Goal: Information Seeking & Learning: Find specific fact

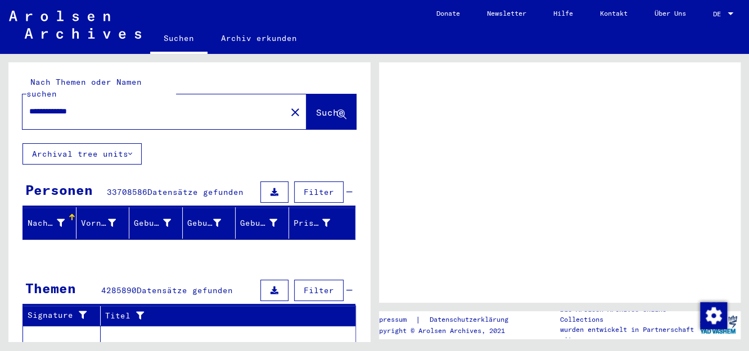
click at [316, 94] on button "Suche" at bounding box center [330, 111] width 49 height 35
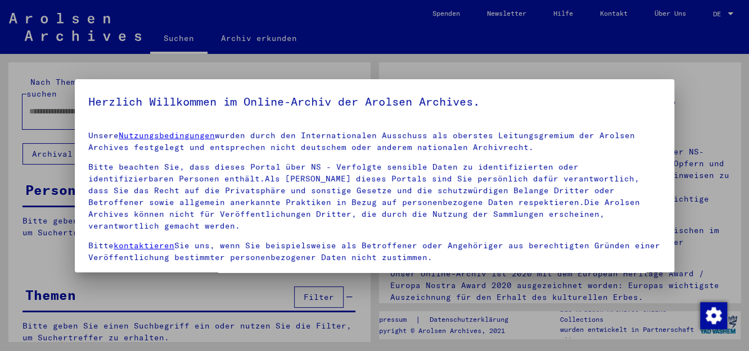
type input "**********"
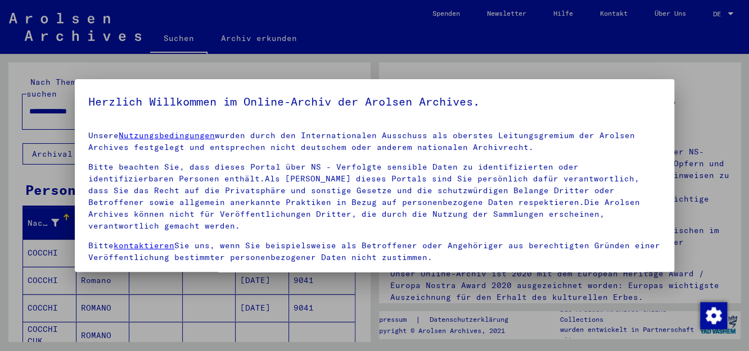
scroll to position [91, 0]
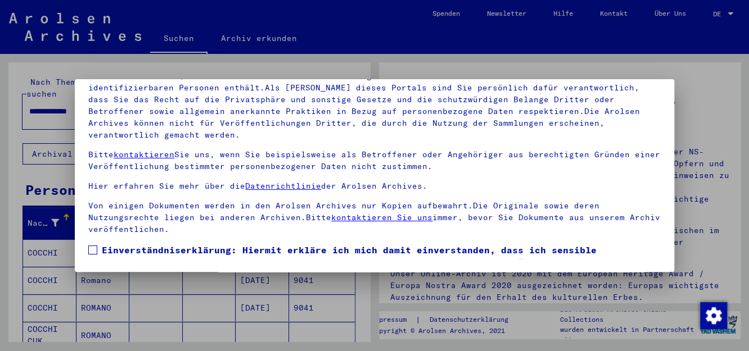
drag, startPoint x: 656, startPoint y: 199, endPoint x: 658, endPoint y: 247, distance: 48.4
click at [658, 247] on mat-dialog-content "Unsere Nutzungsbedingungen wurden durch den Internationalen Ausschuss als obers…" at bounding box center [374, 145] width 599 height 228
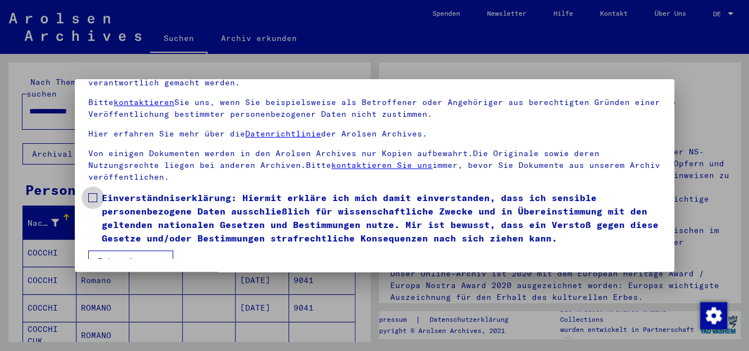
click at [94, 193] on span at bounding box center [92, 197] width 9 height 9
click at [127, 251] on button "Ich stimme zu" at bounding box center [130, 261] width 85 height 21
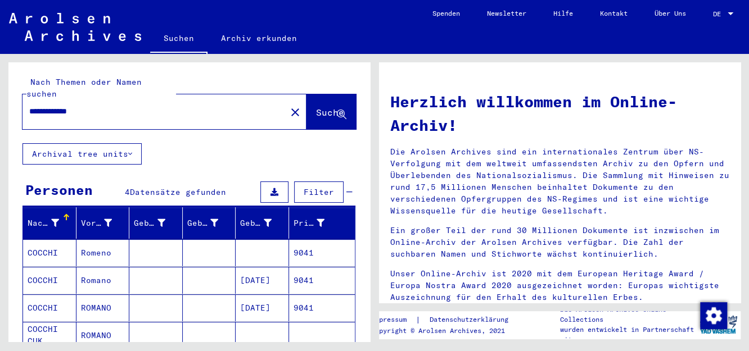
click at [297, 241] on mat-cell "9041" at bounding box center [322, 253] width 66 height 27
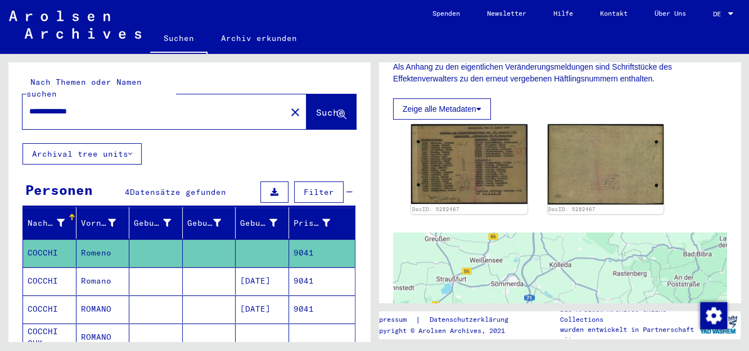
scroll to position [251, 0]
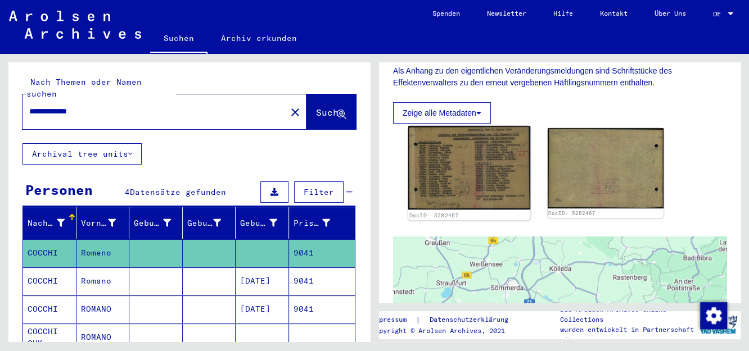
click at [444, 175] on img at bounding box center [469, 168] width 122 height 84
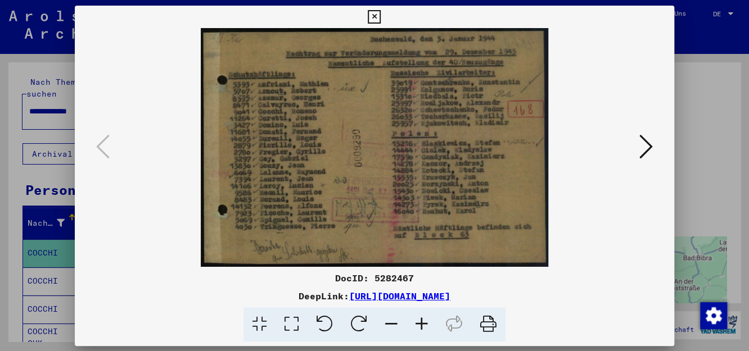
click at [444, 175] on img at bounding box center [374, 147] width 523 height 239
click at [422, 322] on icon at bounding box center [422, 325] width 30 height 34
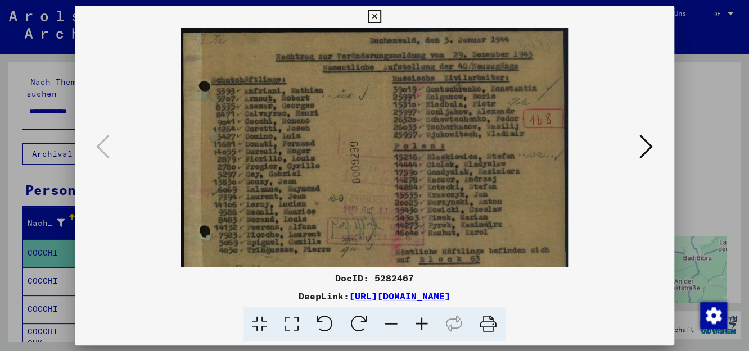
click at [422, 322] on icon at bounding box center [422, 325] width 30 height 34
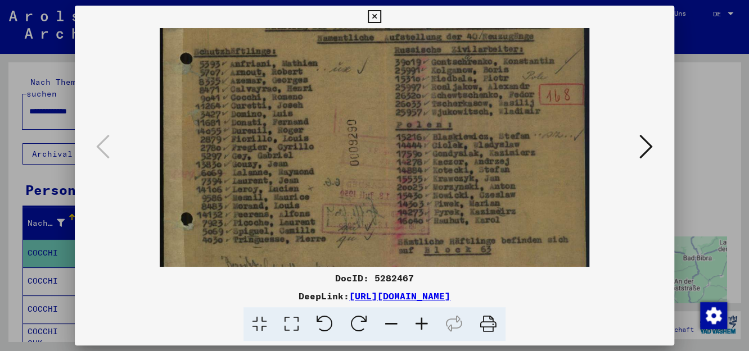
scroll to position [34, 0]
drag, startPoint x: 431, startPoint y: 201, endPoint x: 428, endPoint y: 165, distance: 36.7
click at [428, 165] on img at bounding box center [374, 141] width 429 height 295
click at [377, 15] on icon at bounding box center [374, 16] width 13 height 13
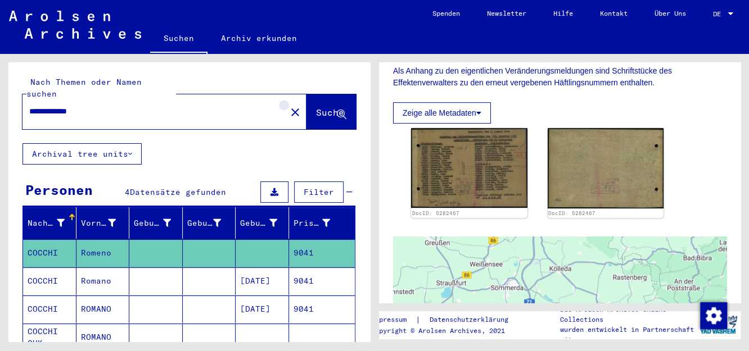
click at [288, 106] on mat-icon "close" at bounding box center [294, 112] width 13 height 13
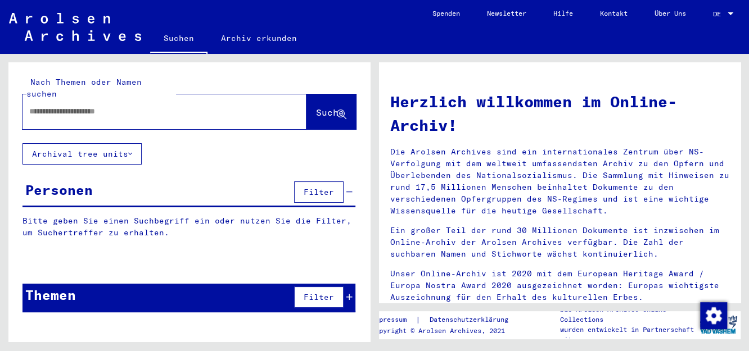
click at [200, 106] on input "text" at bounding box center [150, 112] width 243 height 12
click at [318, 107] on span "Suche" at bounding box center [330, 112] width 28 height 11
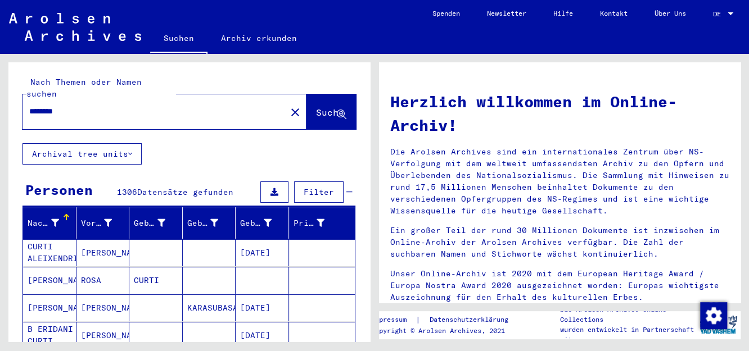
click at [91, 106] on input "*******" at bounding box center [150, 112] width 243 height 12
type input "**********"
click at [316, 107] on span "Suche" at bounding box center [330, 112] width 28 height 11
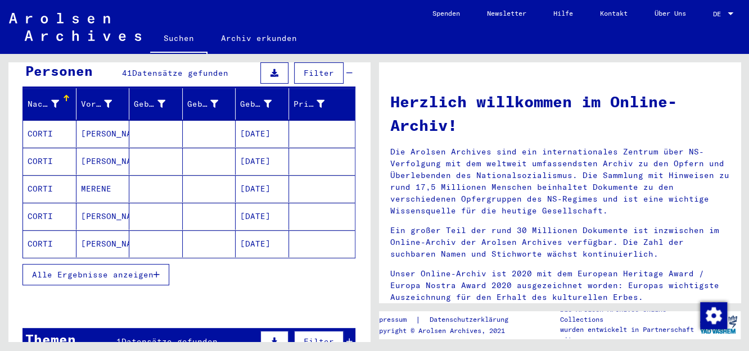
scroll to position [121, 0]
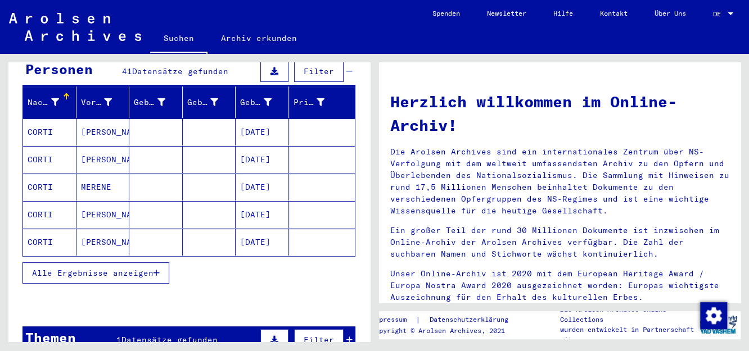
click at [159, 269] on icon "button" at bounding box center [157, 273] width 6 height 8
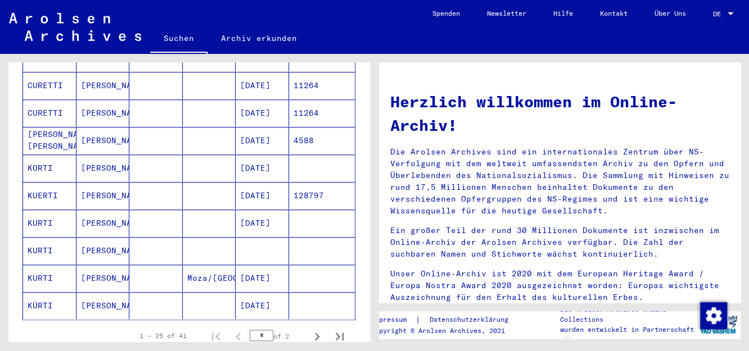
scroll to position [572, 0]
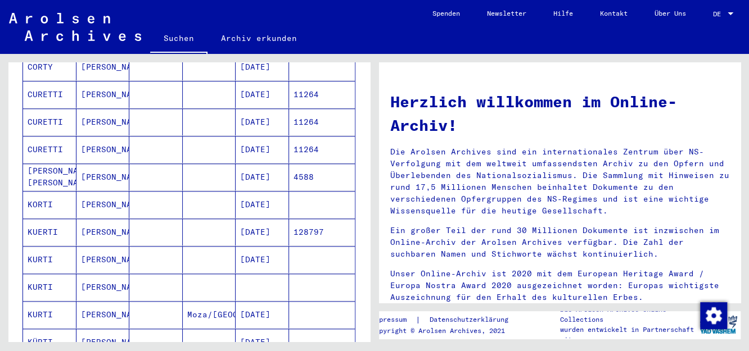
click at [297, 81] on mat-cell "11264" at bounding box center [322, 94] width 66 height 27
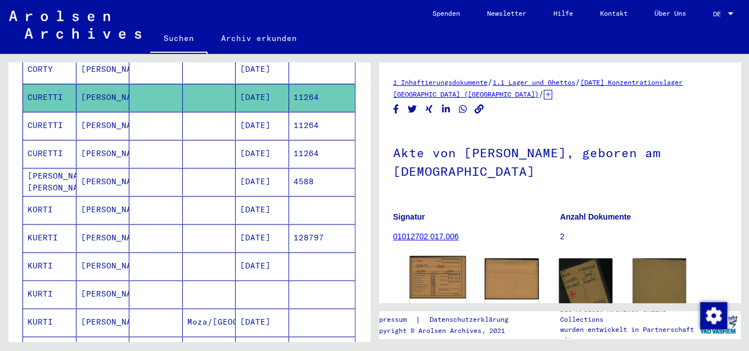
click at [436, 287] on img at bounding box center [438, 277] width 56 height 42
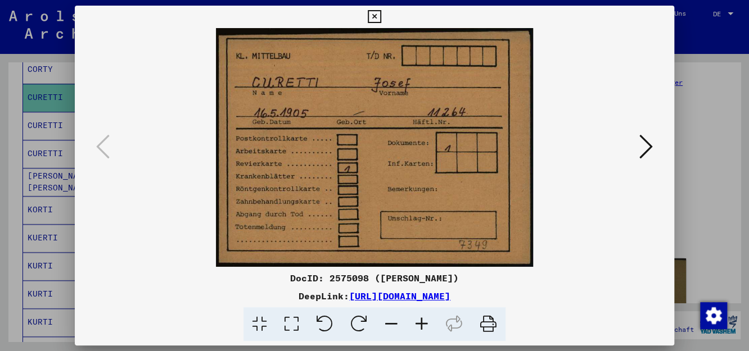
click at [642, 148] on icon at bounding box center [645, 146] width 13 height 27
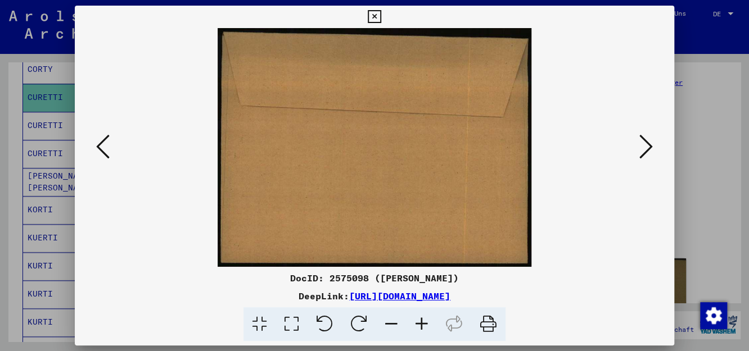
click at [642, 148] on icon at bounding box center [645, 146] width 13 height 27
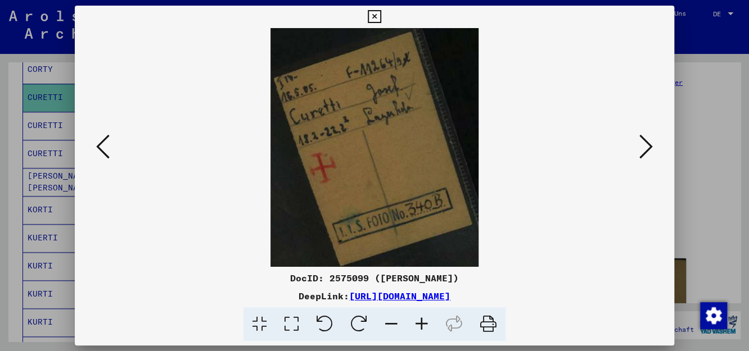
click at [647, 146] on icon at bounding box center [645, 146] width 13 height 27
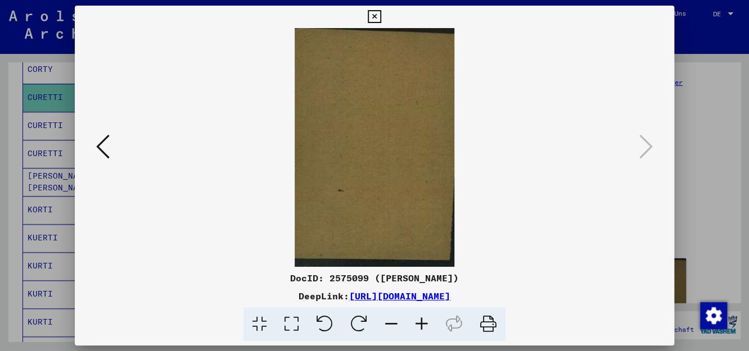
click at [372, 12] on icon at bounding box center [374, 16] width 13 height 13
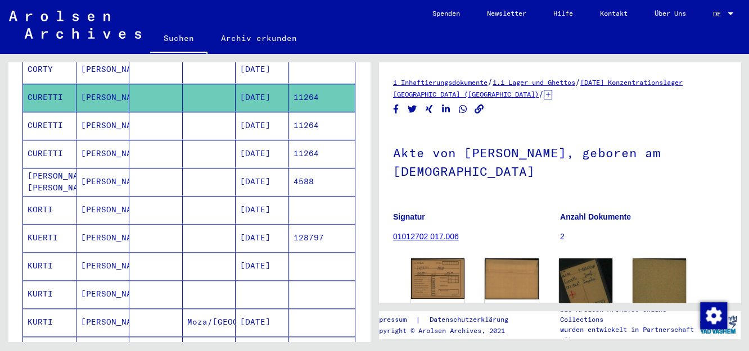
click at [297, 112] on mat-cell "11264" at bounding box center [322, 126] width 66 height 28
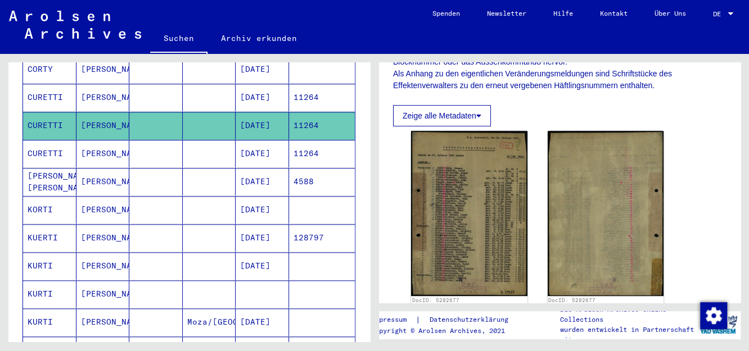
scroll to position [269, 0]
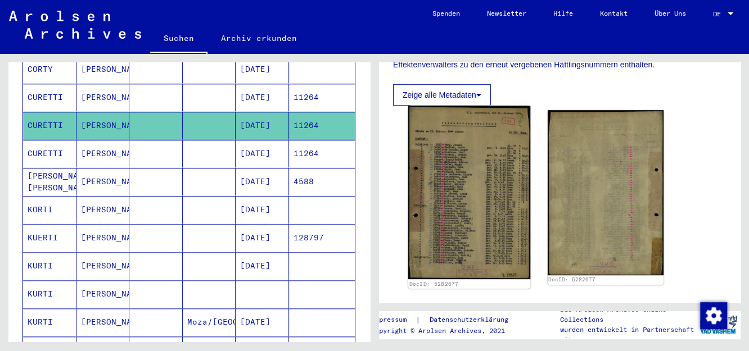
click at [465, 204] on img at bounding box center [469, 192] width 122 height 173
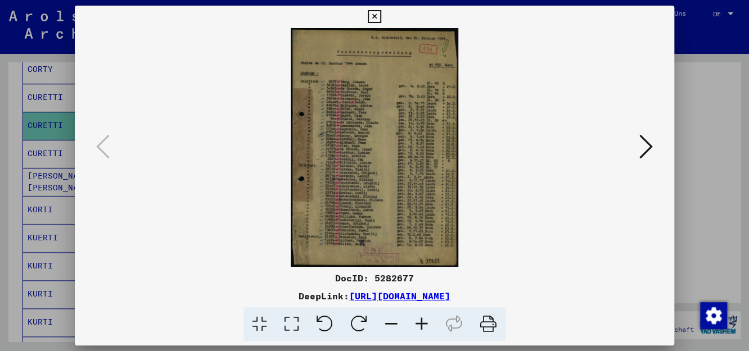
click at [422, 322] on icon at bounding box center [422, 325] width 30 height 34
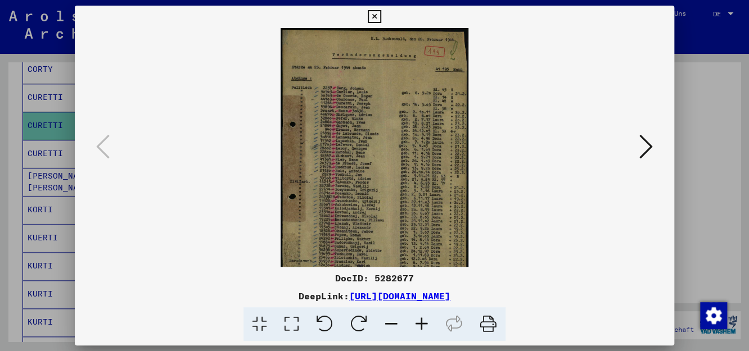
click at [422, 322] on icon at bounding box center [422, 325] width 30 height 34
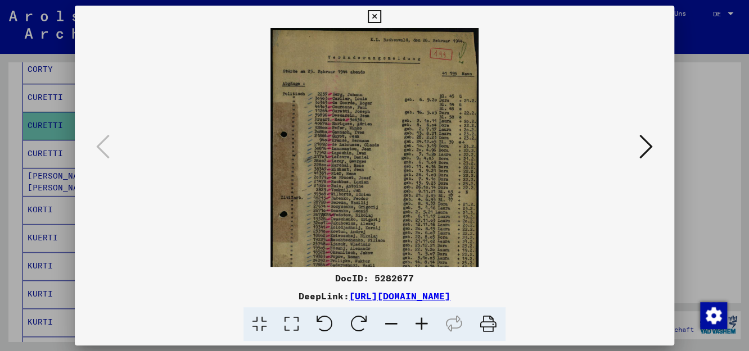
click at [422, 322] on icon at bounding box center [422, 325] width 30 height 34
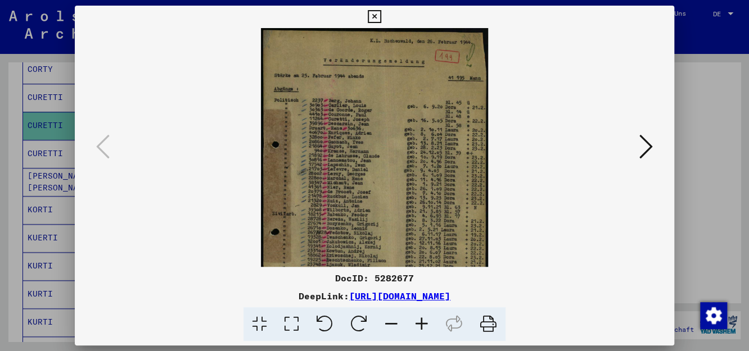
click at [422, 322] on icon at bounding box center [422, 325] width 30 height 34
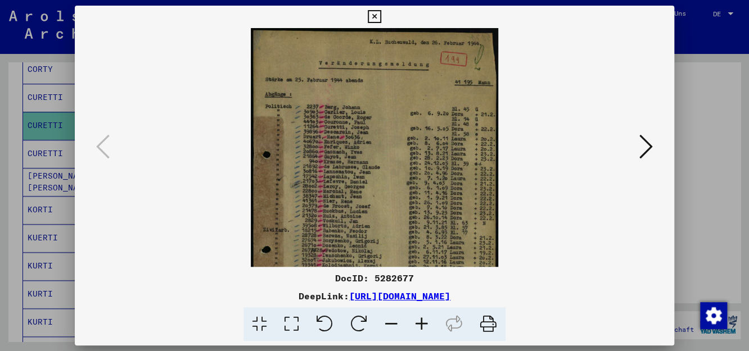
click at [422, 322] on icon at bounding box center [422, 325] width 30 height 34
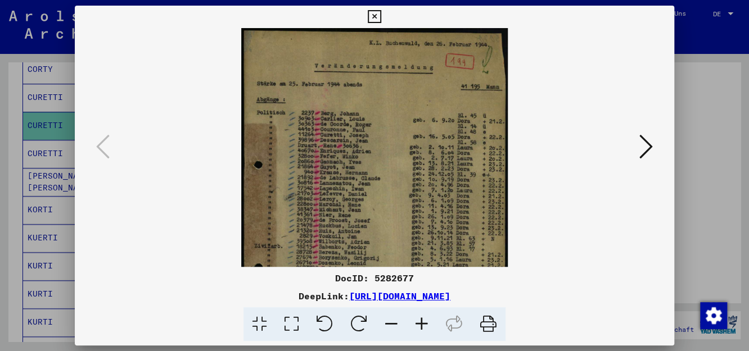
click at [422, 322] on icon at bounding box center [422, 325] width 30 height 34
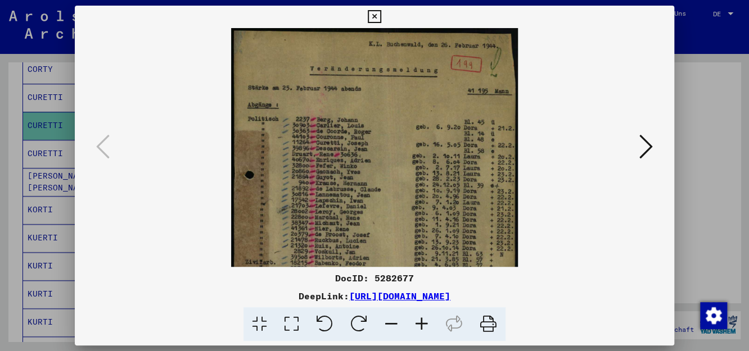
click at [422, 322] on icon at bounding box center [422, 325] width 30 height 34
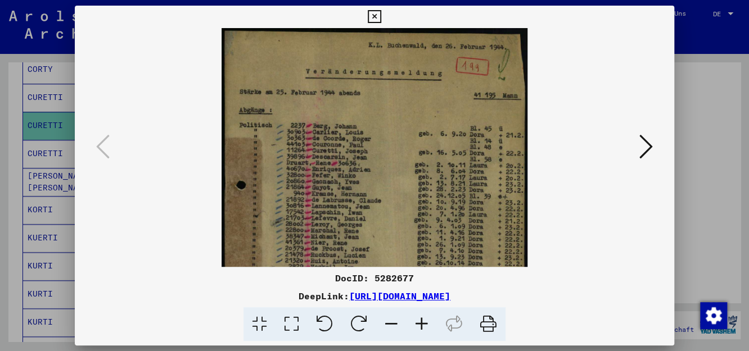
click at [422, 322] on icon at bounding box center [422, 325] width 30 height 34
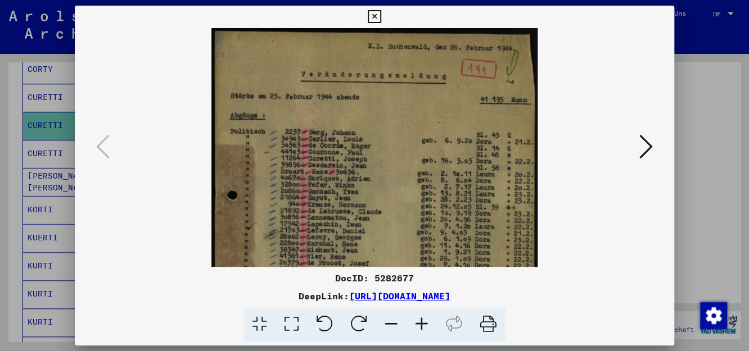
click at [422, 322] on icon at bounding box center [422, 325] width 30 height 34
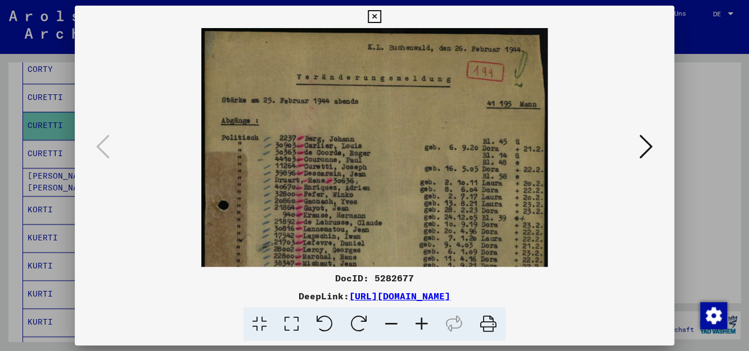
click at [422, 322] on icon at bounding box center [422, 325] width 30 height 34
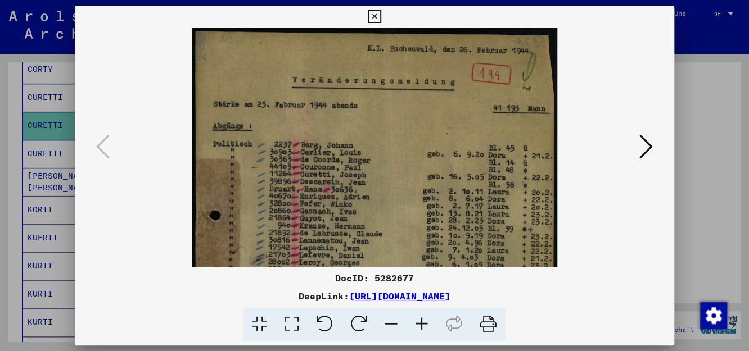
click at [422, 322] on icon at bounding box center [422, 325] width 30 height 34
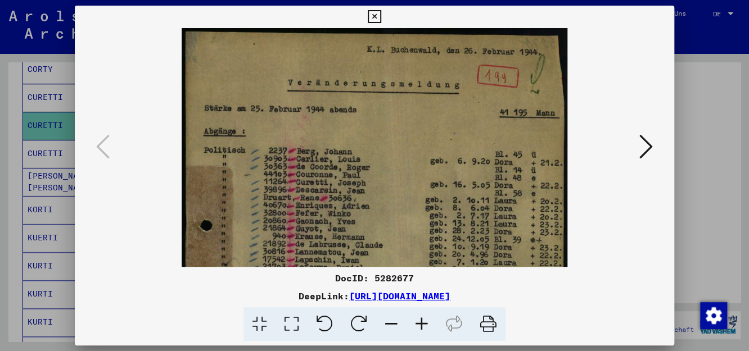
click at [422, 322] on icon at bounding box center [422, 325] width 30 height 34
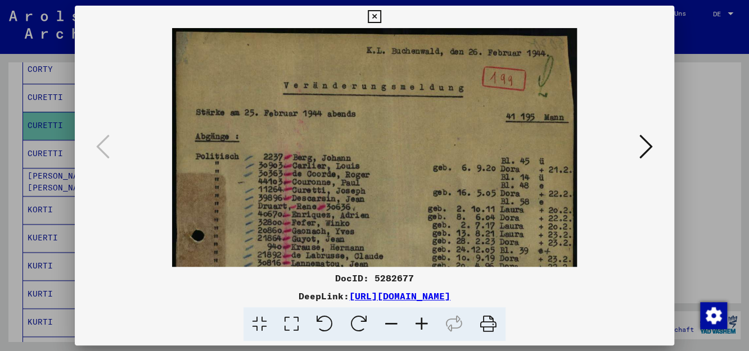
click at [422, 322] on icon at bounding box center [422, 325] width 30 height 34
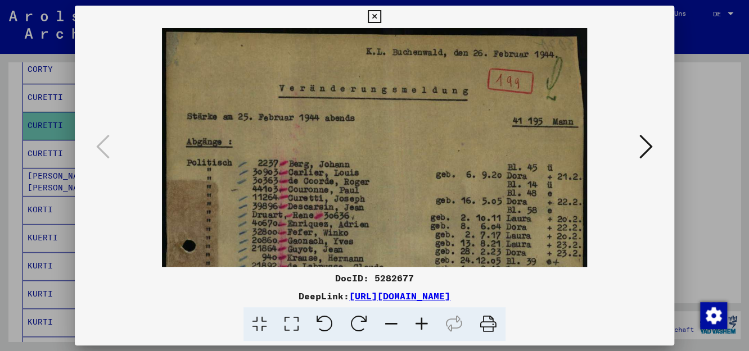
click at [422, 322] on icon at bounding box center [422, 325] width 30 height 34
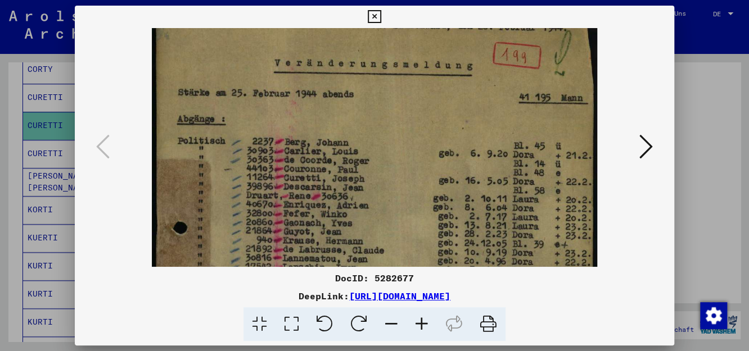
drag, startPoint x: 373, startPoint y: 172, endPoint x: 375, endPoint y: 142, distance: 29.9
click at [375, 142] on img at bounding box center [374, 316] width 445 height 633
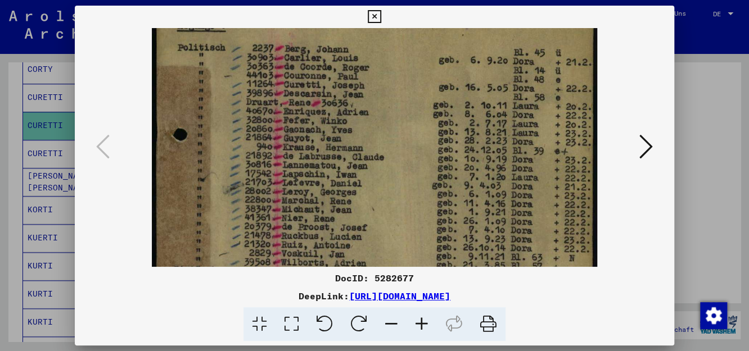
scroll to position [143, 0]
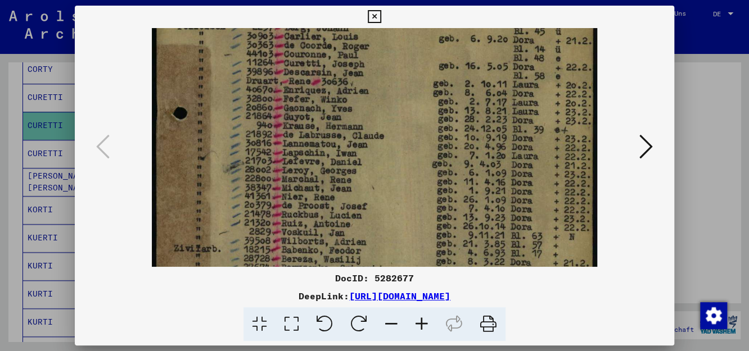
drag, startPoint x: 402, startPoint y: 163, endPoint x: 399, endPoint y: 49, distance: 113.1
click at [399, 49] on img at bounding box center [374, 201] width 445 height 633
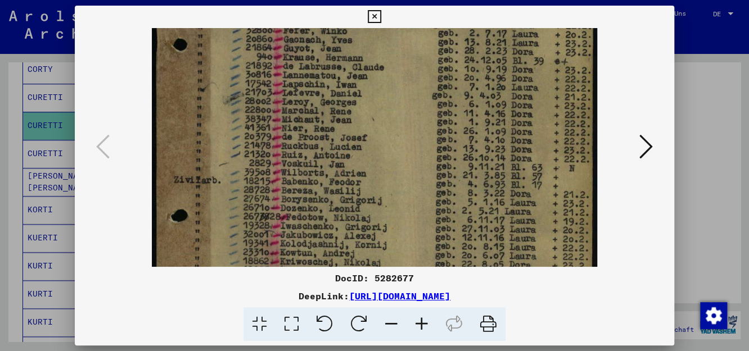
drag, startPoint x: 386, startPoint y: 134, endPoint x: 384, endPoint y: 66, distance: 68.6
click at [384, 66] on img at bounding box center [374, 133] width 445 height 633
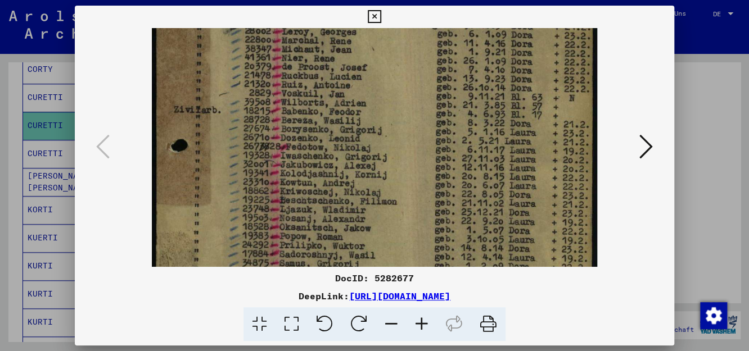
drag, startPoint x: 390, startPoint y: 152, endPoint x: 386, endPoint y: 102, distance: 50.7
click at [386, 102] on img at bounding box center [374, 62] width 445 height 633
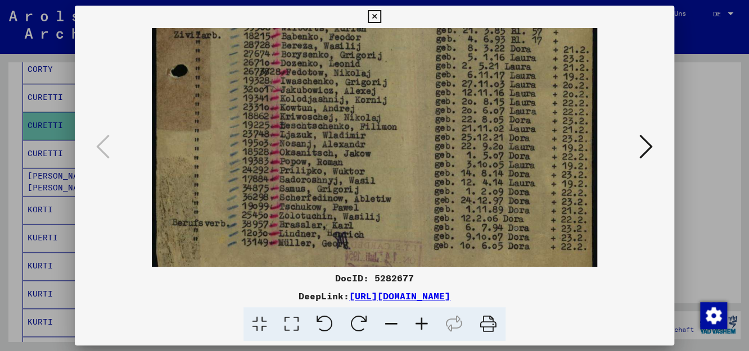
scroll to position [357, 0]
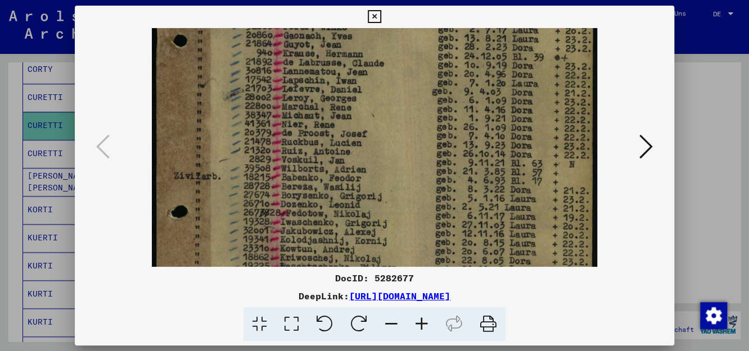
drag, startPoint x: 390, startPoint y: 170, endPoint x: 371, endPoint y: 245, distance: 77.2
click at [371, 245] on img at bounding box center [374, 129] width 445 height 633
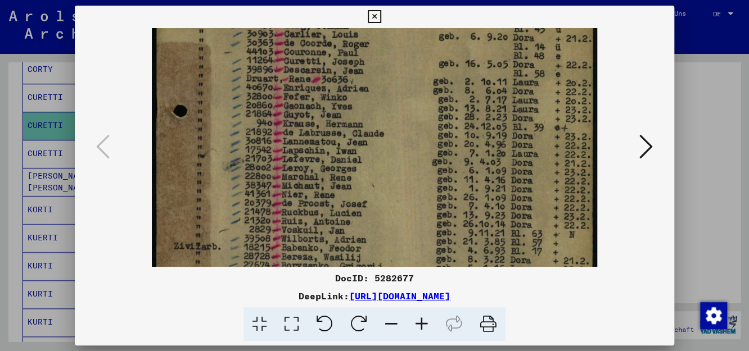
drag, startPoint x: 362, startPoint y: 196, endPoint x: 366, endPoint y: 265, distance: 69.3
click at [366, 265] on img at bounding box center [374, 199] width 445 height 633
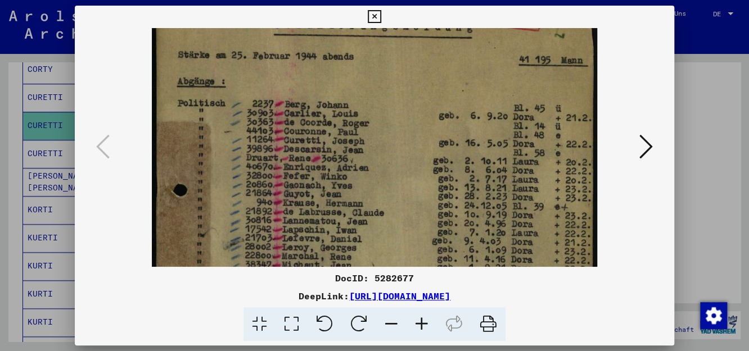
drag, startPoint x: 361, startPoint y: 214, endPoint x: 364, endPoint y: 290, distance: 76.6
click at [364, 290] on div "DocID: 5282677 DeepLink: [URL][DOMAIN_NAME]" at bounding box center [374, 174] width 599 height 336
click at [642, 156] on icon at bounding box center [645, 146] width 13 height 27
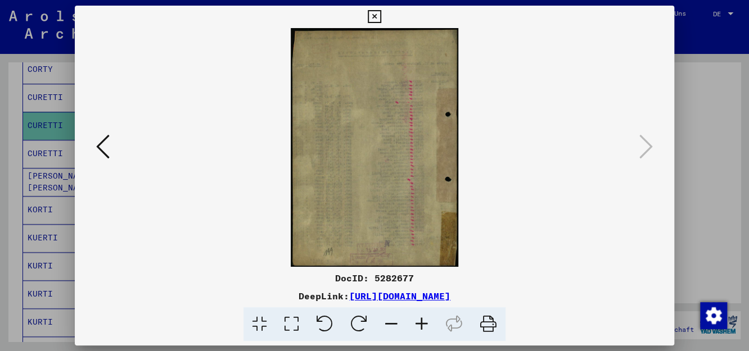
scroll to position [0, 0]
click at [373, 21] on icon at bounding box center [374, 16] width 13 height 13
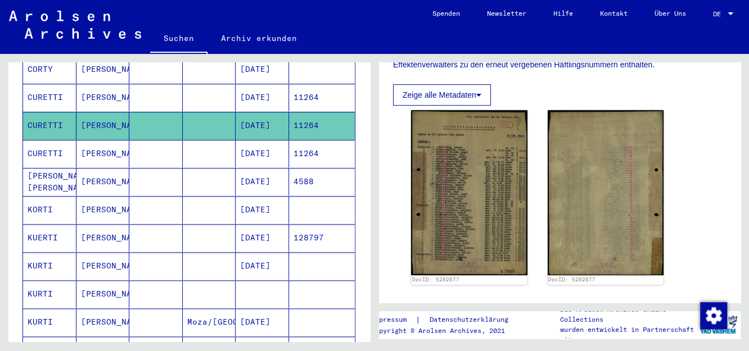
click at [298, 140] on mat-cell "11264" at bounding box center [322, 154] width 66 height 28
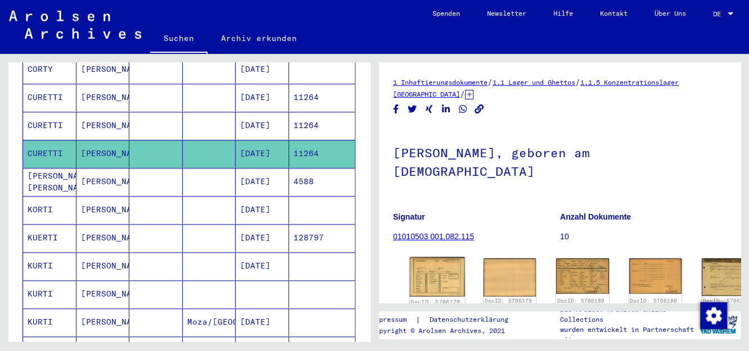
click at [431, 275] on img at bounding box center [437, 277] width 55 height 39
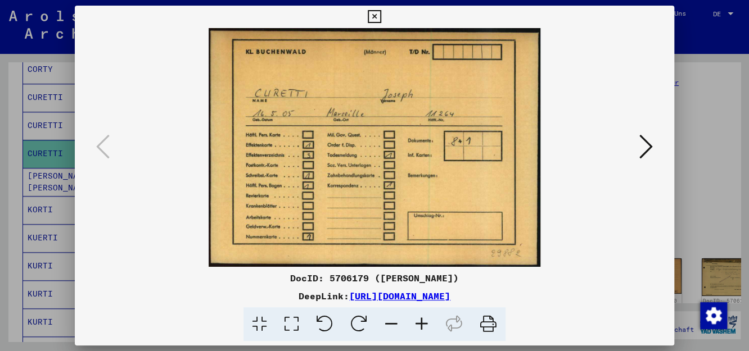
click at [647, 148] on icon at bounding box center [645, 146] width 13 height 27
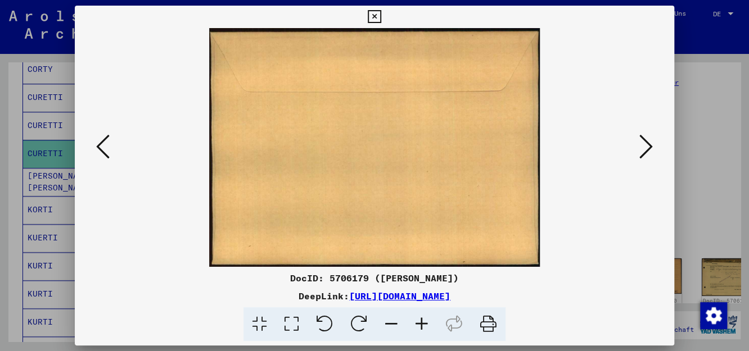
click at [647, 148] on icon at bounding box center [645, 146] width 13 height 27
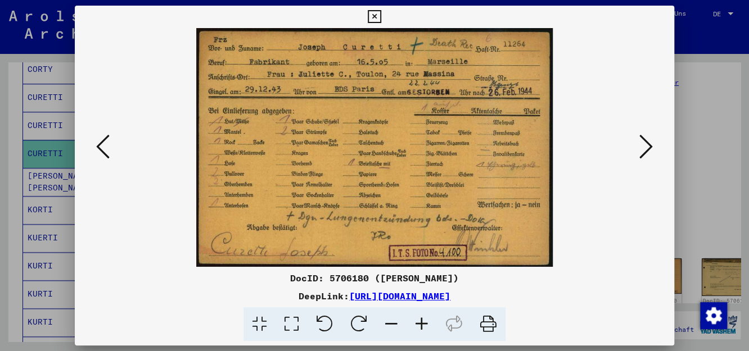
click at [646, 147] on icon at bounding box center [645, 146] width 13 height 27
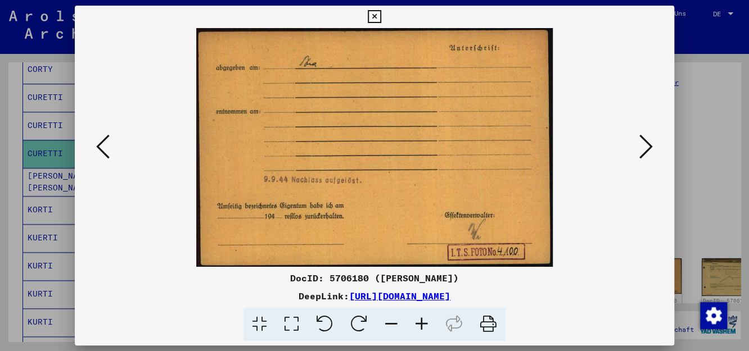
click at [646, 147] on icon at bounding box center [645, 146] width 13 height 27
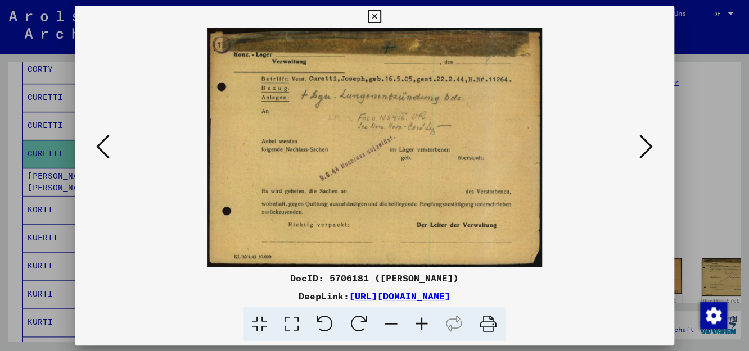
click at [643, 144] on icon at bounding box center [645, 146] width 13 height 27
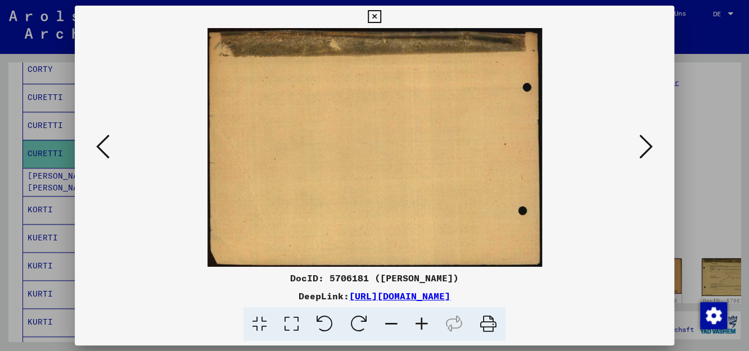
click at [643, 144] on icon at bounding box center [645, 146] width 13 height 27
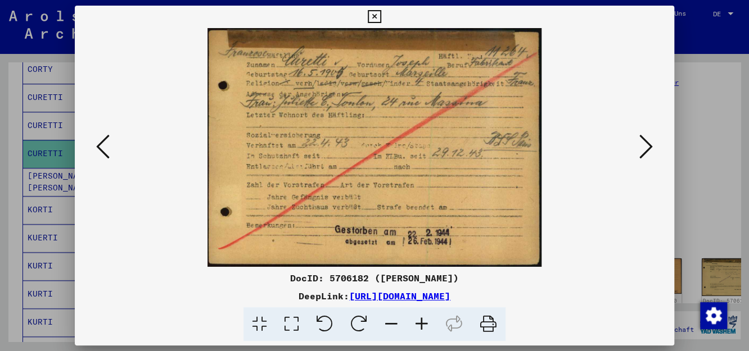
click at [102, 149] on icon at bounding box center [102, 146] width 13 height 27
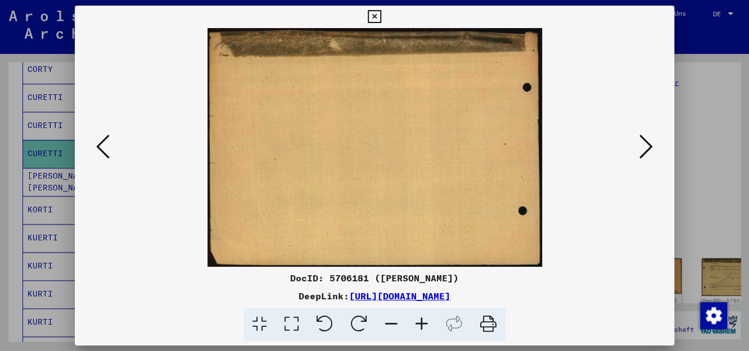
click at [102, 149] on icon at bounding box center [102, 146] width 13 height 27
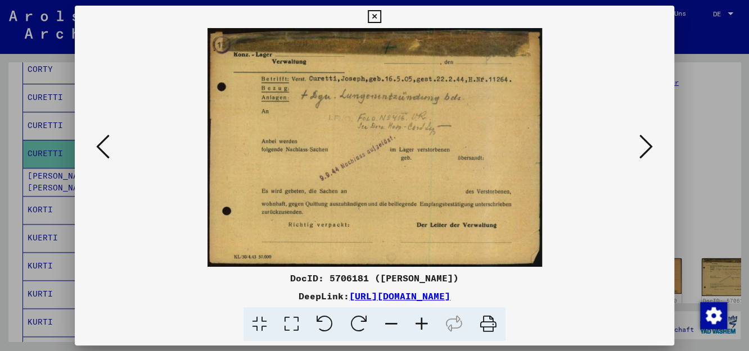
click at [102, 149] on icon at bounding box center [102, 146] width 13 height 27
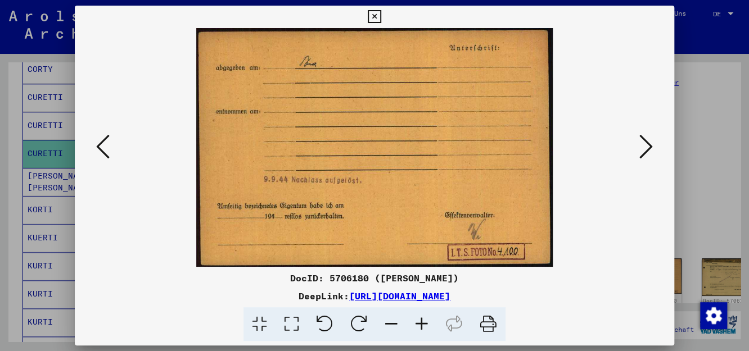
click at [102, 149] on icon at bounding box center [102, 146] width 13 height 27
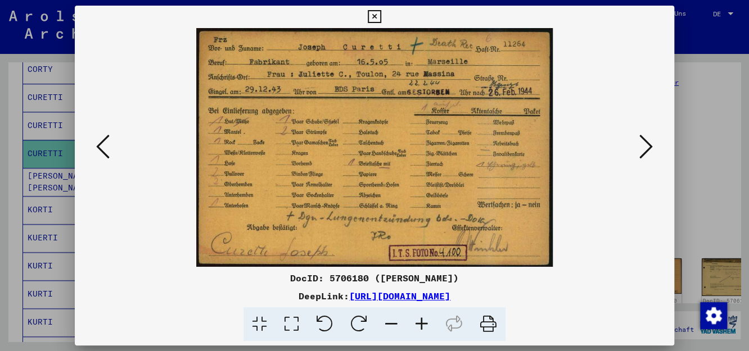
click at [101, 145] on icon at bounding box center [102, 146] width 13 height 27
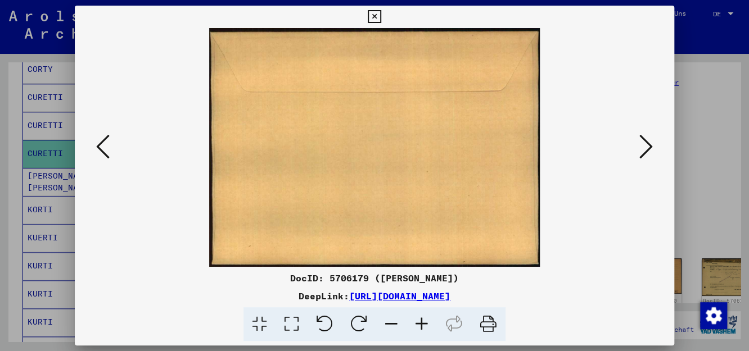
click at [101, 145] on icon at bounding box center [102, 146] width 13 height 27
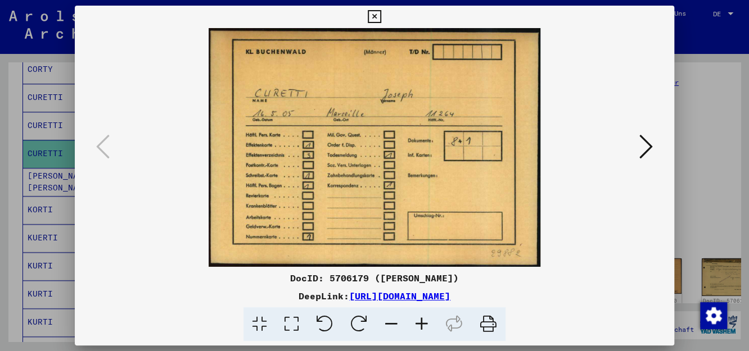
click at [651, 146] on icon at bounding box center [645, 146] width 13 height 27
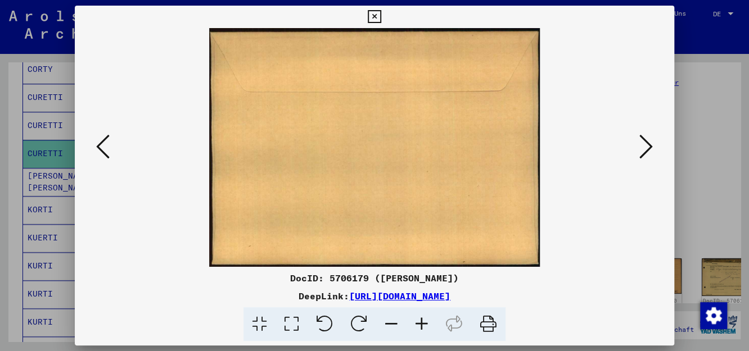
click at [651, 146] on icon at bounding box center [645, 146] width 13 height 27
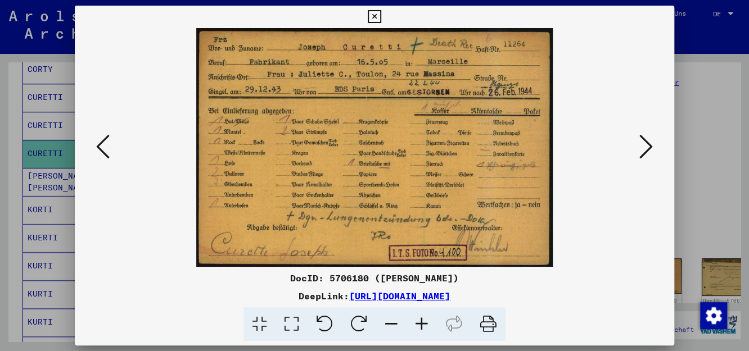
click at [651, 146] on icon at bounding box center [645, 146] width 13 height 27
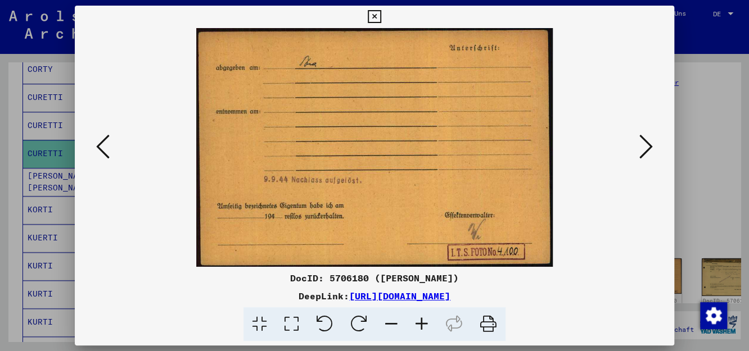
click at [651, 146] on icon at bounding box center [645, 146] width 13 height 27
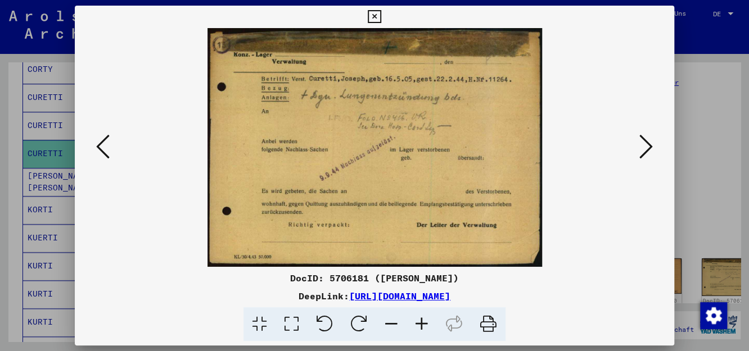
click at [651, 146] on icon at bounding box center [645, 146] width 13 height 27
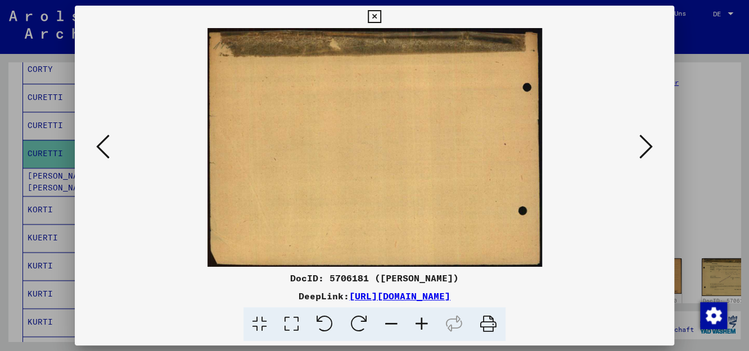
click at [651, 146] on icon at bounding box center [645, 146] width 13 height 27
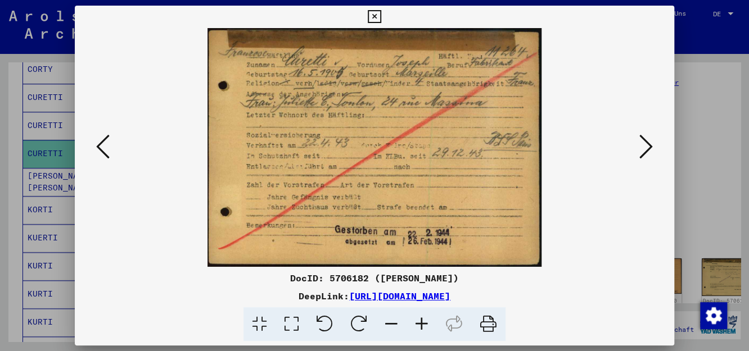
click at [651, 146] on icon at bounding box center [645, 146] width 13 height 27
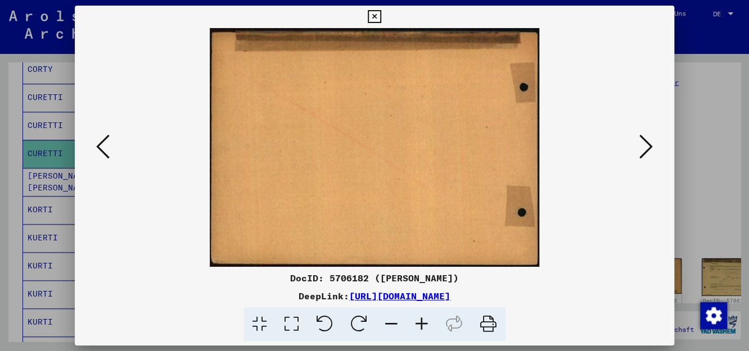
click at [651, 146] on icon at bounding box center [645, 146] width 13 height 27
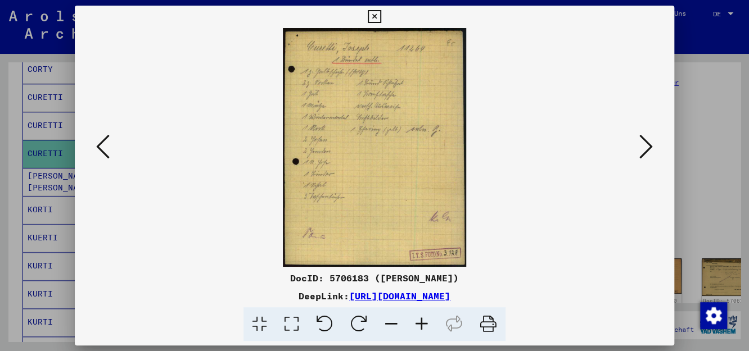
click at [420, 323] on icon at bounding box center [422, 325] width 30 height 34
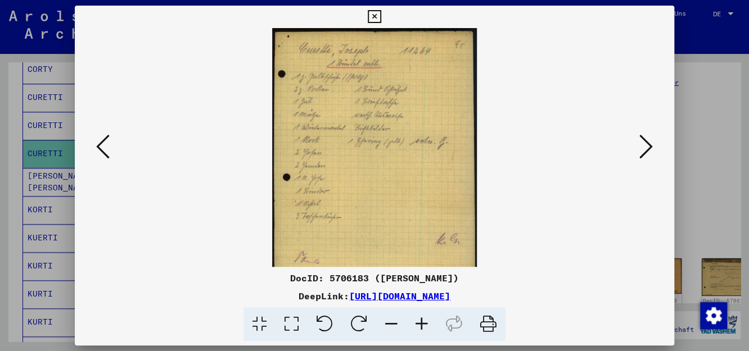
click at [420, 323] on icon at bounding box center [422, 325] width 30 height 34
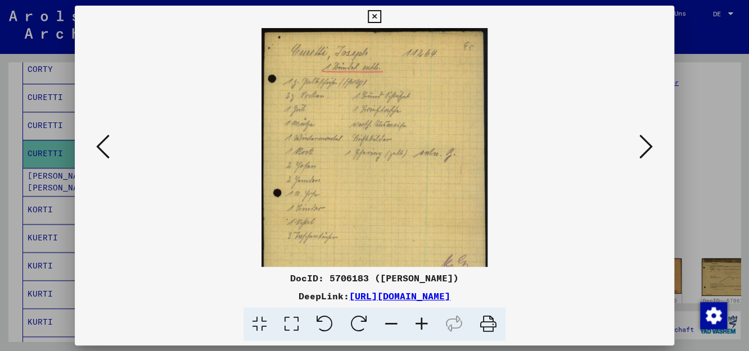
click at [420, 323] on icon at bounding box center [422, 325] width 30 height 34
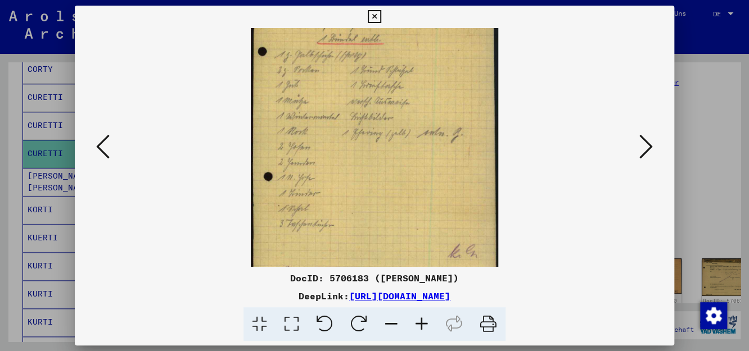
scroll to position [30, 0]
drag, startPoint x: 376, startPoint y: 219, endPoint x: 381, endPoint y: 190, distance: 30.1
click at [381, 190] on img at bounding box center [375, 159] width 248 height 323
click at [650, 148] on icon at bounding box center [645, 146] width 13 height 27
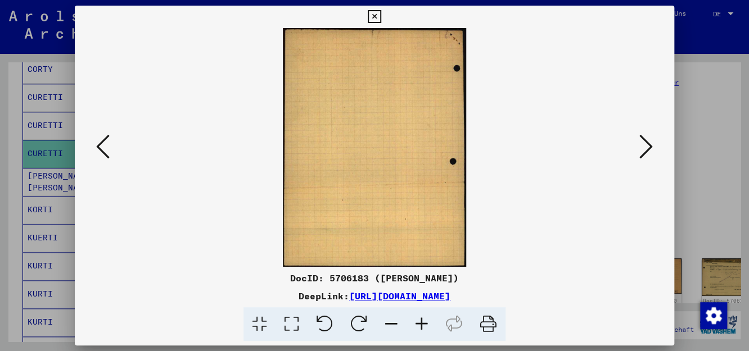
click at [650, 148] on icon at bounding box center [645, 146] width 13 height 27
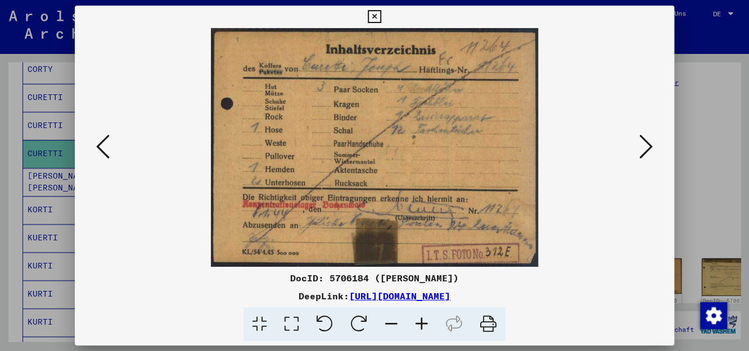
click at [650, 148] on icon at bounding box center [645, 146] width 13 height 27
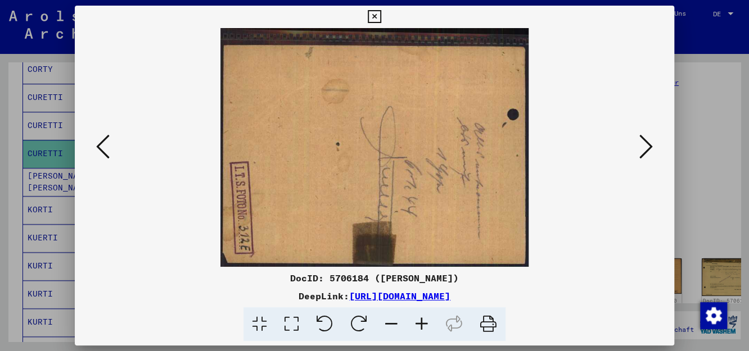
click at [650, 148] on icon at bounding box center [645, 146] width 13 height 27
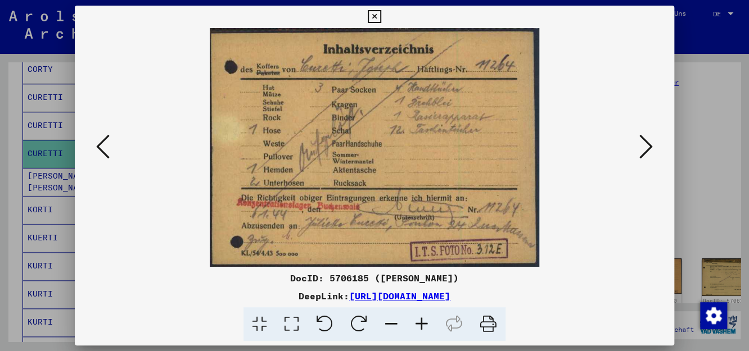
click at [650, 148] on icon at bounding box center [645, 146] width 13 height 27
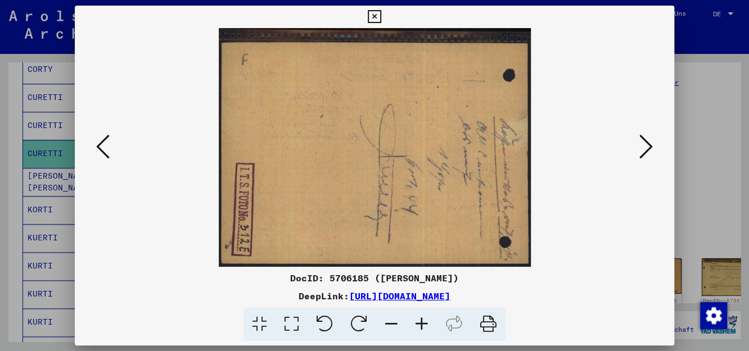
click at [650, 148] on icon at bounding box center [645, 146] width 13 height 27
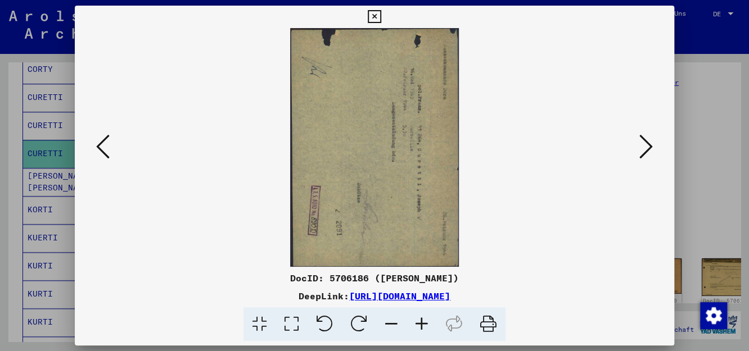
click at [327, 326] on icon at bounding box center [325, 325] width 34 height 34
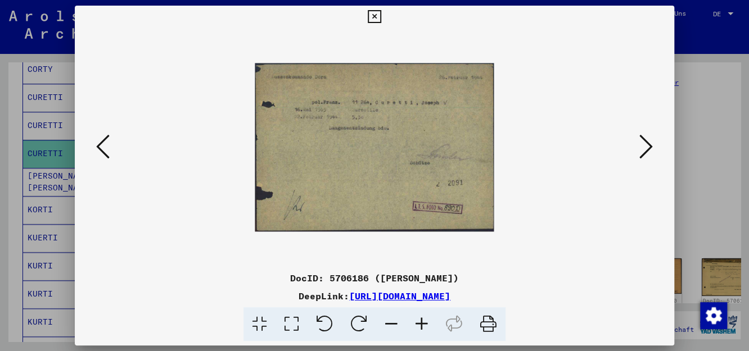
click at [422, 320] on icon at bounding box center [422, 325] width 30 height 34
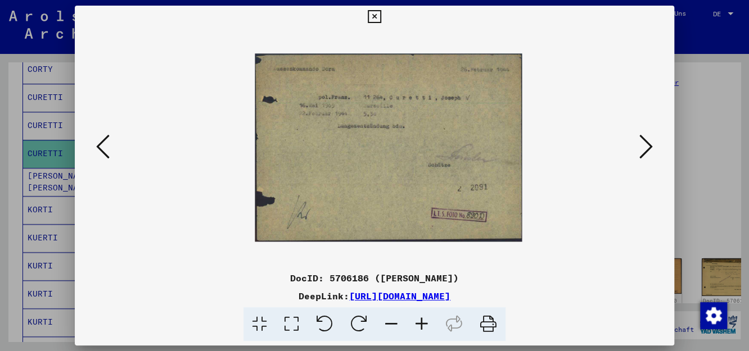
click at [422, 320] on icon at bounding box center [422, 325] width 30 height 34
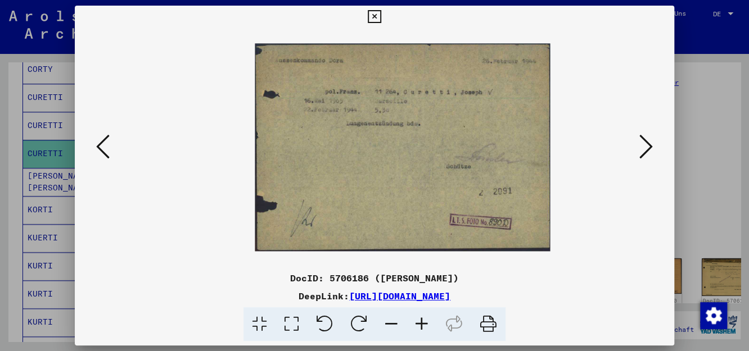
click at [422, 320] on icon at bounding box center [422, 325] width 30 height 34
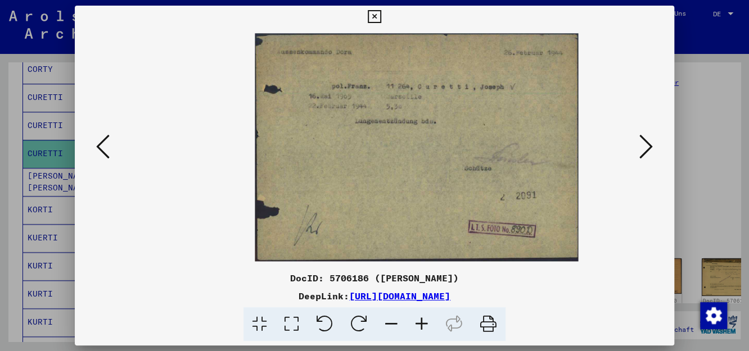
click at [422, 320] on icon at bounding box center [422, 325] width 30 height 34
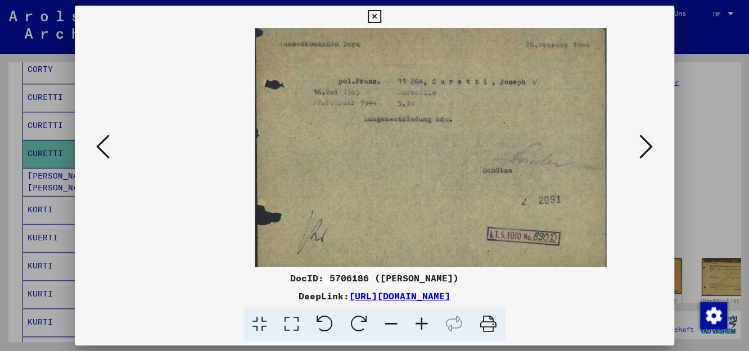
click at [422, 320] on icon at bounding box center [422, 325] width 30 height 34
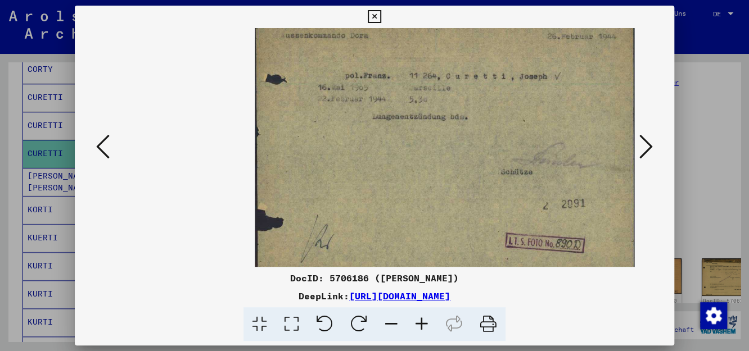
click at [422, 320] on icon at bounding box center [422, 325] width 30 height 34
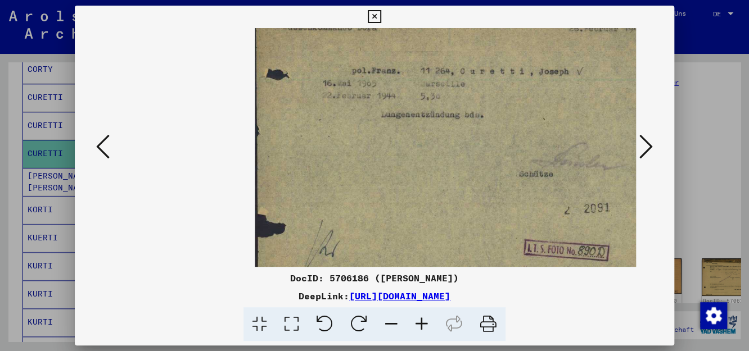
click at [651, 145] on icon at bounding box center [645, 146] width 13 height 27
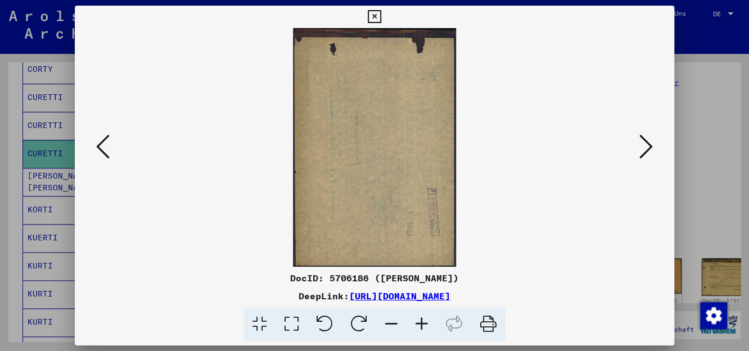
click at [651, 145] on icon at bounding box center [645, 146] width 13 height 27
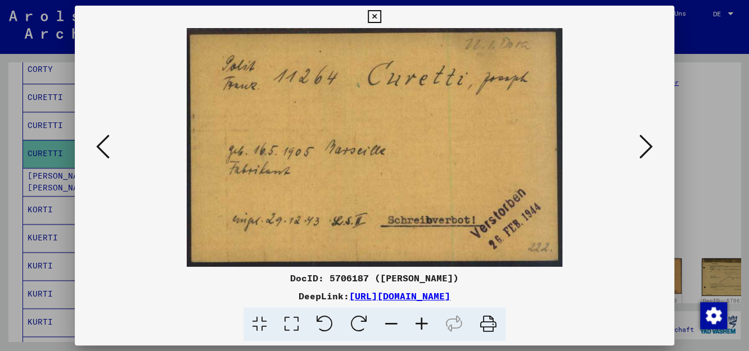
click at [648, 145] on icon at bounding box center [645, 146] width 13 height 27
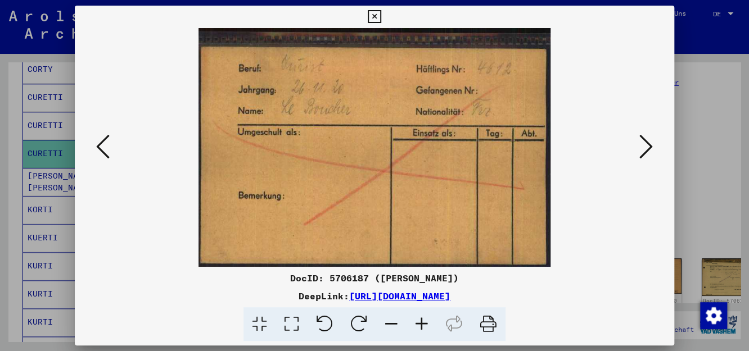
click at [648, 145] on icon at bounding box center [645, 146] width 13 height 27
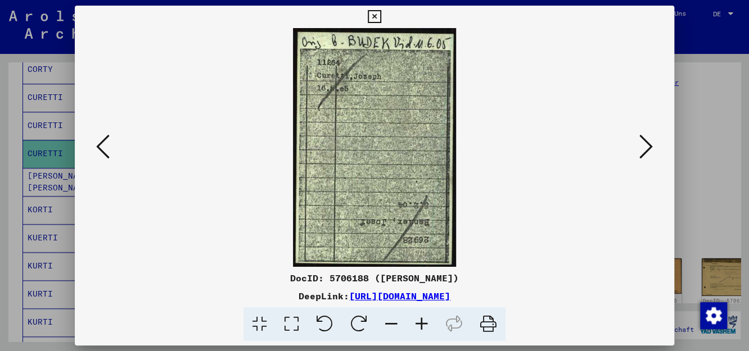
click at [648, 145] on icon at bounding box center [645, 146] width 13 height 27
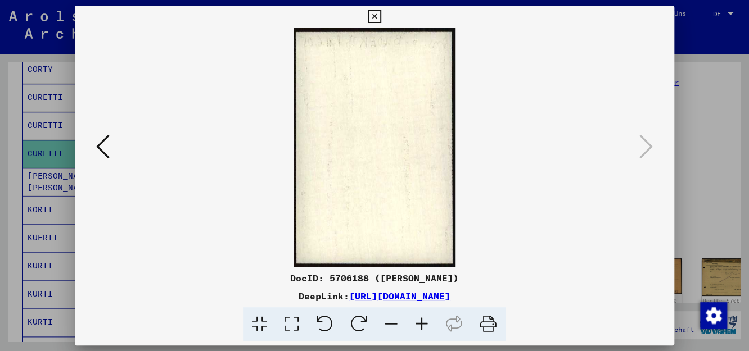
click at [372, 15] on icon at bounding box center [374, 16] width 13 height 13
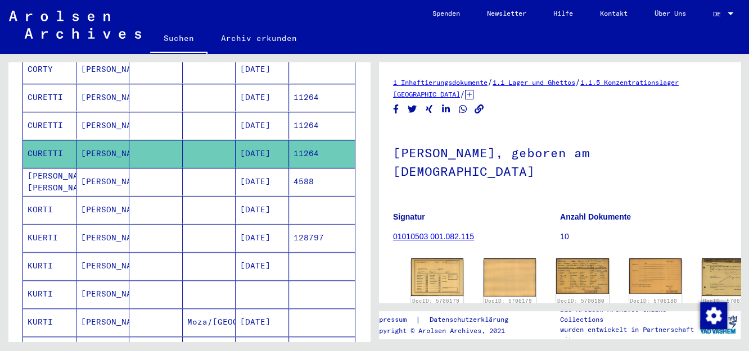
click at [300, 168] on mat-cell "4588" at bounding box center [322, 182] width 66 height 28
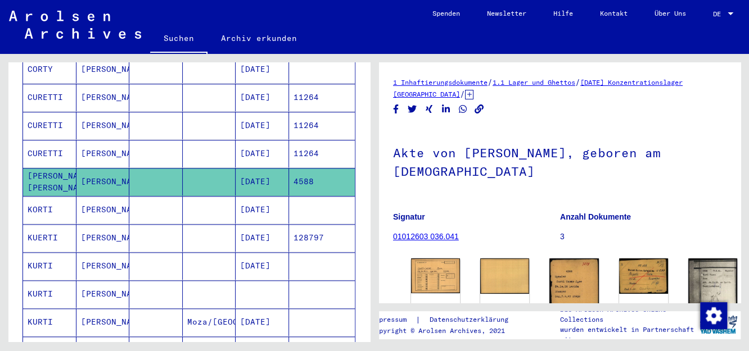
click at [301, 140] on mat-cell "11264" at bounding box center [322, 154] width 66 height 28
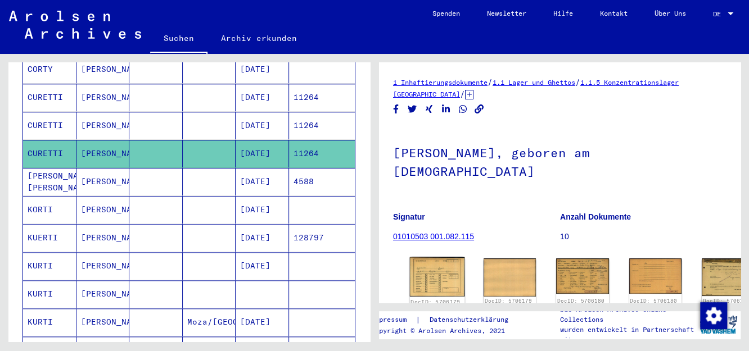
click at [427, 272] on img at bounding box center [437, 277] width 55 height 39
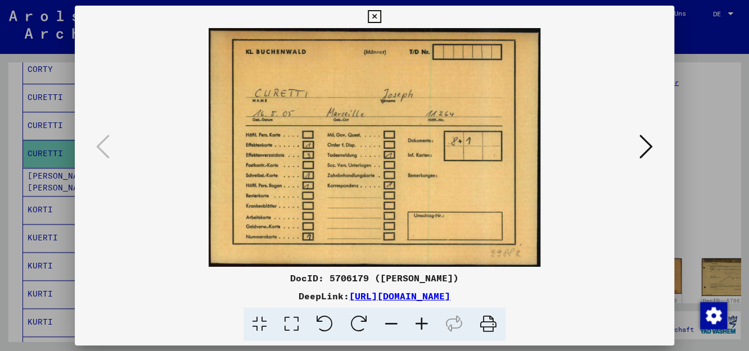
click at [644, 146] on icon at bounding box center [645, 146] width 13 height 27
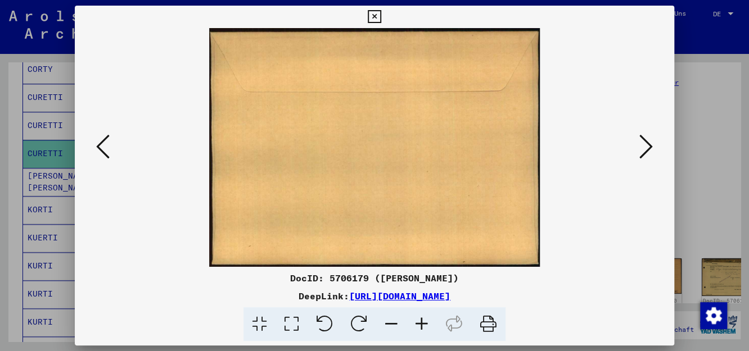
click at [644, 146] on icon at bounding box center [645, 146] width 13 height 27
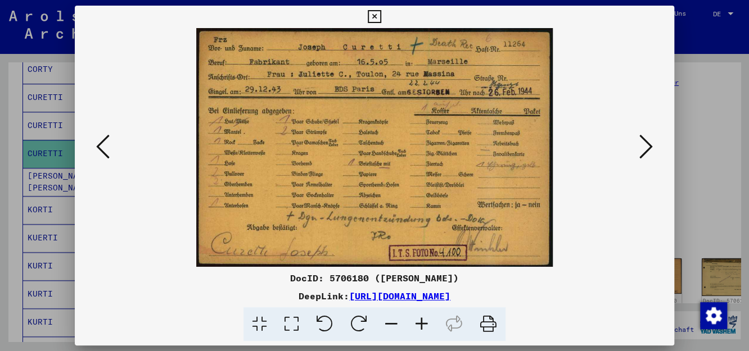
click at [644, 146] on icon at bounding box center [645, 146] width 13 height 27
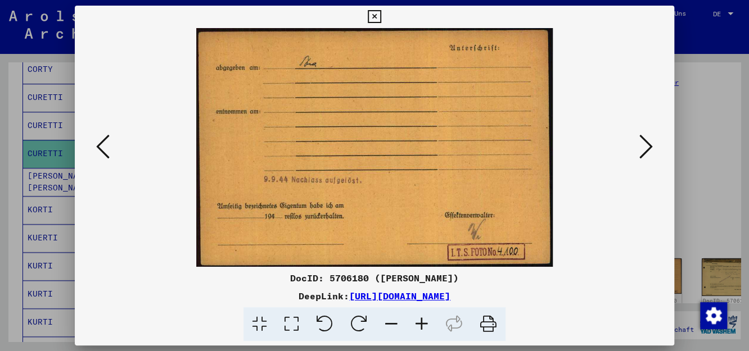
click at [644, 146] on icon at bounding box center [645, 146] width 13 height 27
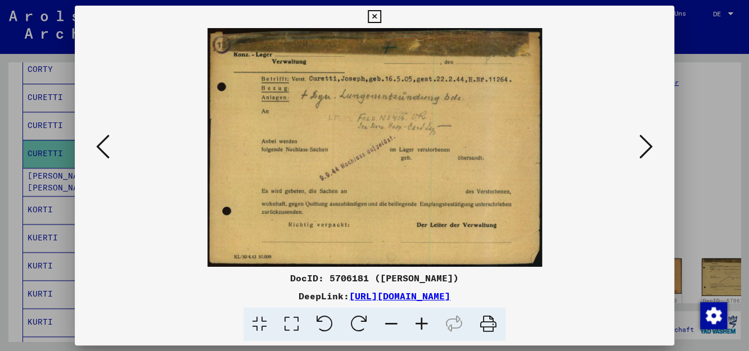
click at [644, 146] on icon at bounding box center [645, 146] width 13 height 27
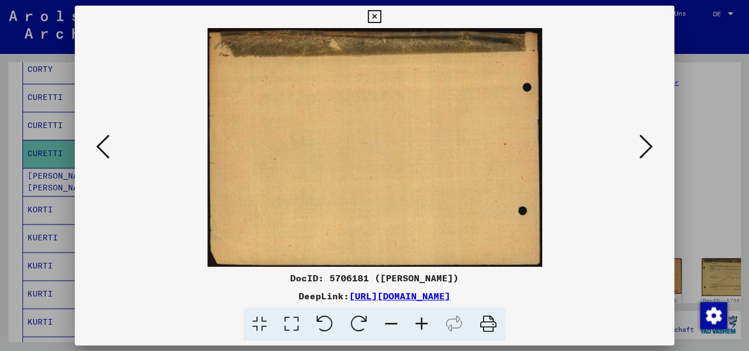
click at [644, 146] on icon at bounding box center [645, 146] width 13 height 27
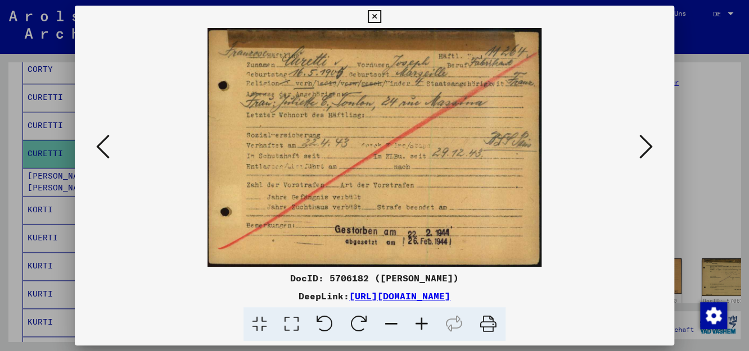
click at [376, 15] on icon at bounding box center [374, 16] width 13 height 13
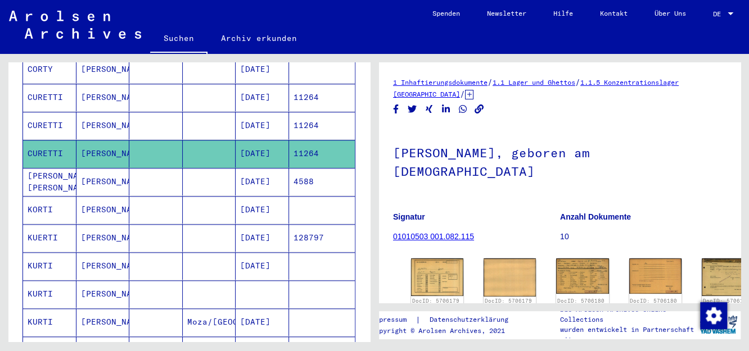
click at [302, 112] on mat-cell "11264" at bounding box center [322, 126] width 66 height 28
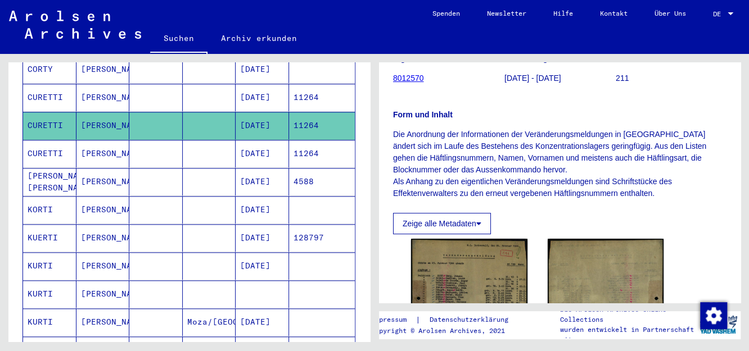
scroll to position [136, 0]
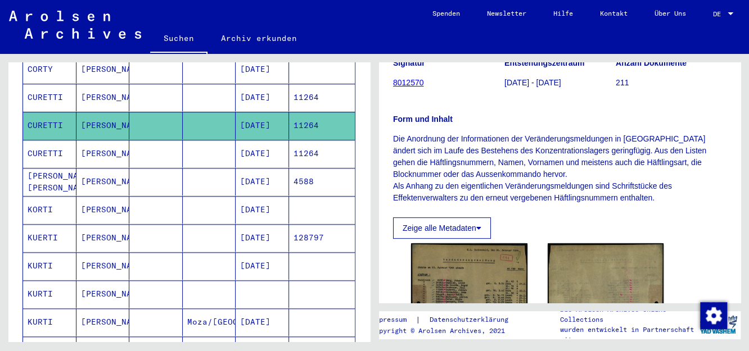
click at [290, 84] on mat-cell "11264" at bounding box center [322, 98] width 66 height 28
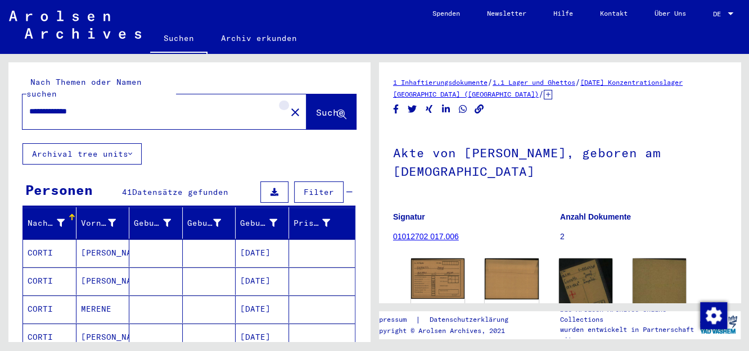
click at [288, 106] on mat-icon "close" at bounding box center [294, 112] width 13 height 13
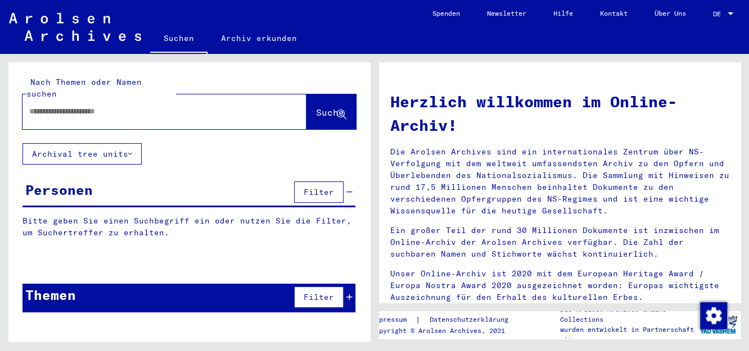
click at [204, 106] on input "text" at bounding box center [150, 112] width 243 height 12
type input "**********"
click at [324, 107] on span "Suche" at bounding box center [330, 112] width 28 height 11
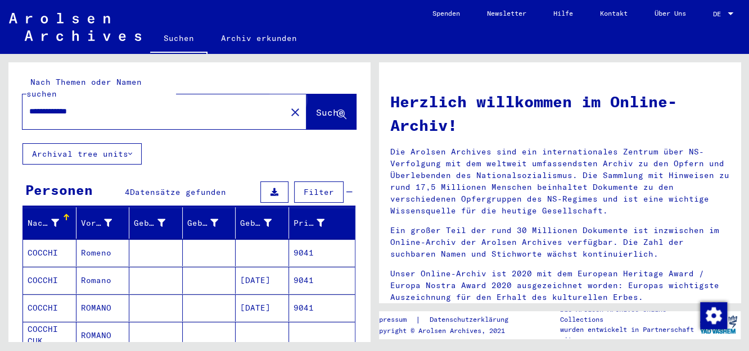
click at [319, 107] on span "Suche" at bounding box center [330, 112] width 28 height 11
click at [291, 270] on mat-cell "9041" at bounding box center [322, 280] width 66 height 27
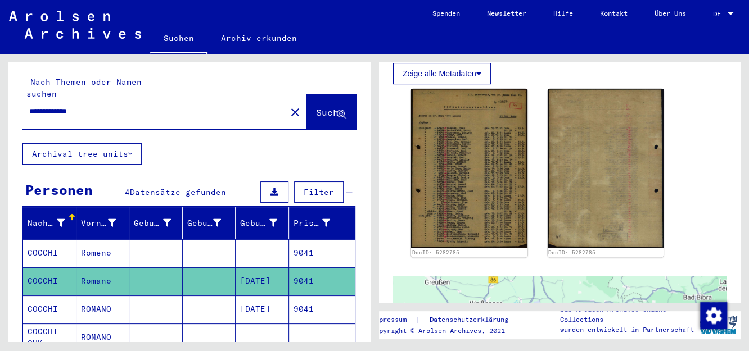
scroll to position [294, 0]
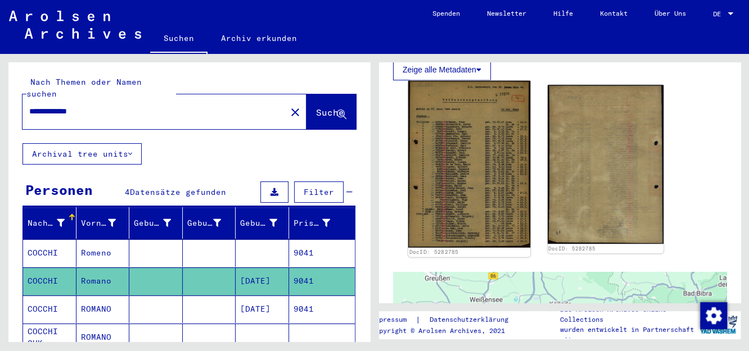
click at [453, 174] on img at bounding box center [469, 164] width 122 height 167
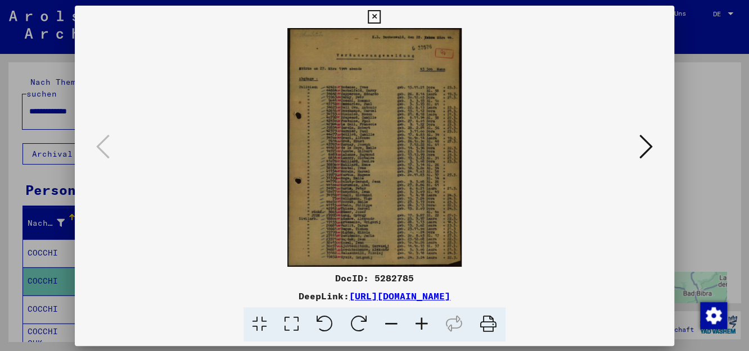
click at [453, 174] on img at bounding box center [374, 147] width 523 height 239
click at [422, 323] on icon at bounding box center [422, 325] width 30 height 34
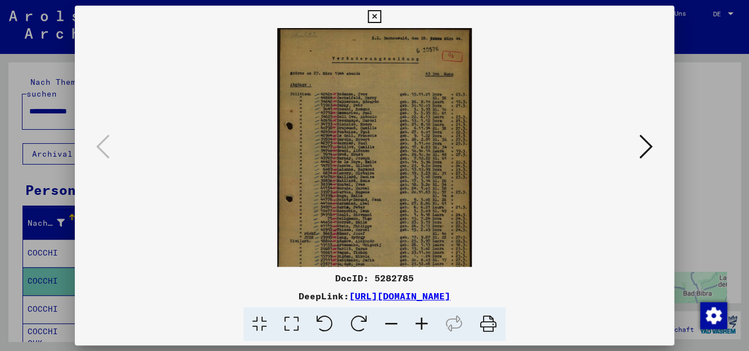
click at [422, 323] on icon at bounding box center [422, 325] width 30 height 34
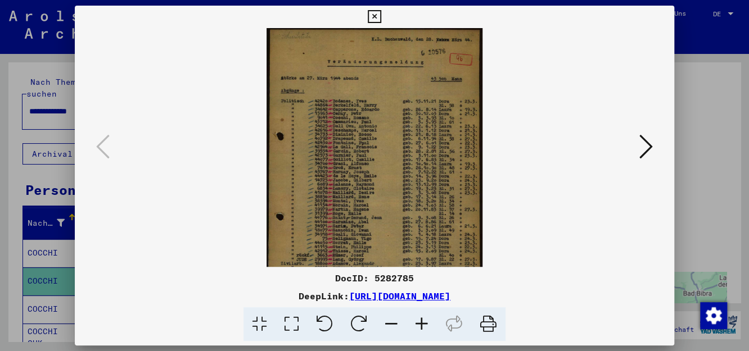
click at [422, 323] on icon at bounding box center [422, 325] width 30 height 34
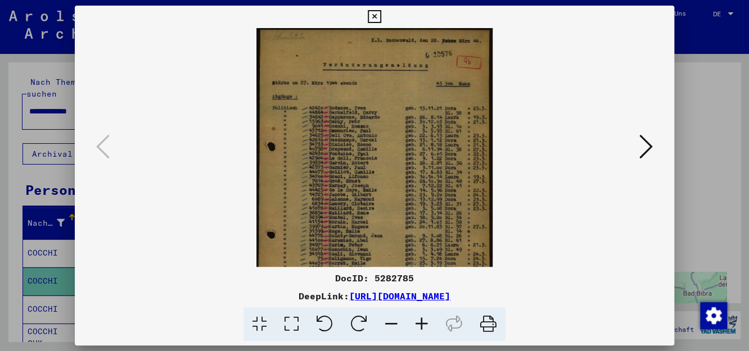
click at [422, 323] on icon at bounding box center [422, 325] width 30 height 34
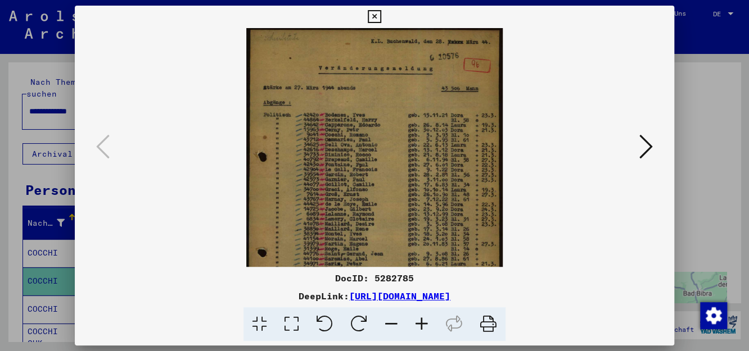
click at [422, 323] on icon at bounding box center [422, 325] width 30 height 34
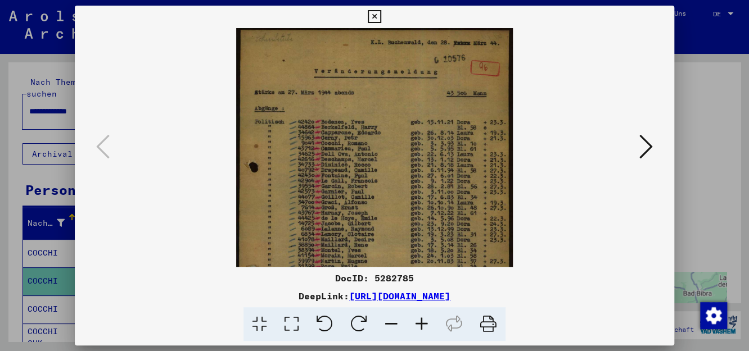
click at [422, 323] on icon at bounding box center [422, 325] width 30 height 34
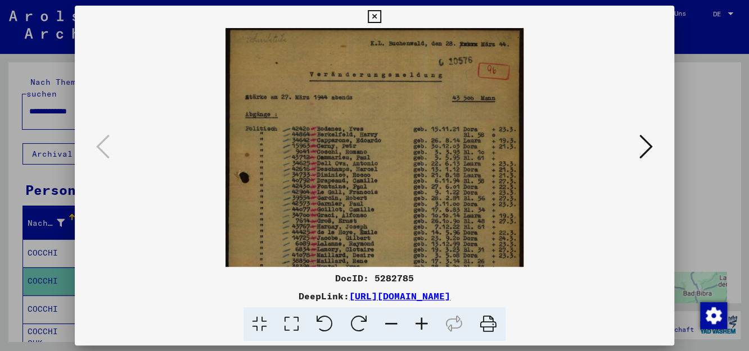
click at [422, 323] on icon at bounding box center [422, 325] width 30 height 34
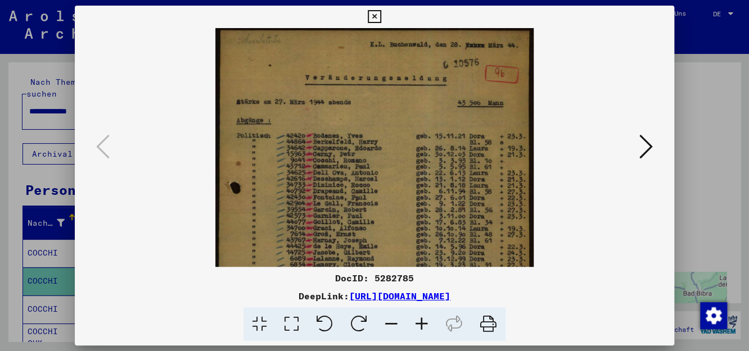
click at [422, 323] on icon at bounding box center [422, 325] width 30 height 34
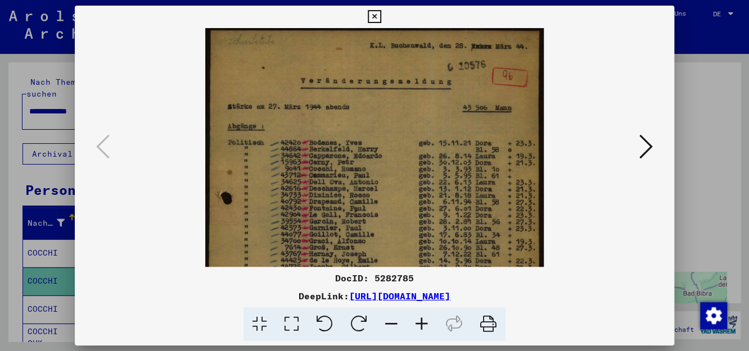
click at [422, 323] on icon at bounding box center [422, 325] width 30 height 34
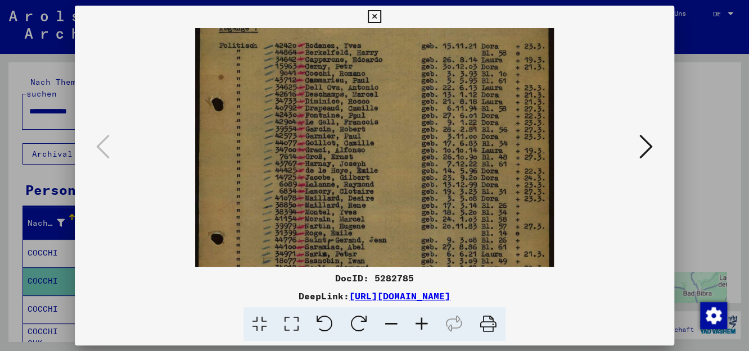
drag, startPoint x: 362, startPoint y: 227, endPoint x: 366, endPoint y: 120, distance: 106.4
click at [366, 120] on img at bounding box center [374, 170] width 359 height 492
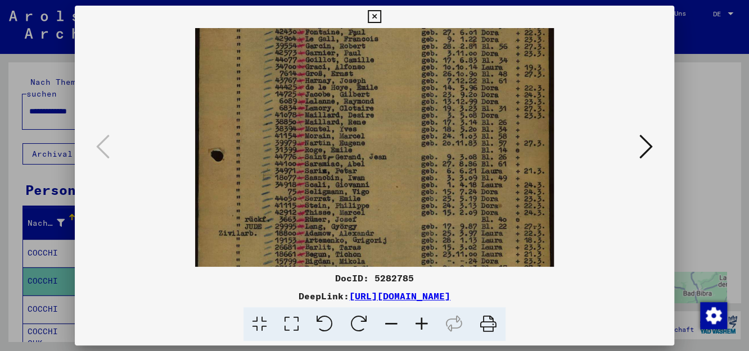
drag, startPoint x: 337, startPoint y: 192, endPoint x: 348, endPoint y: 109, distance: 83.4
click at [348, 109] on img at bounding box center [374, 87] width 359 height 492
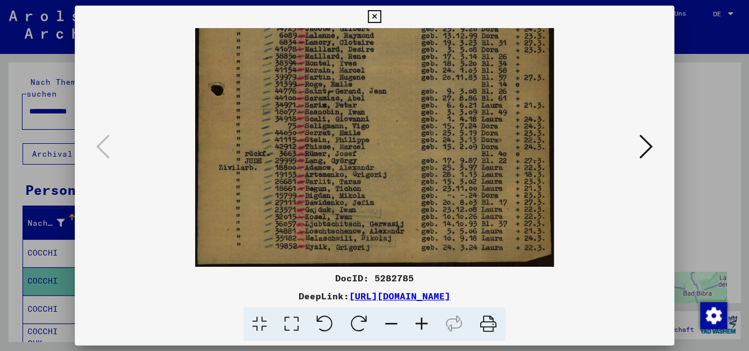
drag, startPoint x: 336, startPoint y: 209, endPoint x: 350, endPoint y: 116, distance: 94.4
click at [350, 116] on img at bounding box center [374, 21] width 359 height 492
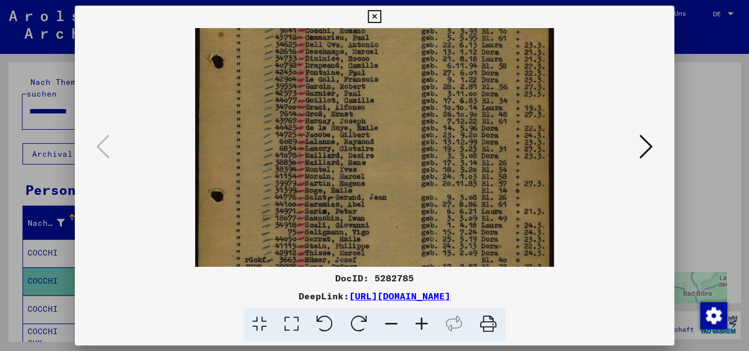
drag, startPoint x: 345, startPoint y: 177, endPoint x: 322, endPoint y: 291, distance: 116.5
click at [322, 291] on div "DocID: 5282785 DeepLink: [URL][DOMAIN_NAME]" at bounding box center [374, 174] width 599 height 336
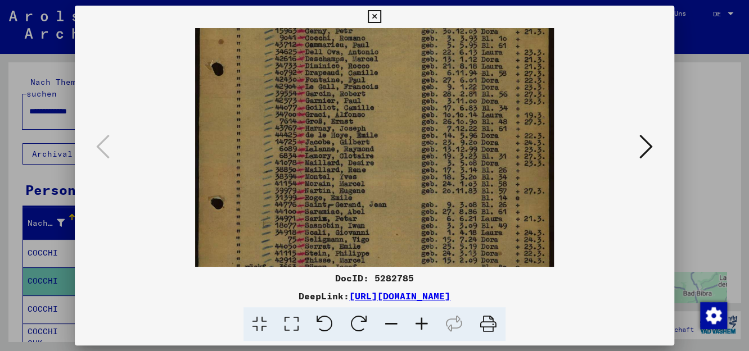
scroll to position [1, 0]
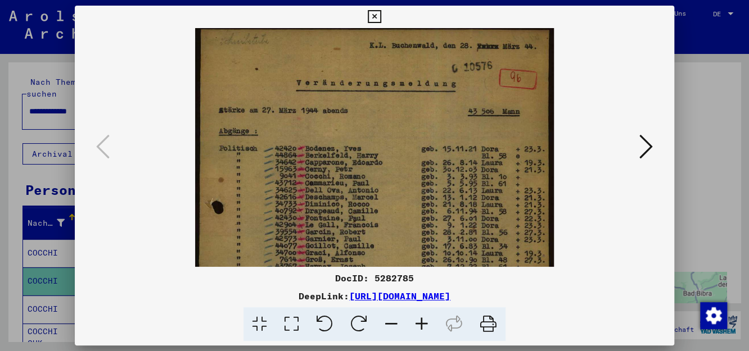
drag, startPoint x: 322, startPoint y: 185, endPoint x: 319, endPoint y: 323, distance: 137.8
click at [319, 323] on div "DocID: 5282785 DeepLink: [URL][DOMAIN_NAME]" at bounding box center [374, 174] width 599 height 336
click at [374, 15] on icon at bounding box center [374, 16] width 13 height 13
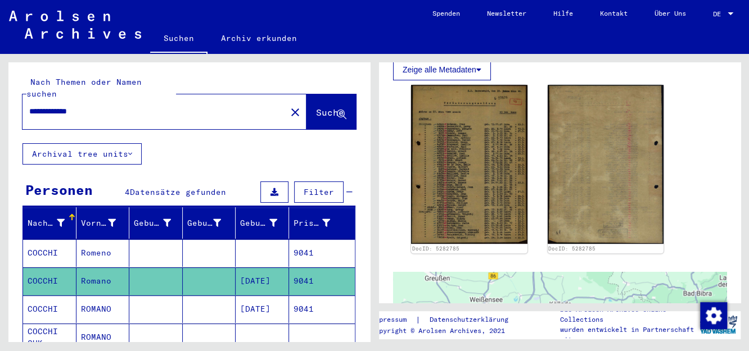
click at [268, 296] on mat-cell "[DATE]" at bounding box center [262, 310] width 53 height 28
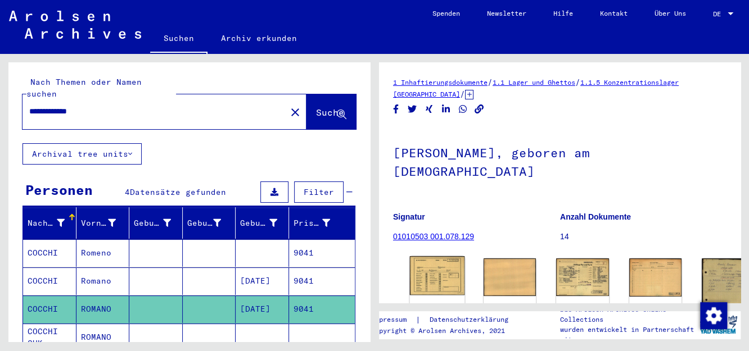
click at [428, 270] on img at bounding box center [437, 275] width 55 height 39
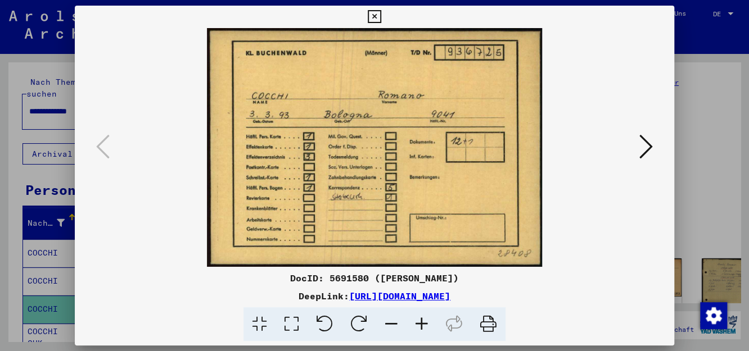
click at [648, 147] on icon at bounding box center [645, 146] width 13 height 27
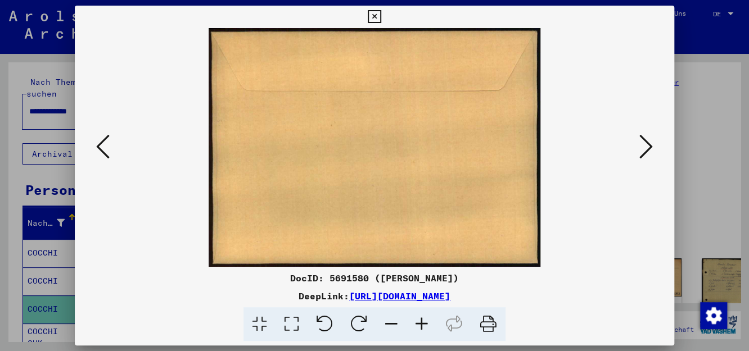
click at [648, 147] on icon at bounding box center [645, 146] width 13 height 27
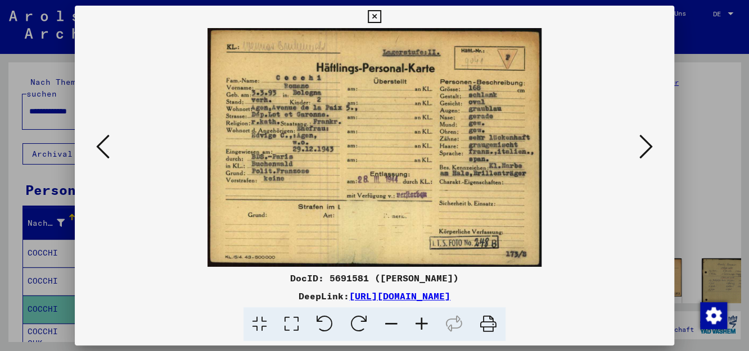
click at [644, 146] on icon at bounding box center [645, 146] width 13 height 27
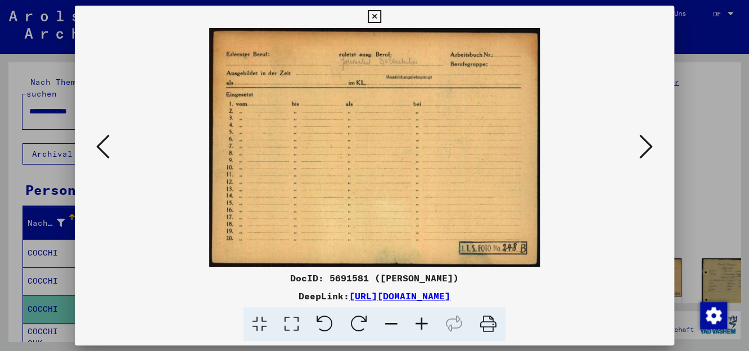
click at [644, 146] on icon at bounding box center [645, 146] width 13 height 27
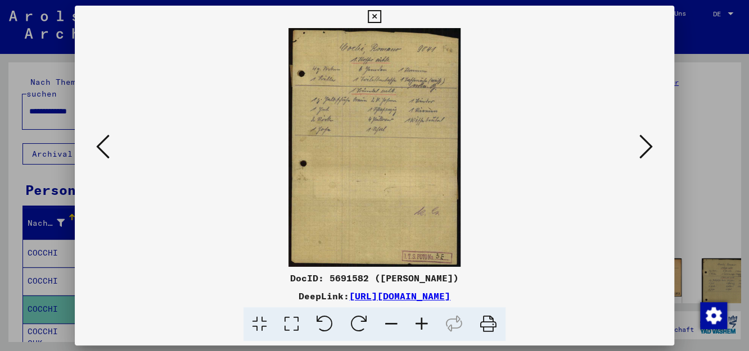
click at [104, 155] on icon at bounding box center [102, 146] width 13 height 27
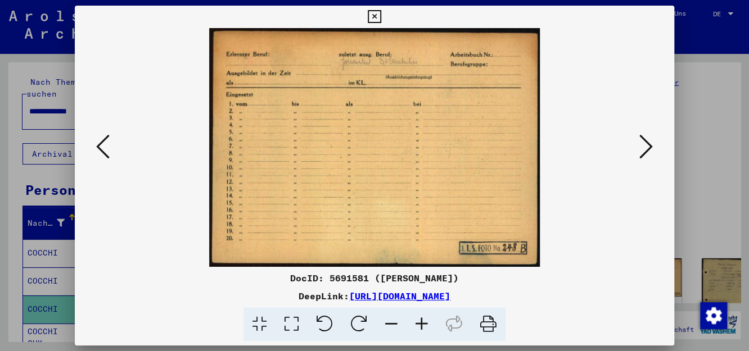
click at [649, 147] on icon at bounding box center [645, 146] width 13 height 27
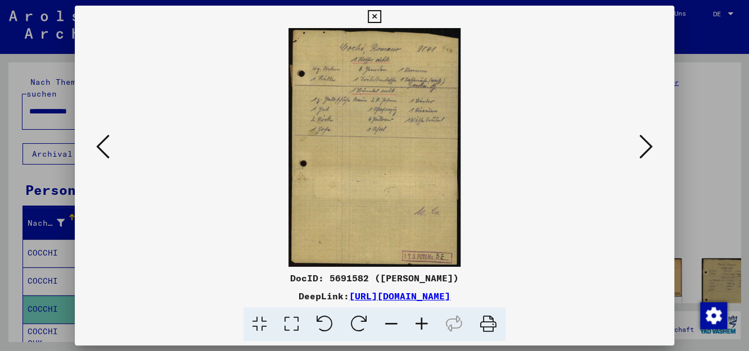
click at [649, 147] on icon at bounding box center [645, 146] width 13 height 27
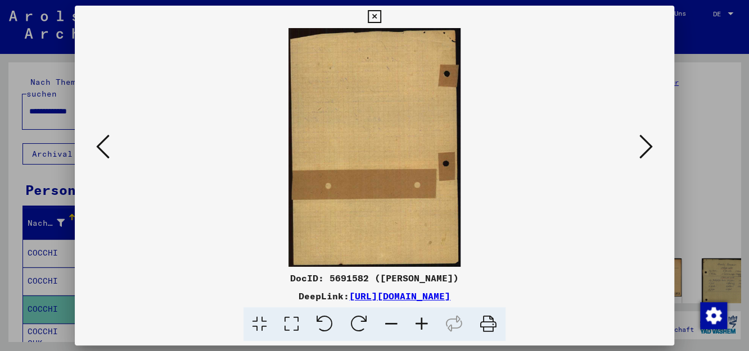
click at [649, 147] on icon at bounding box center [645, 146] width 13 height 27
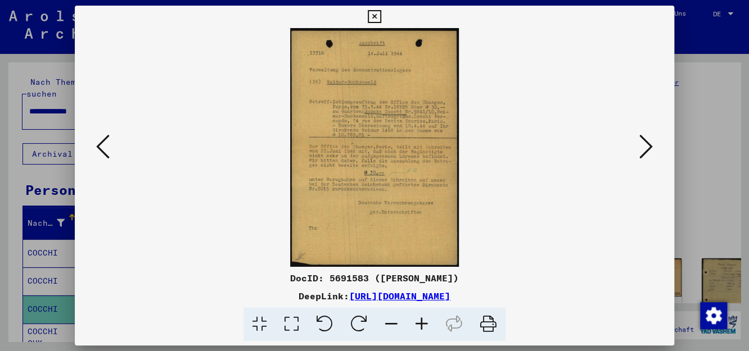
click at [418, 323] on icon at bounding box center [422, 325] width 30 height 34
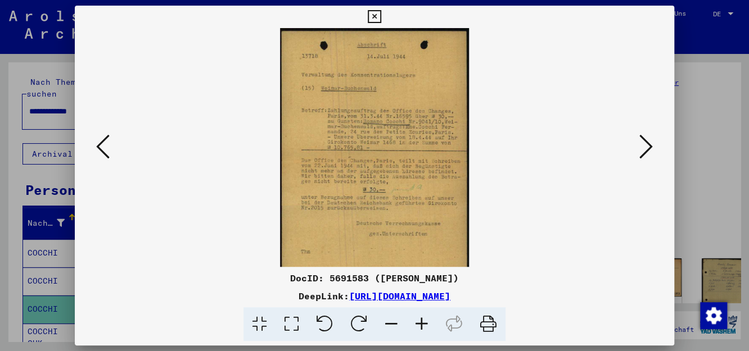
click at [418, 323] on icon at bounding box center [422, 325] width 30 height 34
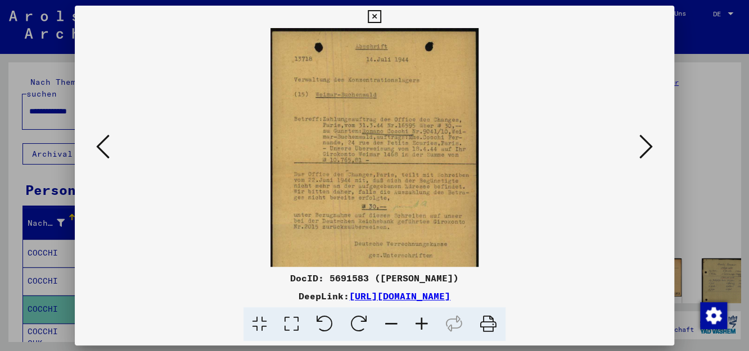
click at [418, 323] on icon at bounding box center [422, 325] width 30 height 34
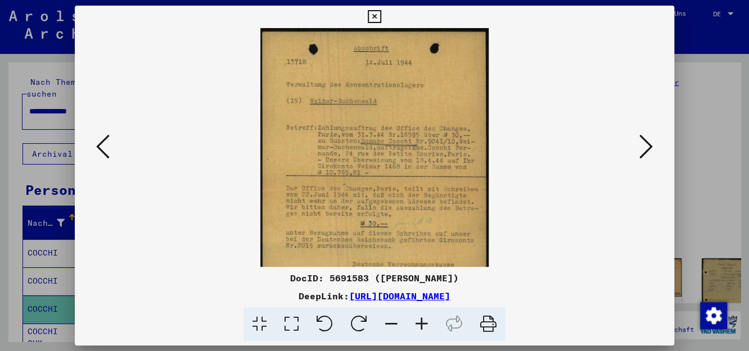
click at [418, 323] on icon at bounding box center [422, 325] width 30 height 34
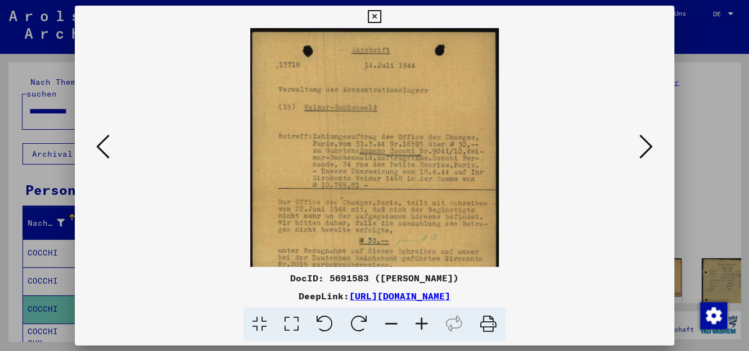
click at [418, 323] on icon at bounding box center [422, 325] width 30 height 34
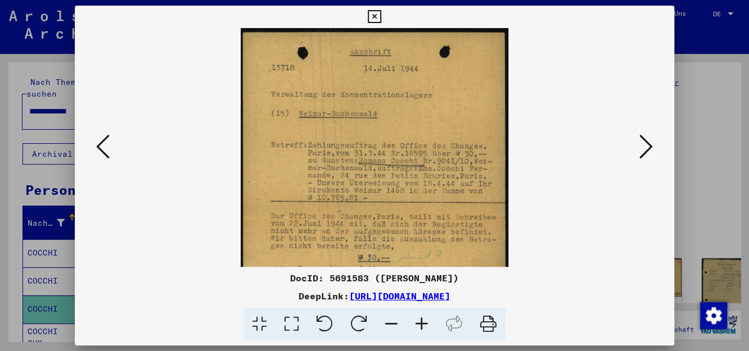
click at [418, 323] on icon at bounding box center [422, 325] width 30 height 34
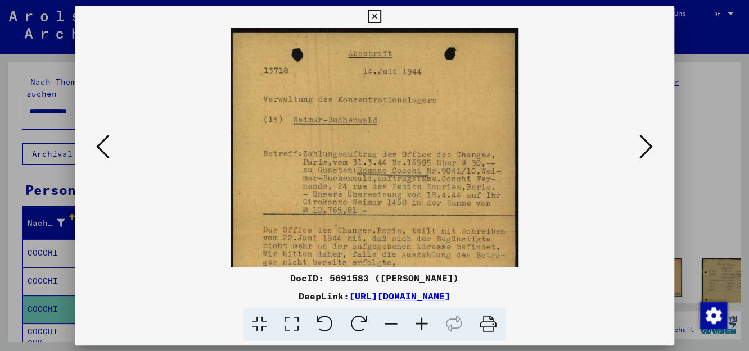
click at [418, 323] on icon at bounding box center [422, 325] width 30 height 34
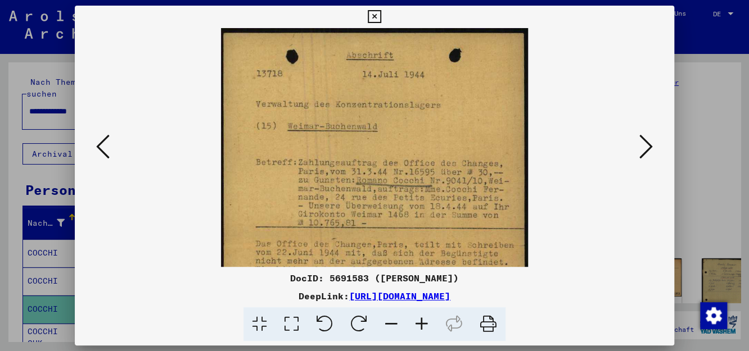
click at [418, 323] on icon at bounding box center [422, 325] width 30 height 34
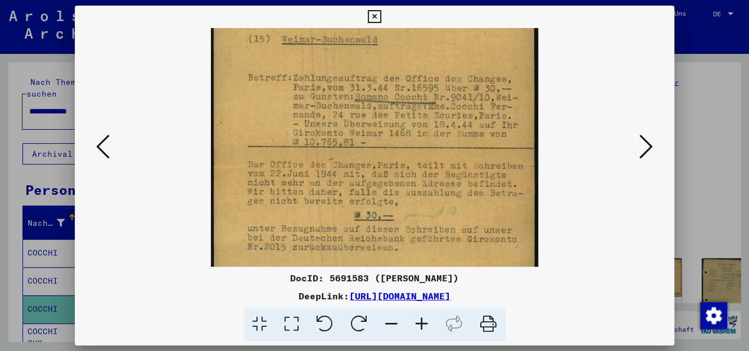
scroll to position [94, 0]
drag, startPoint x: 393, startPoint y: 202, endPoint x: 375, endPoint y: 106, distance: 97.3
click at [375, 106] on img at bounding box center [374, 166] width 327 height 464
click at [640, 148] on icon at bounding box center [645, 146] width 13 height 27
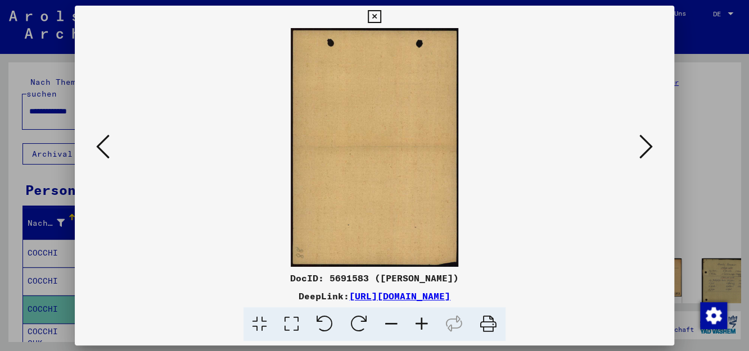
click at [640, 148] on icon at bounding box center [645, 146] width 13 height 27
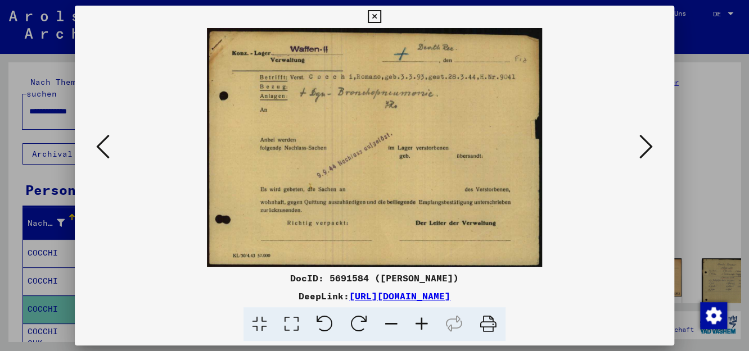
click at [373, 16] on icon at bounding box center [374, 16] width 13 height 13
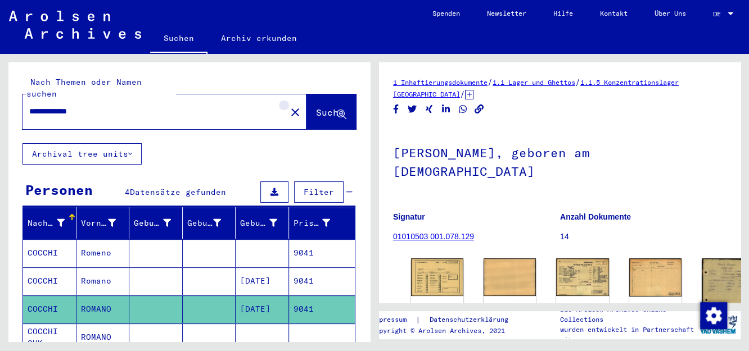
click at [288, 106] on mat-icon "close" at bounding box center [294, 112] width 13 height 13
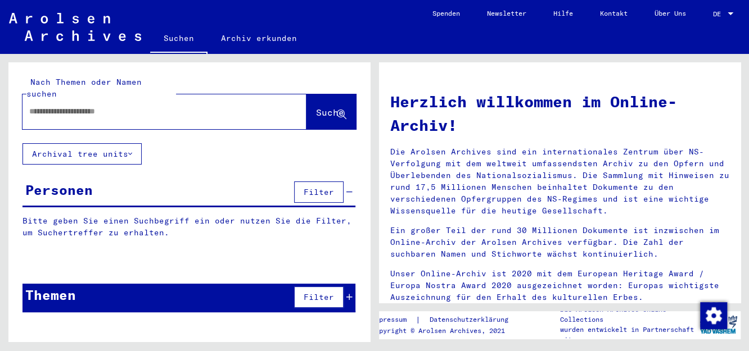
click at [75, 106] on input "text" at bounding box center [150, 112] width 243 height 12
type input "**********"
click at [316, 107] on span "Suche" at bounding box center [330, 112] width 28 height 11
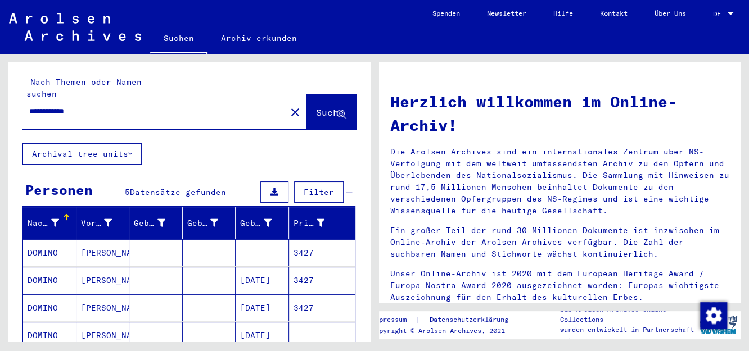
click at [307, 242] on mat-cell "3427" at bounding box center [322, 253] width 66 height 27
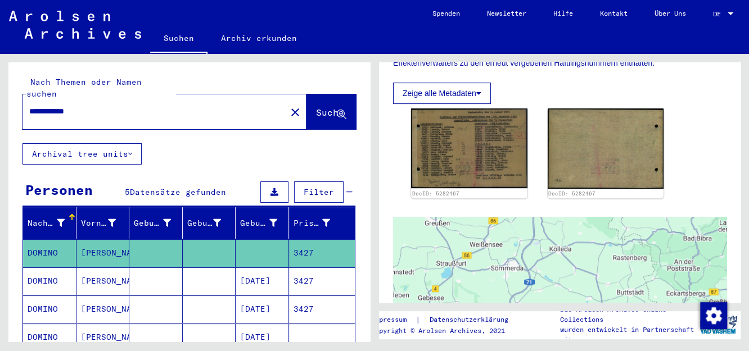
scroll to position [274, 0]
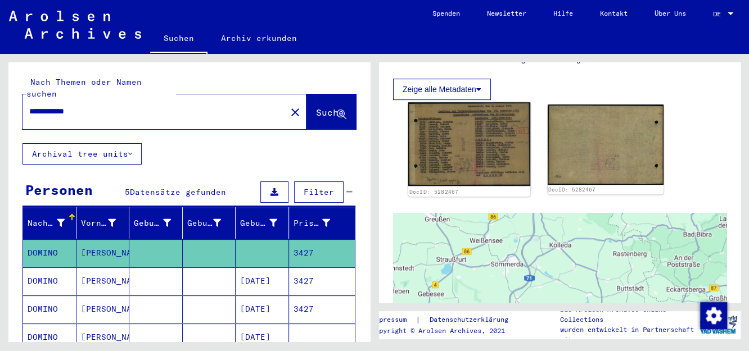
click at [433, 157] on img at bounding box center [469, 144] width 122 height 84
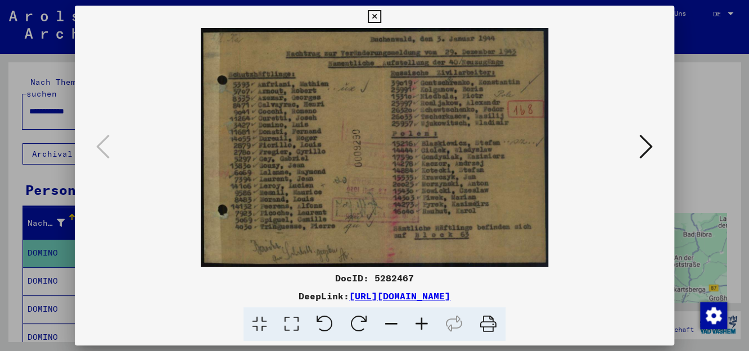
click at [374, 14] on icon at bounding box center [374, 16] width 13 height 13
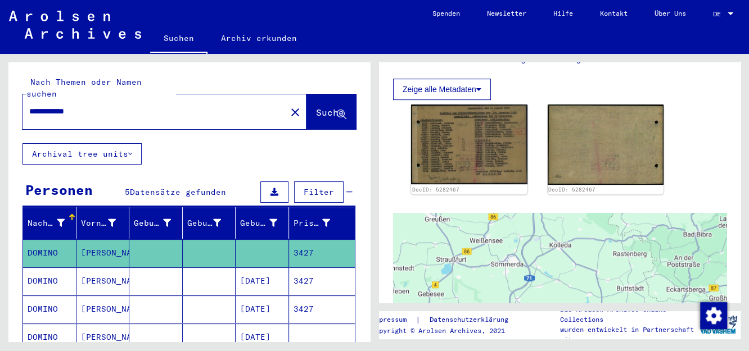
click at [301, 268] on mat-cell "3427" at bounding box center [322, 282] width 66 height 28
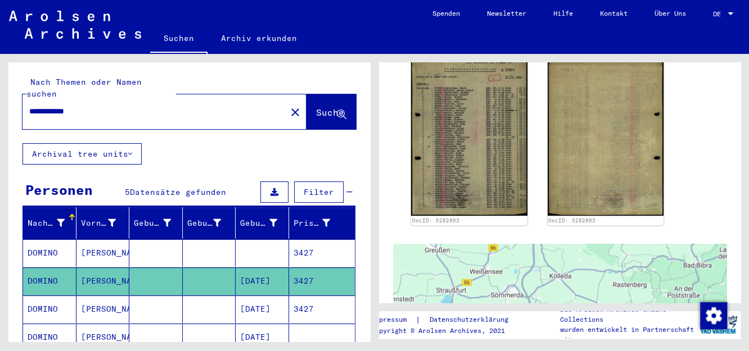
scroll to position [327, 0]
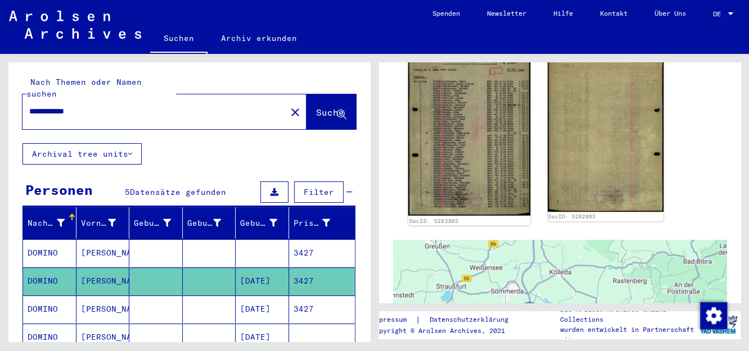
click at [453, 151] on img at bounding box center [469, 132] width 122 height 168
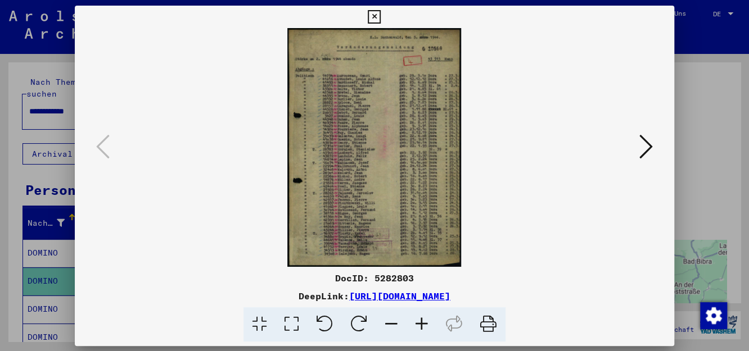
click at [453, 151] on img at bounding box center [374, 147] width 523 height 239
click at [423, 322] on icon at bounding box center [422, 325] width 30 height 34
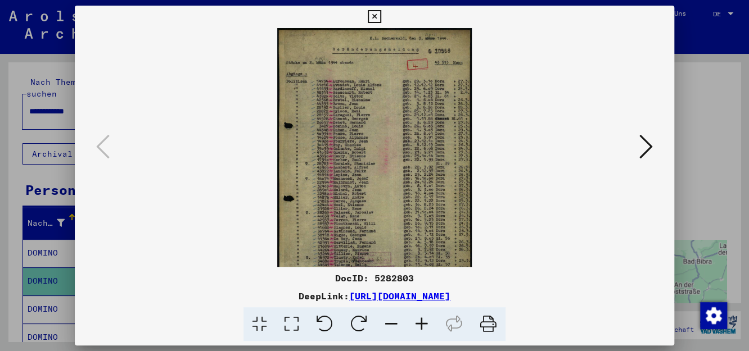
click at [423, 322] on icon at bounding box center [422, 325] width 30 height 34
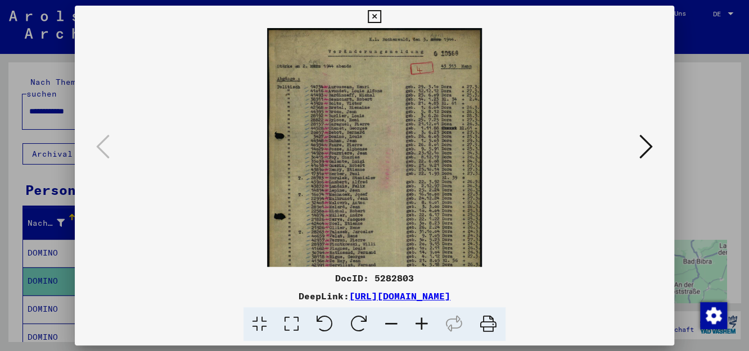
click at [423, 322] on icon at bounding box center [422, 325] width 30 height 34
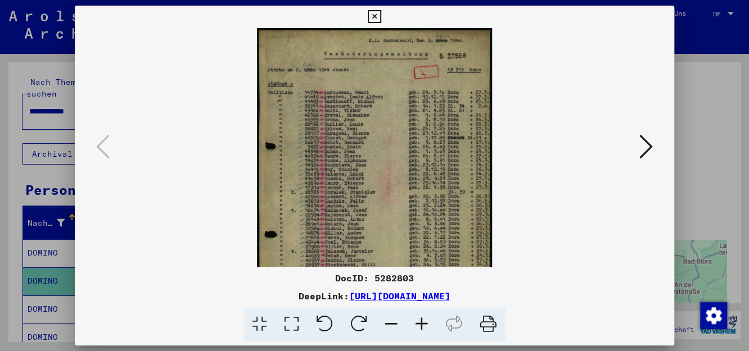
click at [423, 322] on icon at bounding box center [422, 325] width 30 height 34
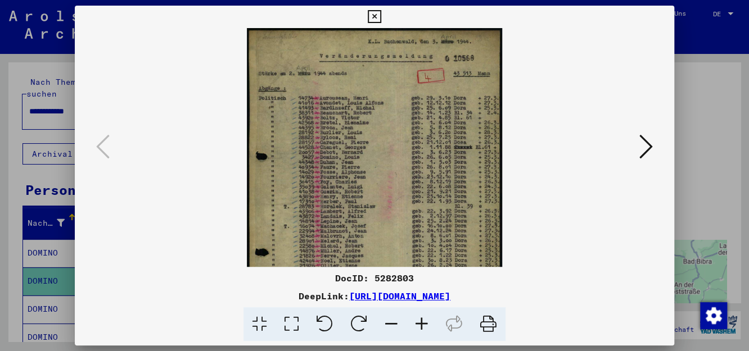
click at [423, 322] on icon at bounding box center [422, 325] width 30 height 34
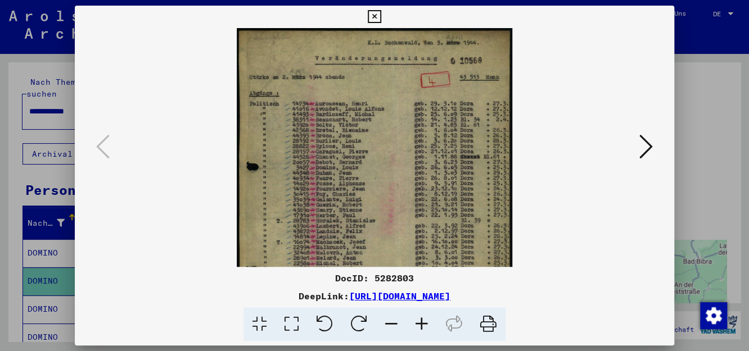
click at [423, 322] on icon at bounding box center [422, 325] width 30 height 34
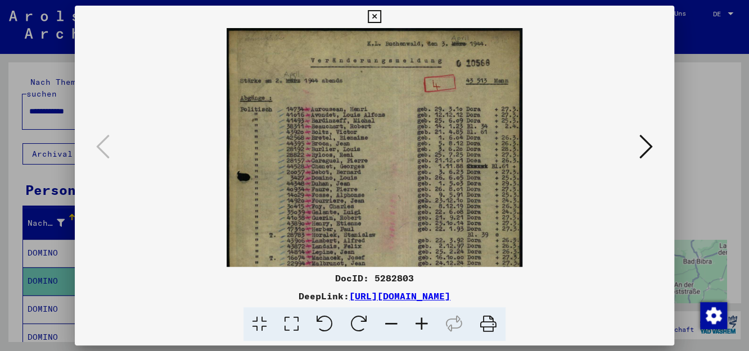
click at [423, 322] on icon at bounding box center [422, 325] width 30 height 34
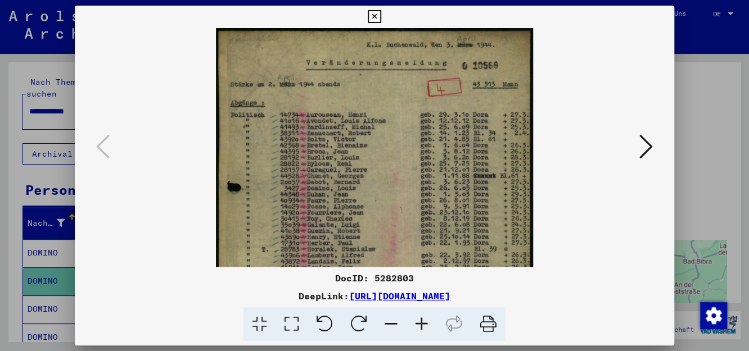
click at [423, 322] on icon at bounding box center [422, 325] width 30 height 34
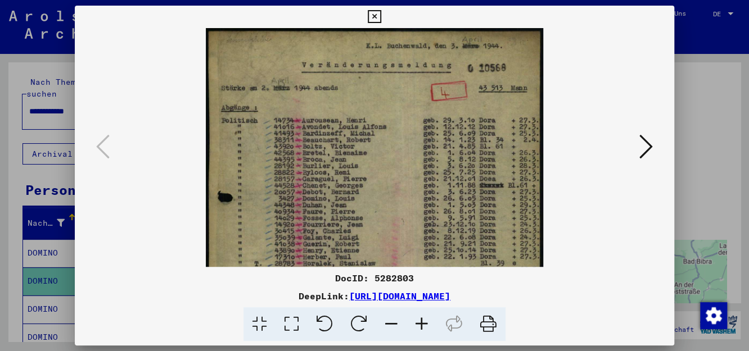
click at [423, 322] on icon at bounding box center [422, 325] width 30 height 34
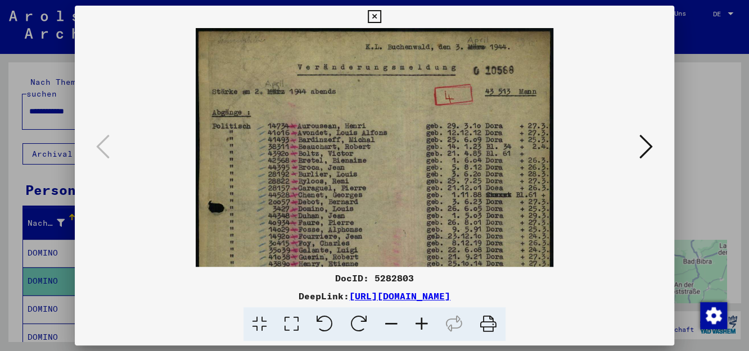
click at [423, 322] on icon at bounding box center [422, 325] width 30 height 34
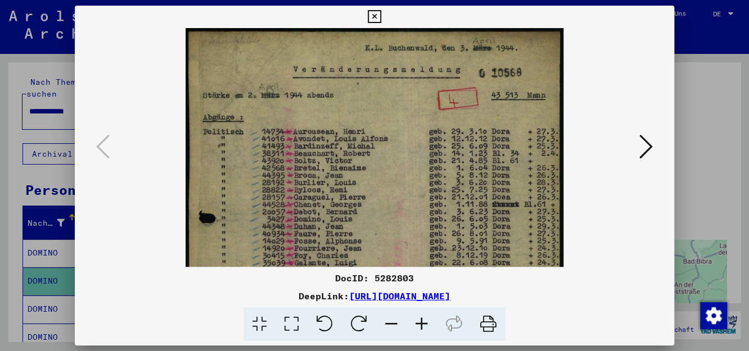
click at [423, 322] on icon at bounding box center [422, 325] width 30 height 34
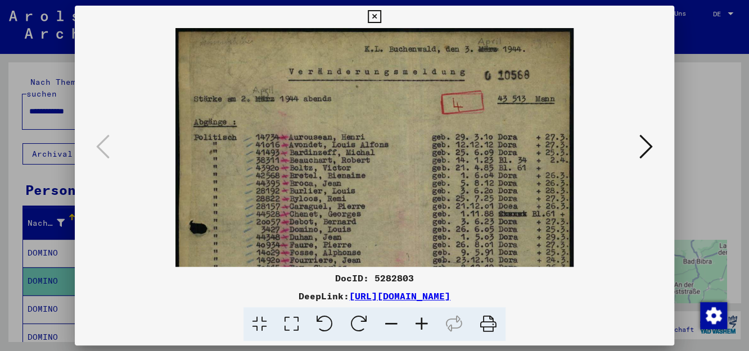
click at [423, 322] on icon at bounding box center [422, 325] width 30 height 34
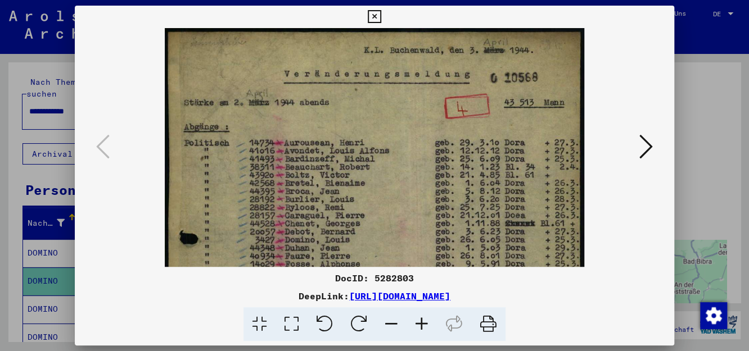
click at [423, 322] on icon at bounding box center [422, 325] width 30 height 34
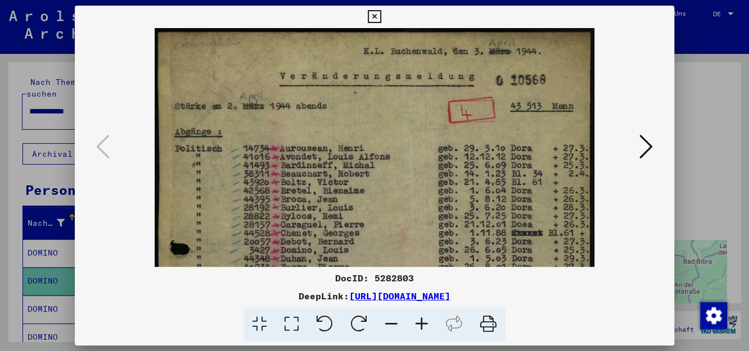
click at [423, 322] on icon at bounding box center [422, 325] width 30 height 34
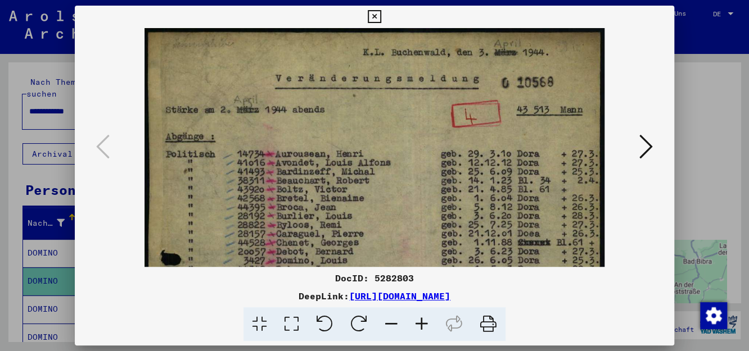
click at [423, 322] on icon at bounding box center [422, 325] width 30 height 34
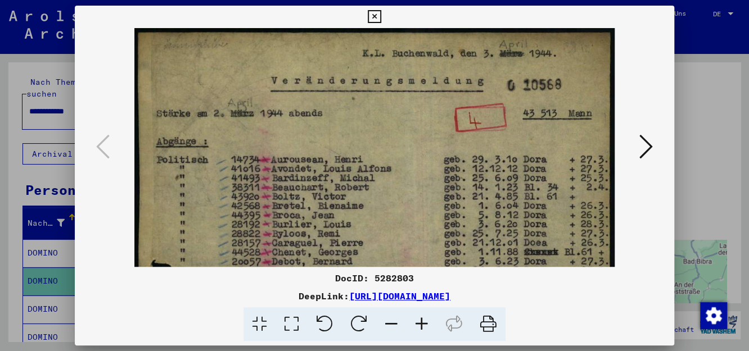
click at [423, 322] on icon at bounding box center [422, 325] width 30 height 34
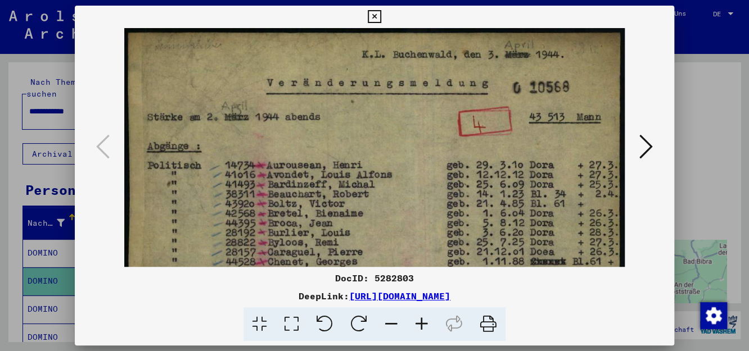
click at [423, 322] on icon at bounding box center [422, 325] width 30 height 34
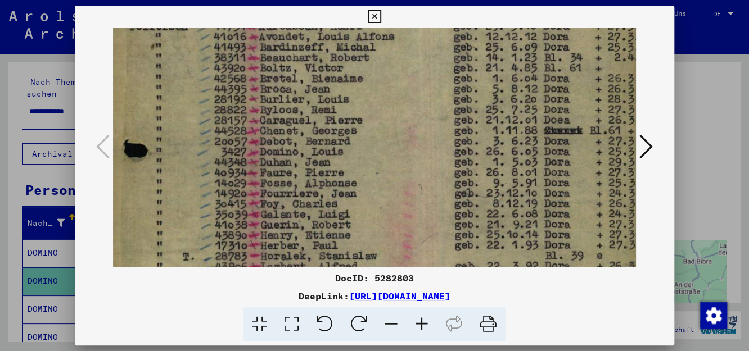
drag, startPoint x: 350, startPoint y: 109, endPoint x: 351, endPoint y: 61, distance: 48.4
click at [351, 61] on img at bounding box center [376, 250] width 542 height 745
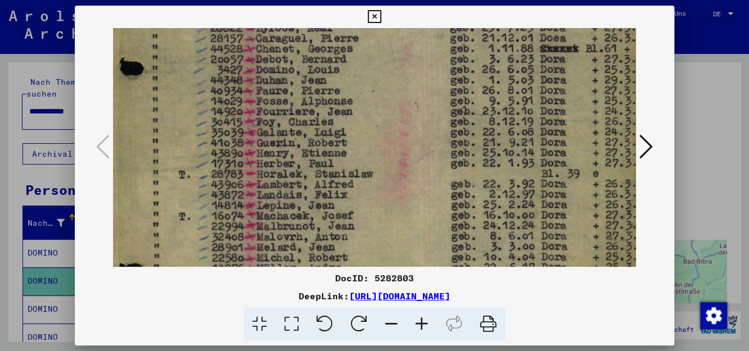
drag, startPoint x: 333, startPoint y: 149, endPoint x: 327, endPoint y: 30, distance: 119.4
click at [327, 30] on img at bounding box center [372, 168] width 542 height 745
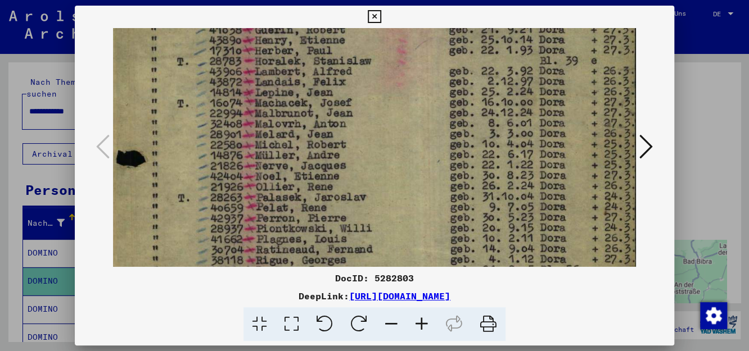
drag, startPoint x: 310, startPoint y: 171, endPoint x: 312, endPoint y: 70, distance: 101.2
click at [312, 70] on img at bounding box center [370, 55] width 542 height 745
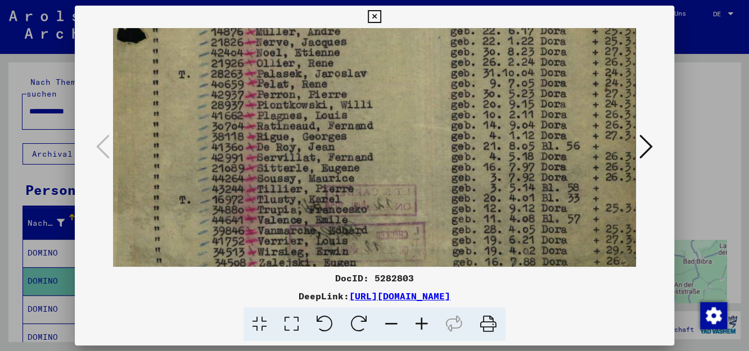
drag, startPoint x: 304, startPoint y: 170, endPoint x: 304, endPoint y: 71, distance: 99.5
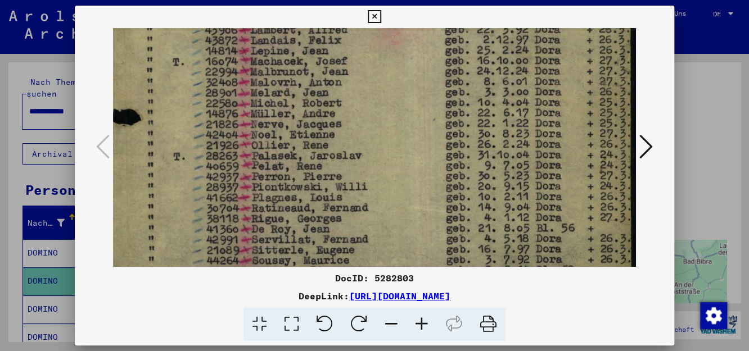
drag, startPoint x: 281, startPoint y: 187, endPoint x: 268, endPoint y: 253, distance: 67.5
click at [268, 253] on img at bounding box center [365, 13] width 542 height 745
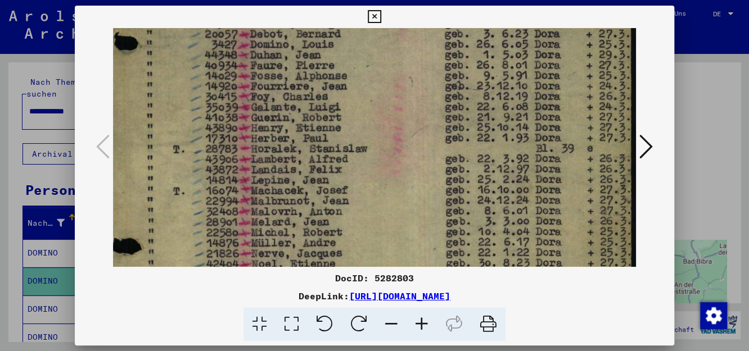
scroll to position [238, 18]
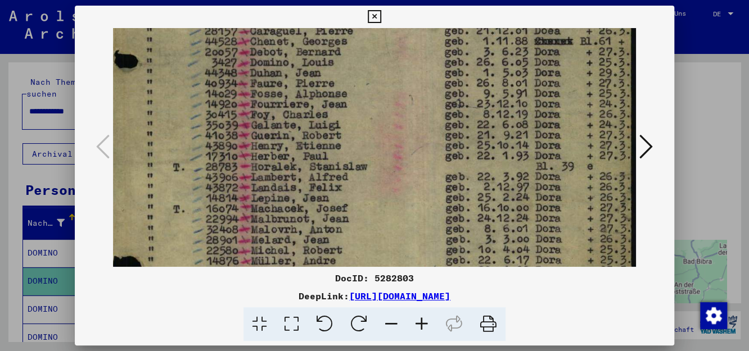
drag, startPoint x: 267, startPoint y: 182, endPoint x: 264, endPoint y: 283, distance: 101.3
click at [264, 283] on div "DocID: 5282803 DeepLink: [URL][DOMAIN_NAME]" at bounding box center [374, 174] width 599 height 336
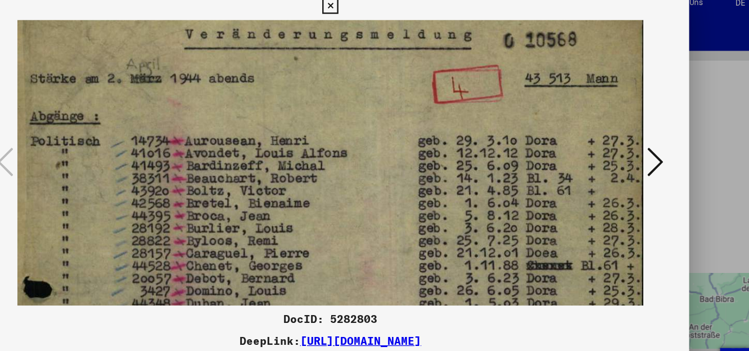
scroll to position [46, 14]
drag, startPoint x: 411, startPoint y: 88, endPoint x: 395, endPoint y: 284, distance: 196.4
click at [395, 284] on div "DocID: 5282803 DeepLink: [URL][DOMAIN_NAME]" at bounding box center [374, 174] width 599 height 336
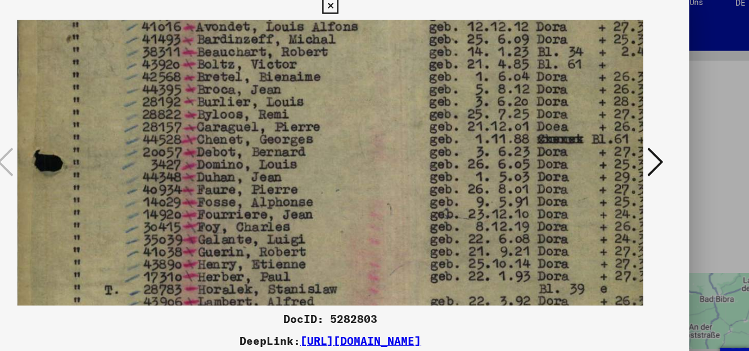
drag, startPoint x: 383, startPoint y: 219, endPoint x: 392, endPoint y: 114, distance: 105.5
click at [392, 114] on img at bounding box center [379, 247] width 542 height 745
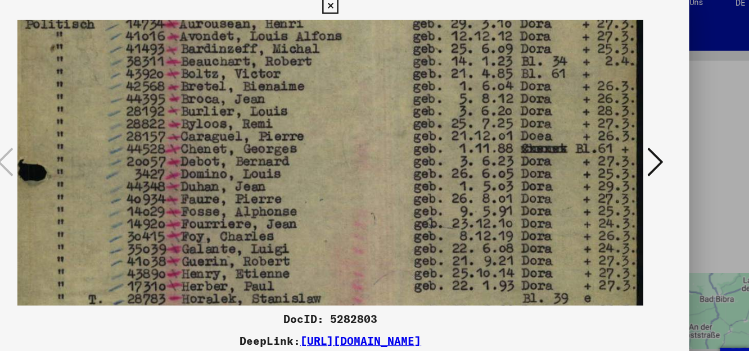
scroll to position [146, 19]
drag, startPoint x: 372, startPoint y: 94, endPoint x: 333, endPoint y: 101, distance: 39.4
click at [333, 101] on img at bounding box center [365, 254] width 542 height 745
click at [651, 144] on icon at bounding box center [645, 146] width 13 height 27
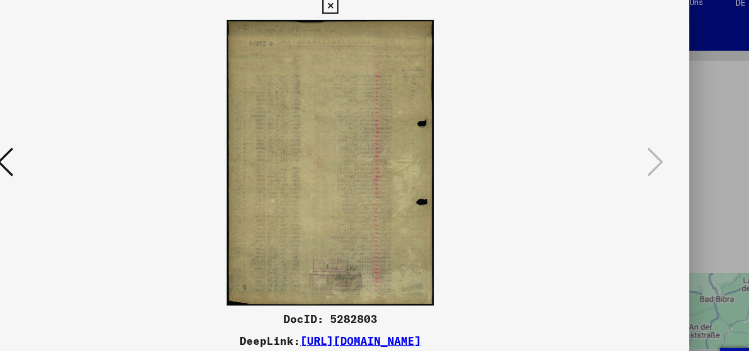
click at [376, 16] on icon at bounding box center [374, 16] width 13 height 13
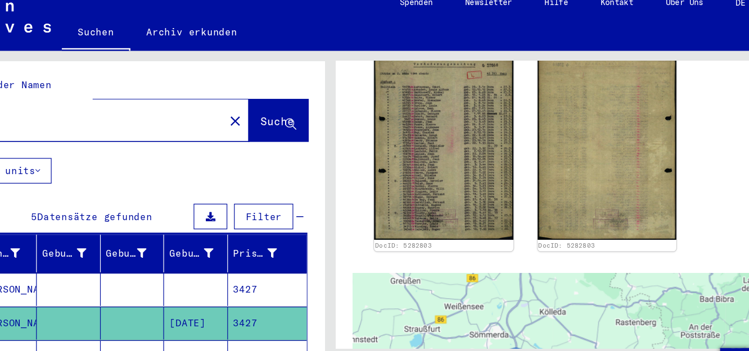
click at [294, 296] on mat-cell "3427" at bounding box center [322, 310] width 66 height 28
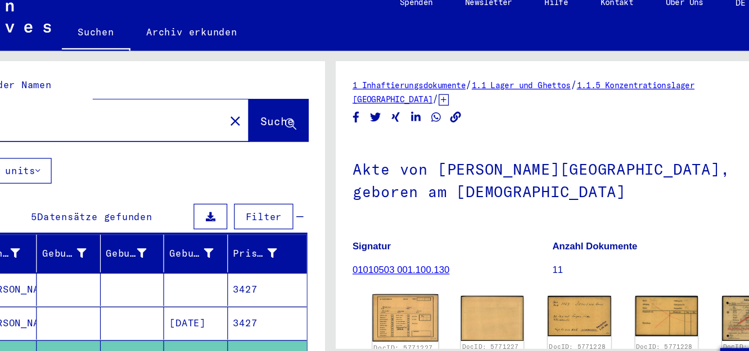
click at [436, 277] on img at bounding box center [437, 277] width 55 height 39
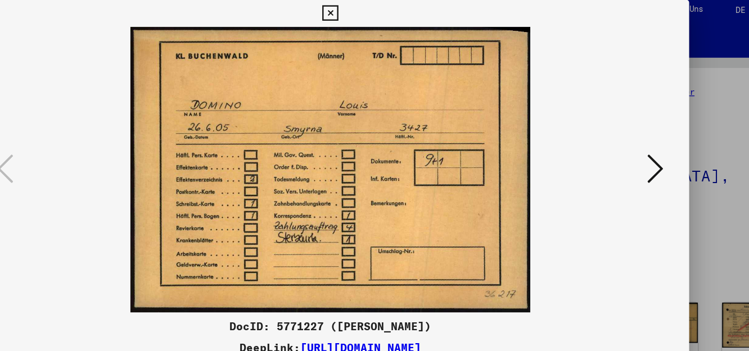
click at [648, 150] on icon at bounding box center [645, 146] width 13 height 27
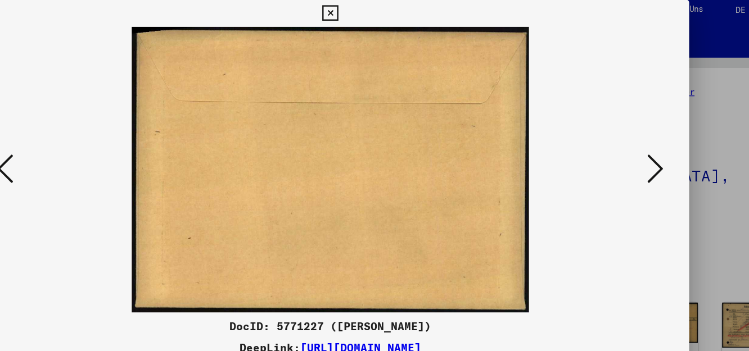
click at [648, 150] on icon at bounding box center [645, 146] width 13 height 27
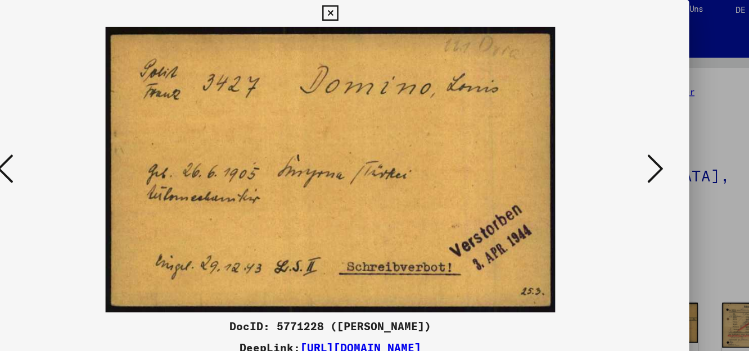
click at [644, 146] on icon at bounding box center [645, 146] width 13 height 27
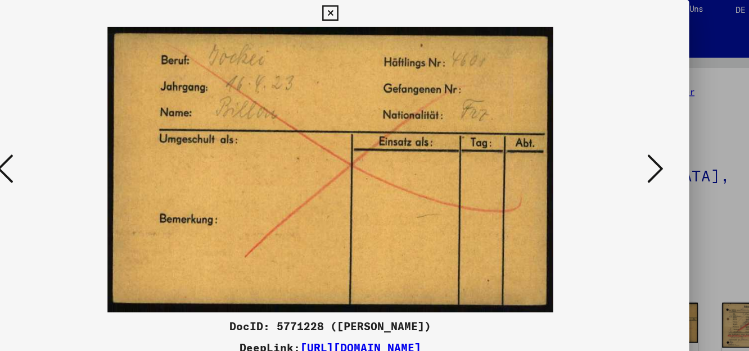
click at [644, 146] on icon at bounding box center [645, 146] width 13 height 27
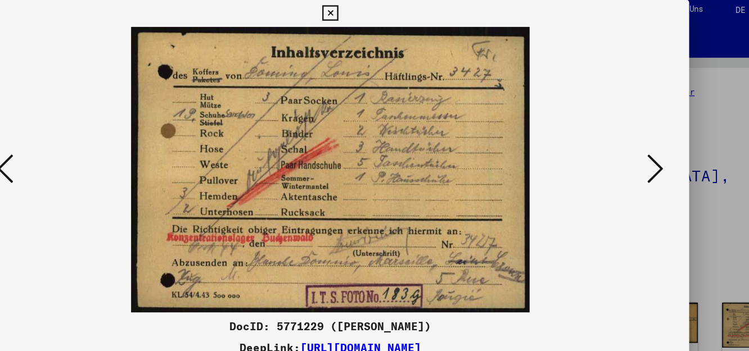
click at [644, 146] on icon at bounding box center [645, 146] width 13 height 27
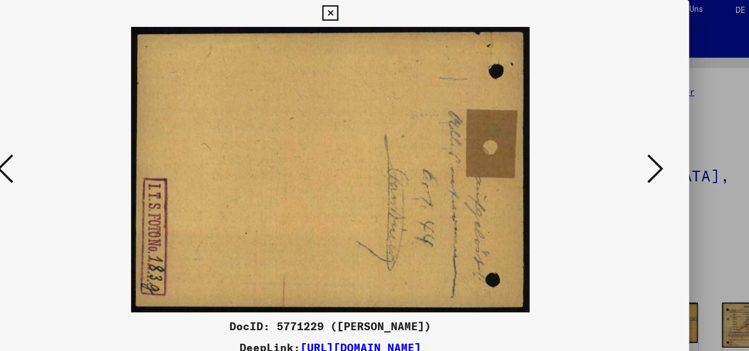
click at [644, 146] on icon at bounding box center [645, 146] width 13 height 27
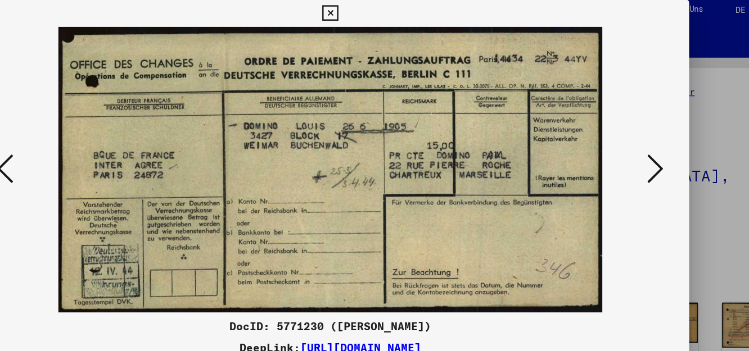
click at [643, 150] on icon at bounding box center [645, 146] width 13 height 27
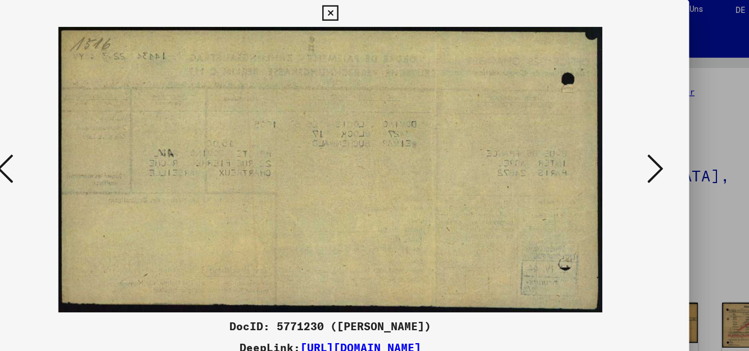
click at [643, 150] on icon at bounding box center [645, 146] width 13 height 27
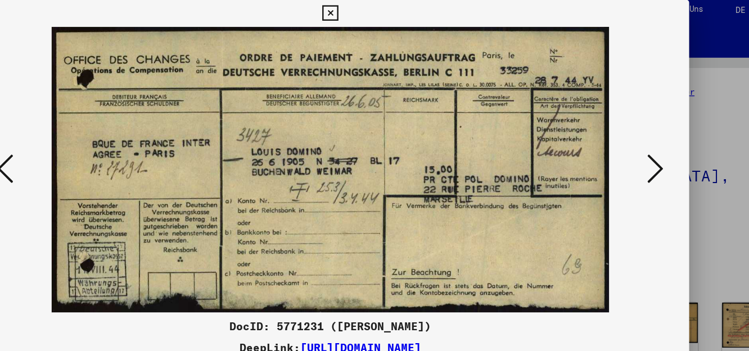
click at [649, 150] on icon at bounding box center [645, 146] width 13 height 27
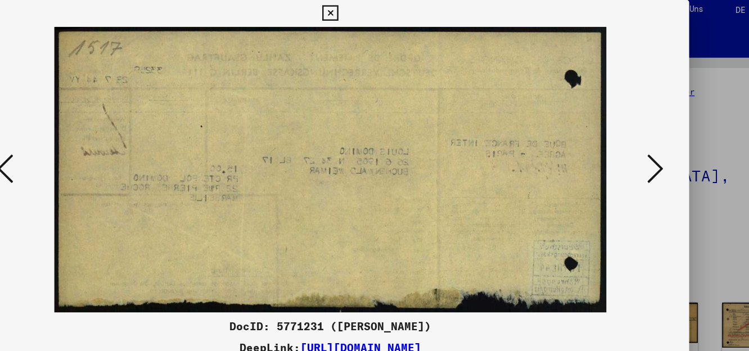
click at [649, 150] on icon at bounding box center [645, 146] width 13 height 27
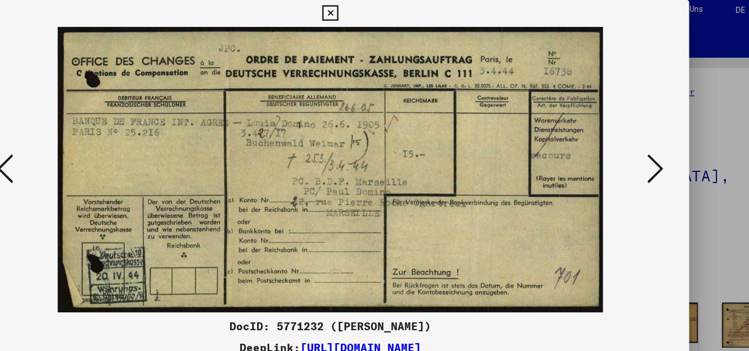
click at [647, 148] on icon at bounding box center [645, 146] width 13 height 27
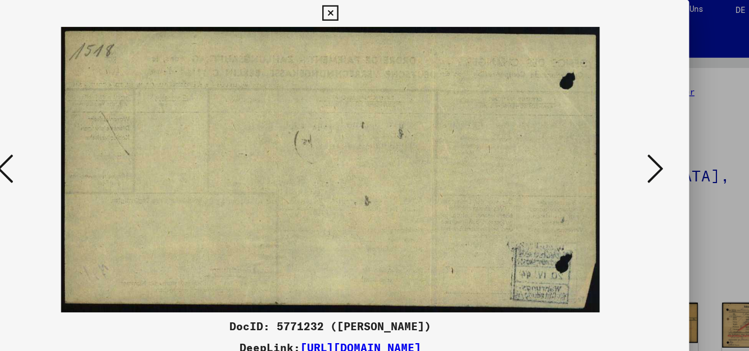
click at [647, 148] on icon at bounding box center [645, 146] width 13 height 27
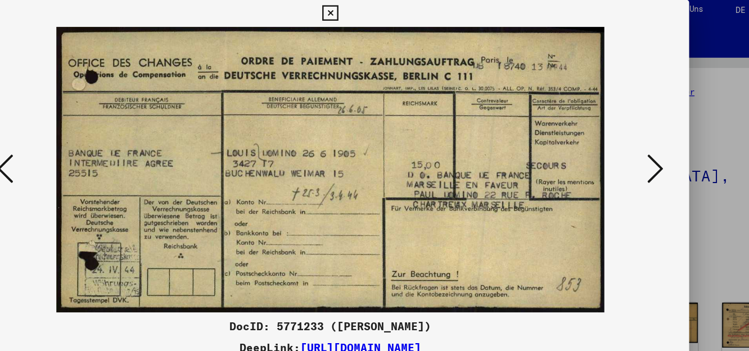
click at [647, 148] on icon at bounding box center [645, 146] width 13 height 27
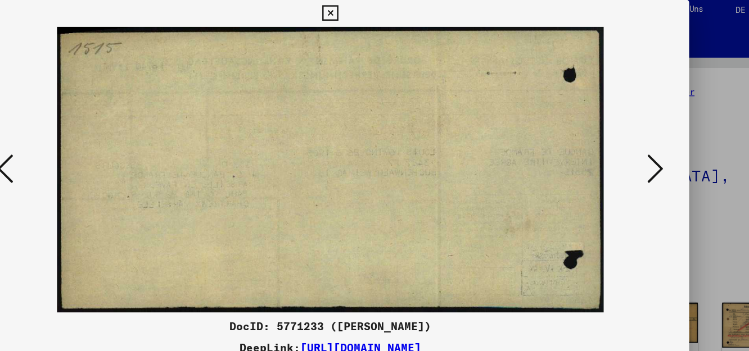
click at [647, 148] on icon at bounding box center [645, 146] width 13 height 27
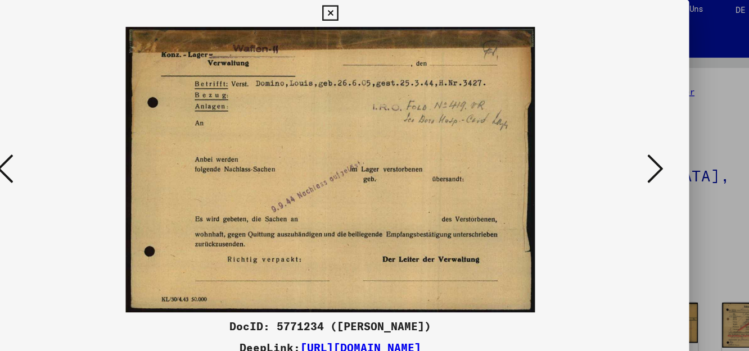
click at [647, 148] on icon at bounding box center [645, 146] width 13 height 27
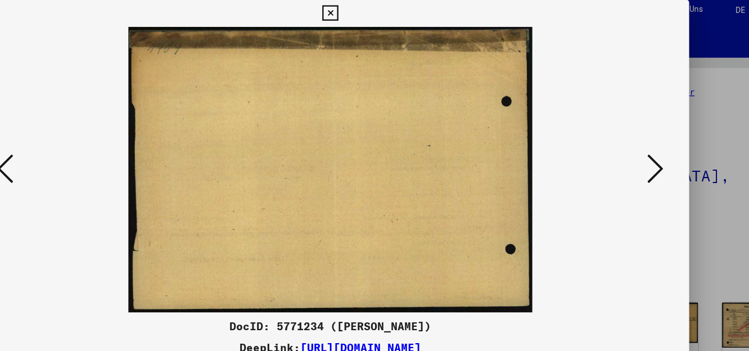
click at [647, 148] on icon at bounding box center [645, 146] width 13 height 27
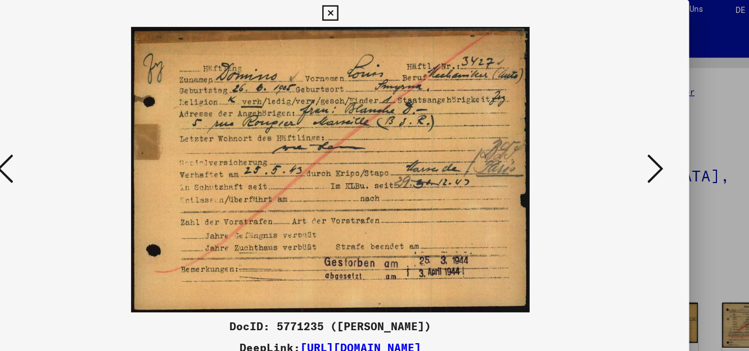
click at [647, 148] on icon at bounding box center [645, 146] width 13 height 27
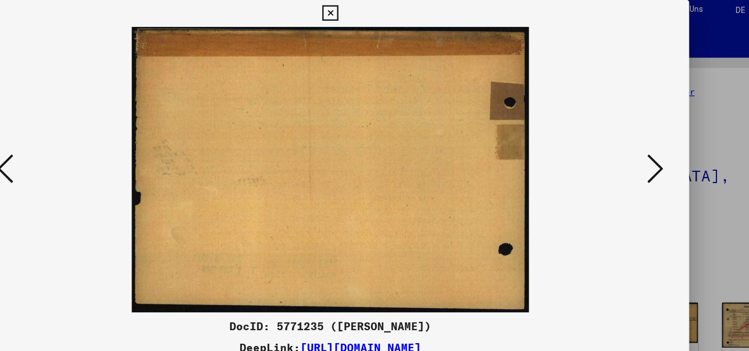
click at [647, 148] on icon at bounding box center [645, 146] width 13 height 27
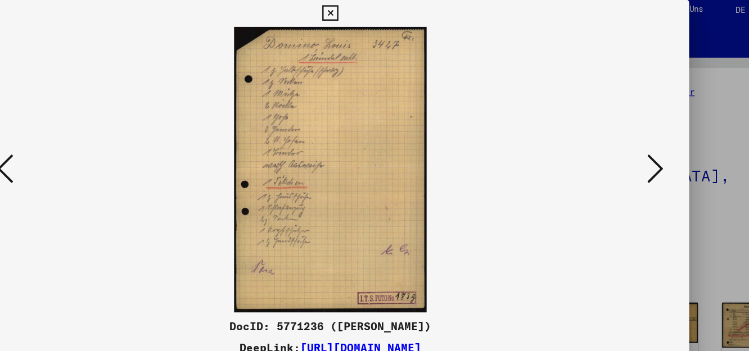
click at [647, 148] on icon at bounding box center [645, 146] width 13 height 27
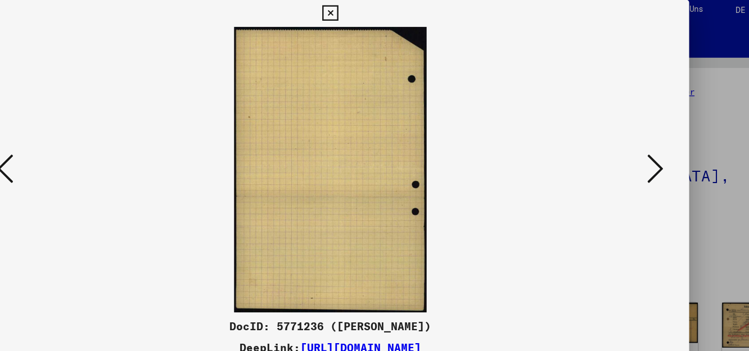
click at [647, 148] on icon at bounding box center [645, 146] width 13 height 27
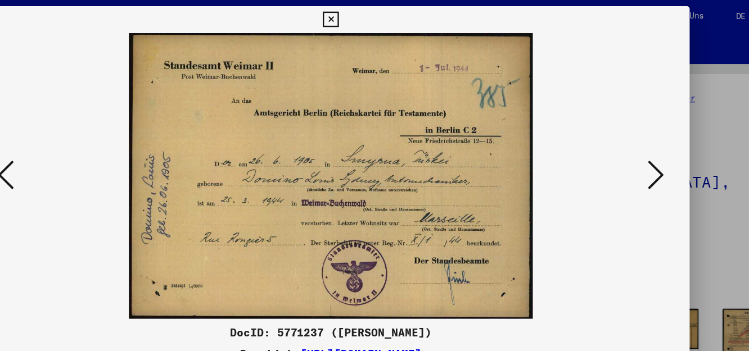
click at [613, 27] on div "DocID: 5771237 ([PERSON_NAME]) DeepLink: [URL][DOMAIN_NAME]" at bounding box center [374, 174] width 599 height 336
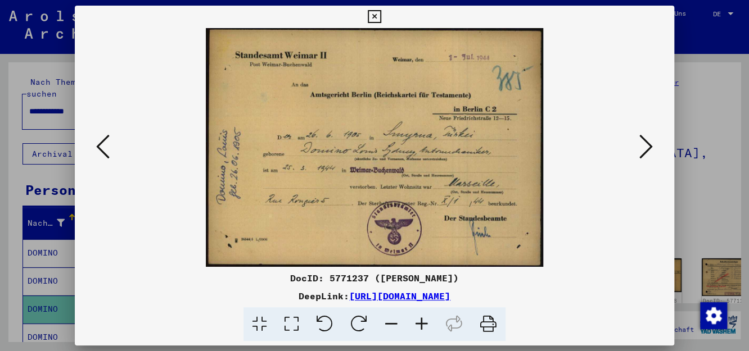
click at [425, 321] on icon at bounding box center [422, 325] width 30 height 34
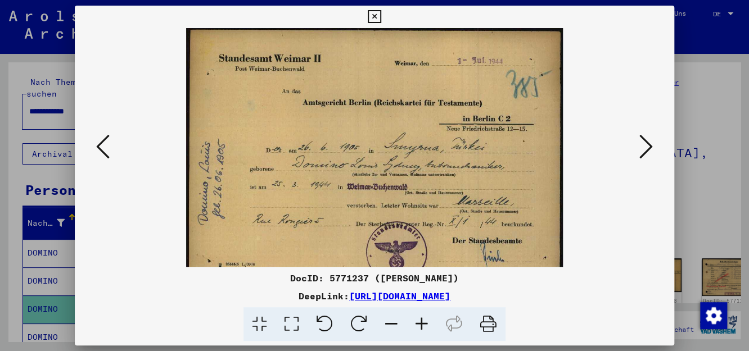
click at [425, 321] on icon at bounding box center [422, 325] width 30 height 34
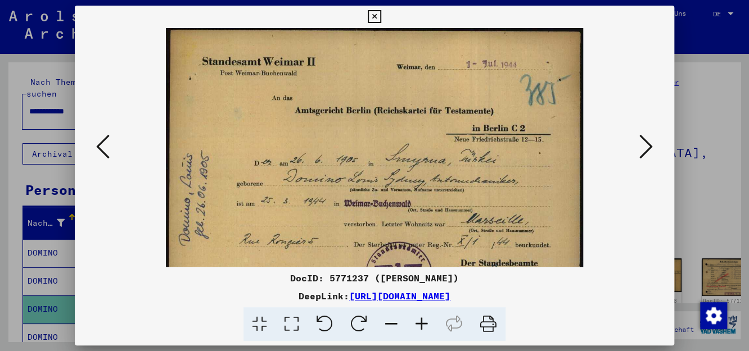
click at [425, 321] on icon at bounding box center [422, 325] width 30 height 34
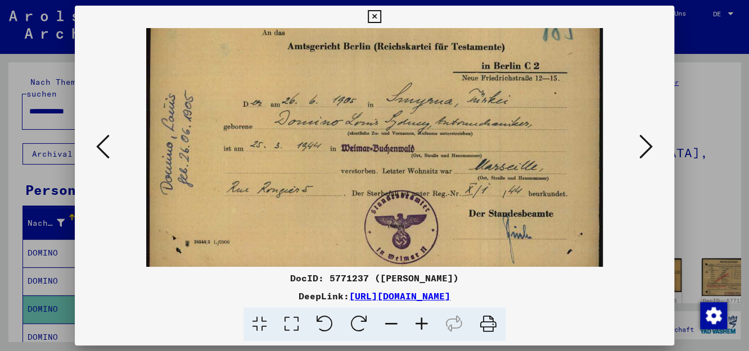
scroll to position [73, 0]
drag, startPoint x: 438, startPoint y: 190, endPoint x: 429, endPoint y: 116, distance: 74.3
click at [429, 116] on img at bounding box center [374, 116] width 457 height 323
click at [424, 325] on icon at bounding box center [422, 325] width 30 height 34
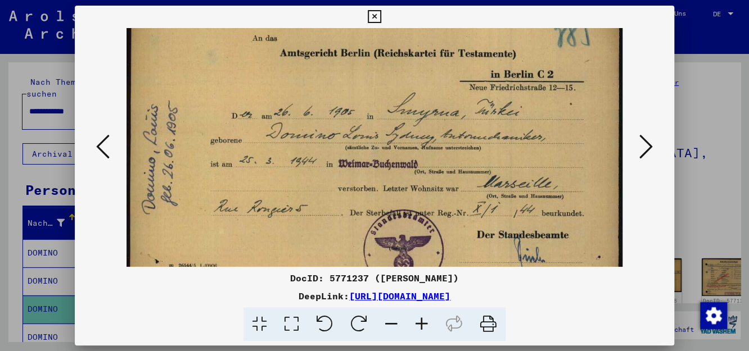
click at [424, 325] on icon at bounding box center [422, 325] width 30 height 34
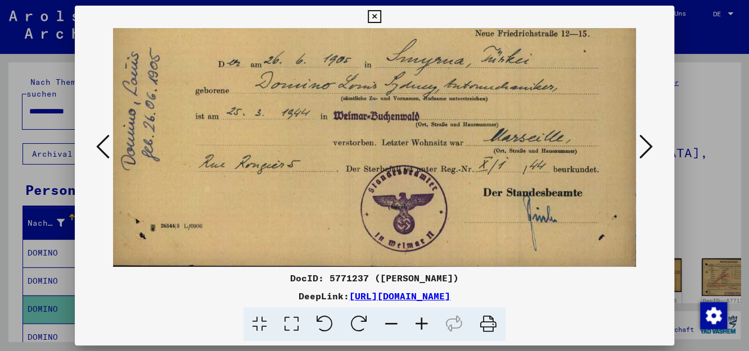
drag, startPoint x: 427, startPoint y: 217, endPoint x: 420, endPoint y: 150, distance: 66.8
click at [420, 150] on img at bounding box center [373, 80] width 536 height 380
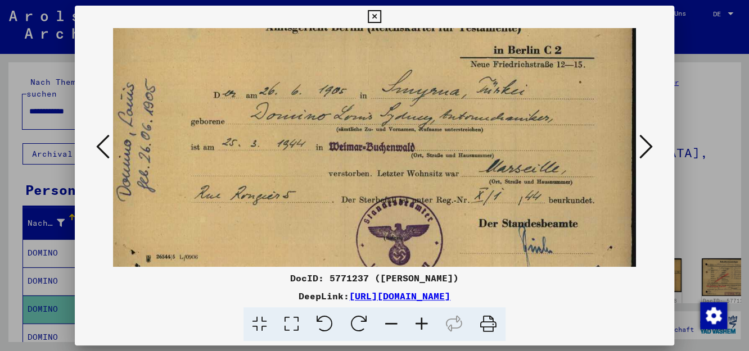
scroll to position [108, 13]
drag, startPoint x: 466, startPoint y: 202, endPoint x: 458, endPoint y: 222, distance: 21.4
click at [458, 222] on img at bounding box center [368, 110] width 536 height 380
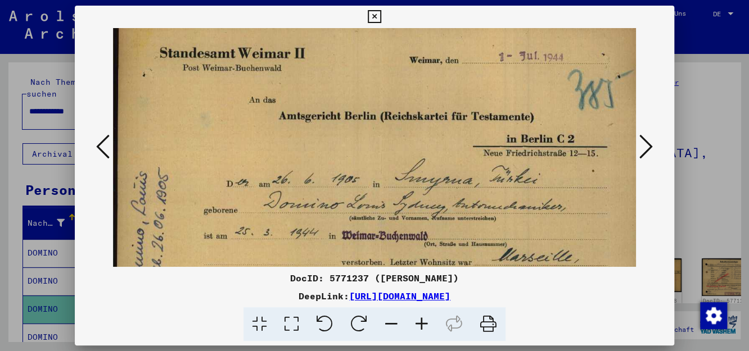
scroll to position [16, 0]
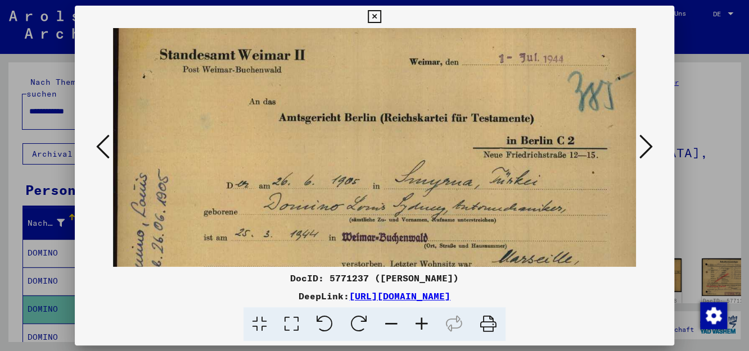
drag, startPoint x: 422, startPoint y: 118, endPoint x: 439, endPoint y: 209, distance: 92.6
click at [439, 209] on img at bounding box center [381, 202] width 536 height 380
click at [650, 148] on icon at bounding box center [645, 146] width 13 height 27
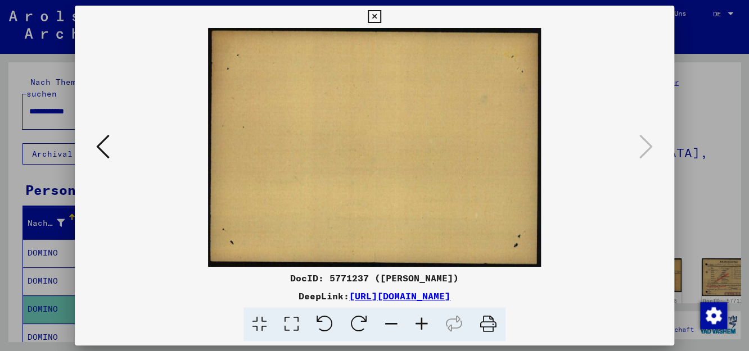
click at [105, 150] on icon at bounding box center [102, 146] width 13 height 27
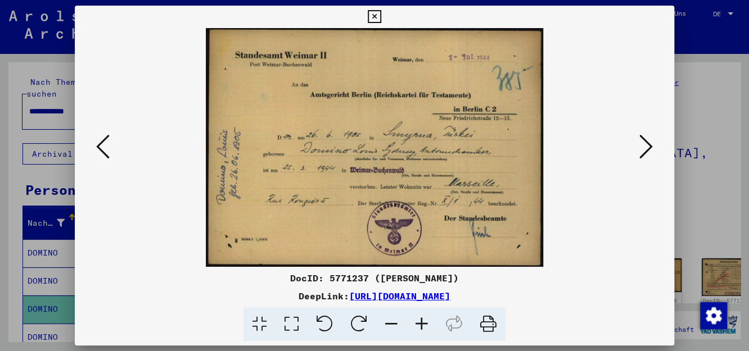
click at [102, 145] on icon at bounding box center [102, 146] width 13 height 27
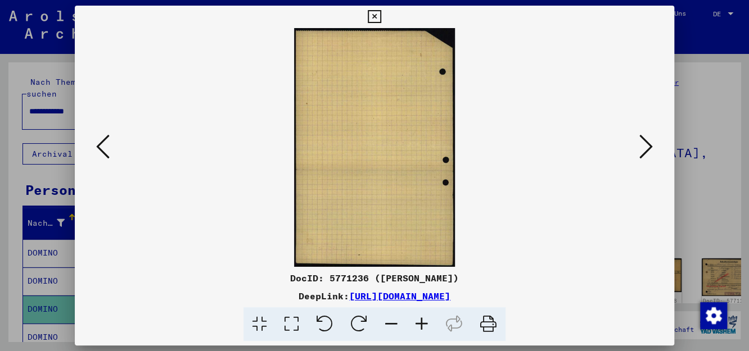
click at [102, 145] on icon at bounding box center [102, 146] width 13 height 27
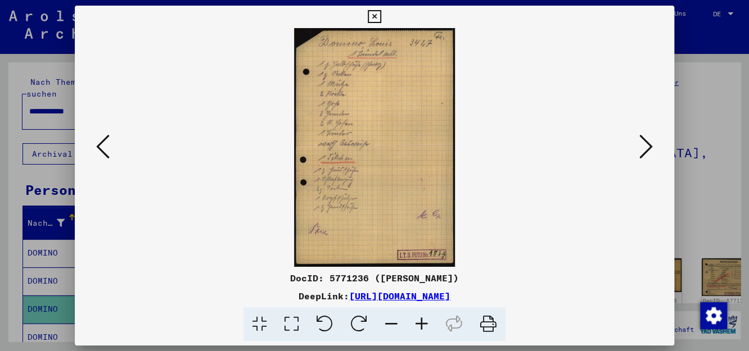
click at [102, 145] on icon at bounding box center [102, 146] width 13 height 27
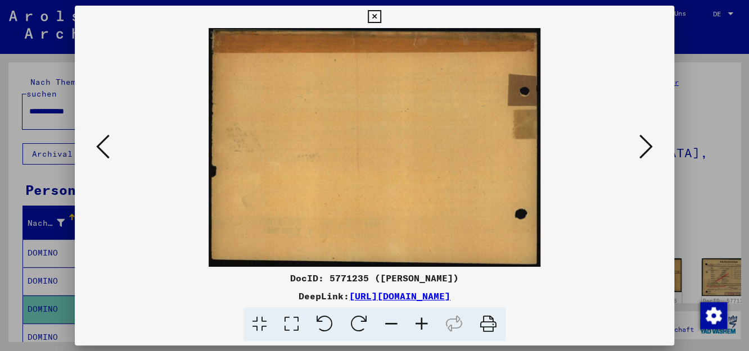
click at [102, 145] on icon at bounding box center [102, 146] width 13 height 27
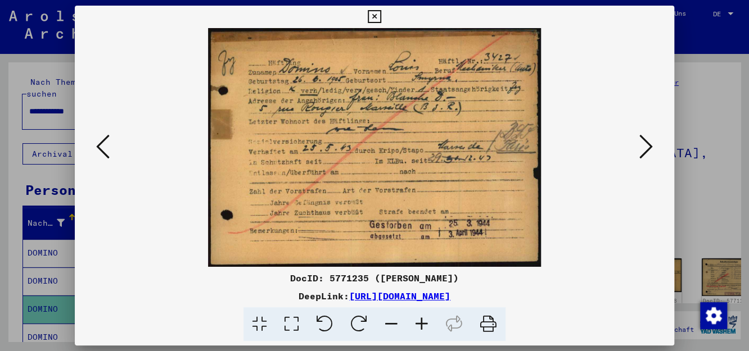
click at [102, 145] on icon at bounding box center [102, 146] width 13 height 27
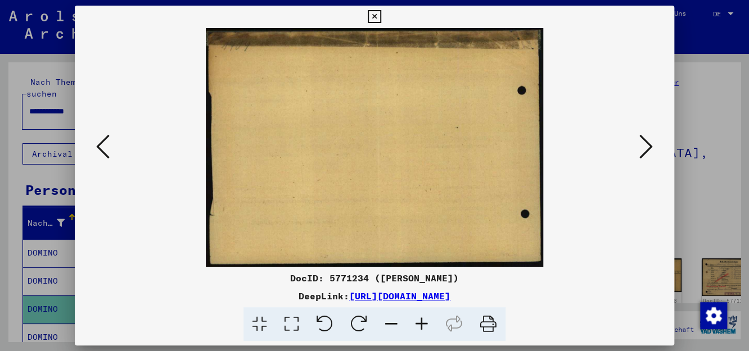
click at [102, 145] on icon at bounding box center [102, 146] width 13 height 27
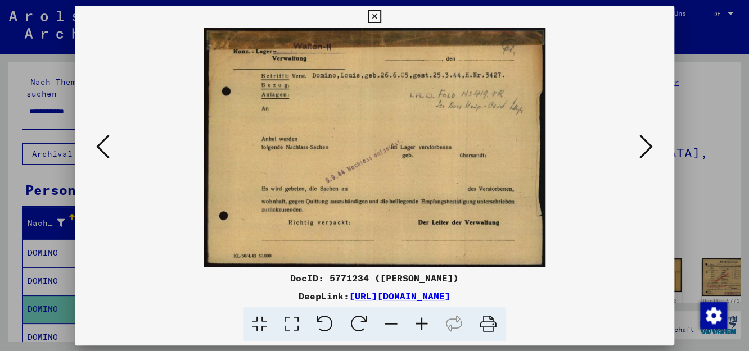
click at [102, 145] on icon at bounding box center [102, 146] width 13 height 27
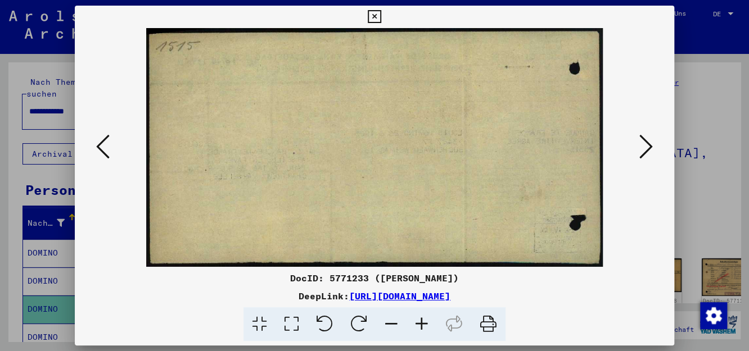
click at [102, 145] on icon at bounding box center [102, 146] width 13 height 27
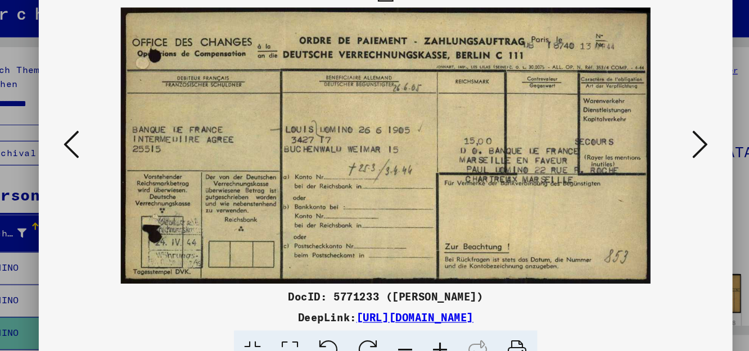
click at [109, 141] on icon at bounding box center [102, 146] width 13 height 27
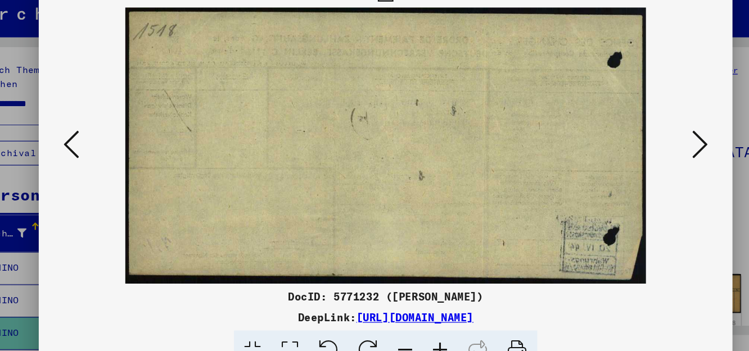
click at [109, 141] on icon at bounding box center [102, 146] width 13 height 27
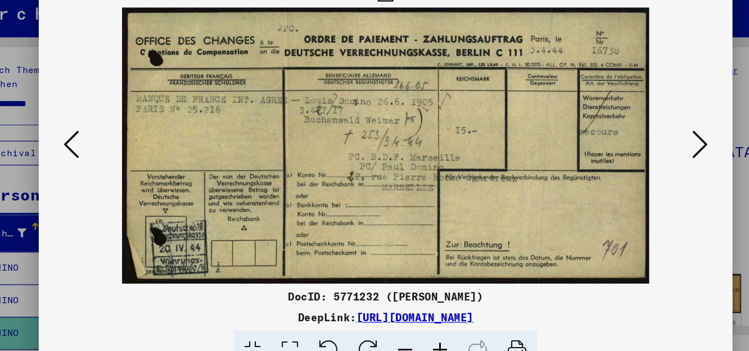
click at [434, 139] on img at bounding box center [375, 147] width 456 height 239
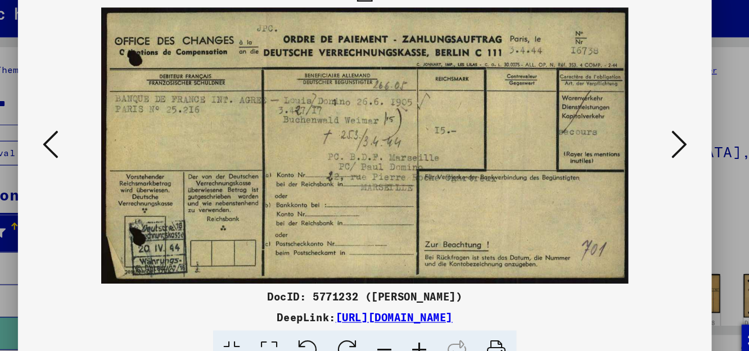
click at [107, 149] on icon at bounding box center [102, 146] width 13 height 27
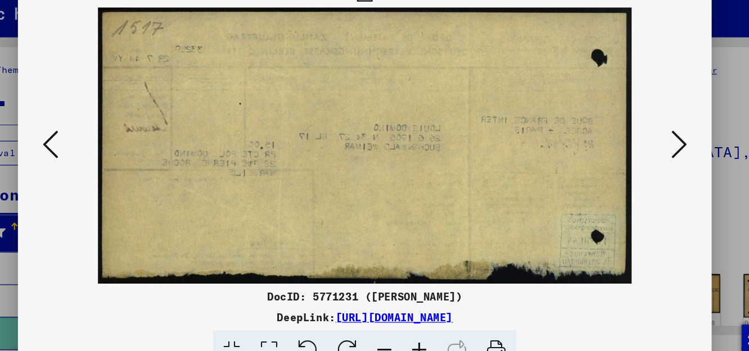
click at [107, 149] on icon at bounding box center [102, 146] width 13 height 27
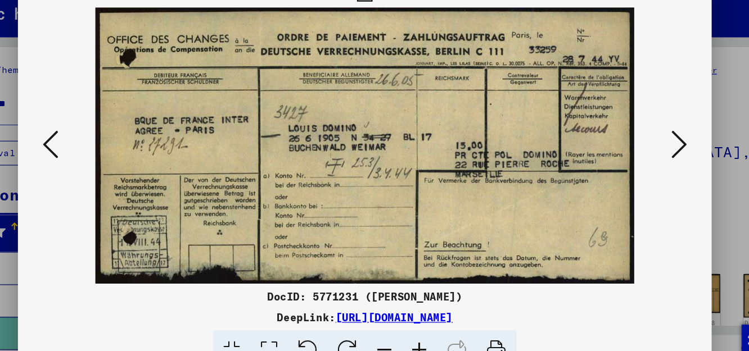
click at [107, 149] on icon at bounding box center [102, 146] width 13 height 27
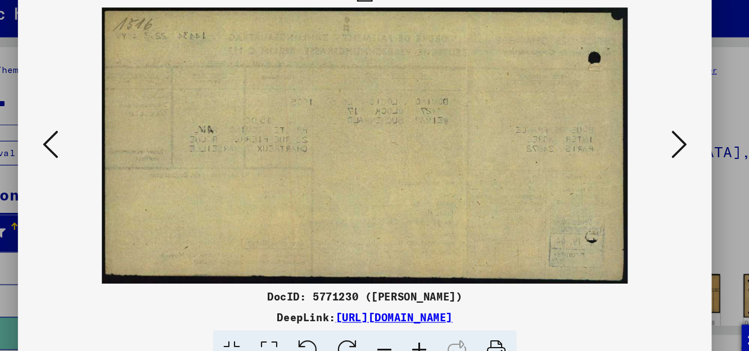
click at [107, 149] on icon at bounding box center [102, 146] width 13 height 27
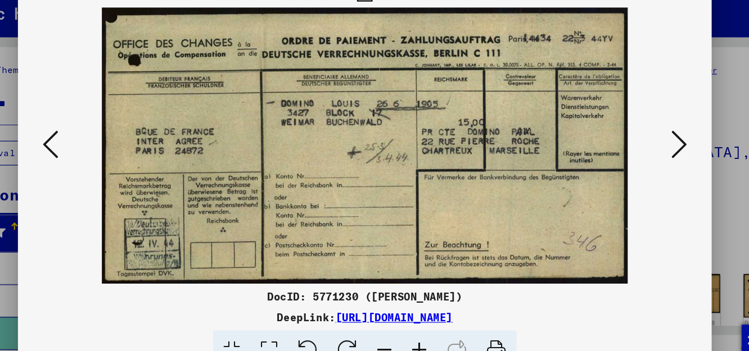
click at [107, 149] on icon at bounding box center [102, 146] width 13 height 27
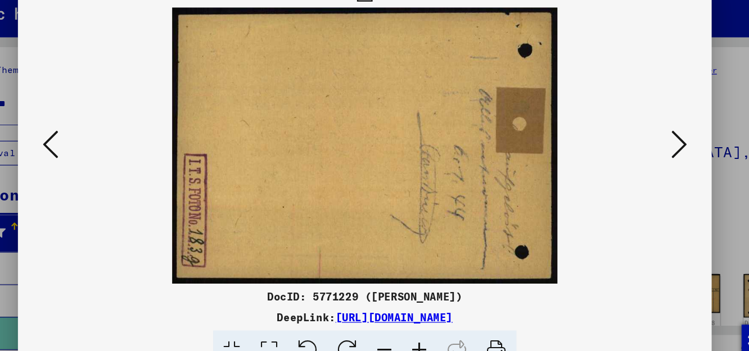
click at [107, 149] on icon at bounding box center [102, 146] width 13 height 27
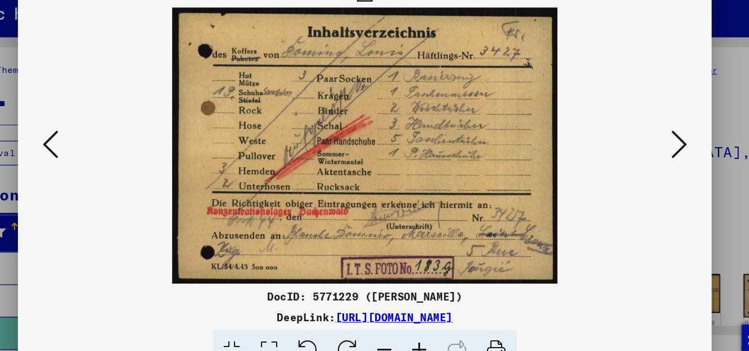
click at [107, 149] on icon at bounding box center [102, 146] width 13 height 27
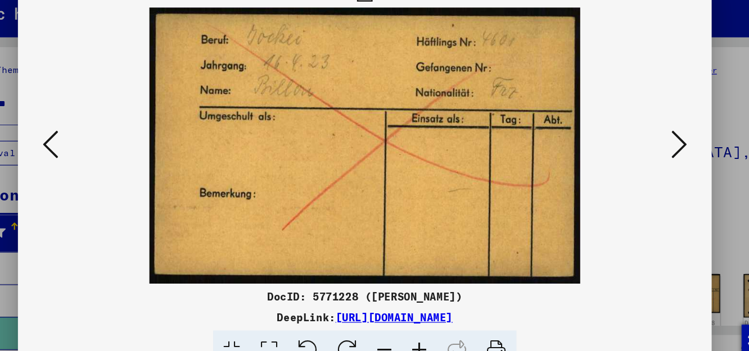
click at [107, 149] on icon at bounding box center [102, 146] width 13 height 27
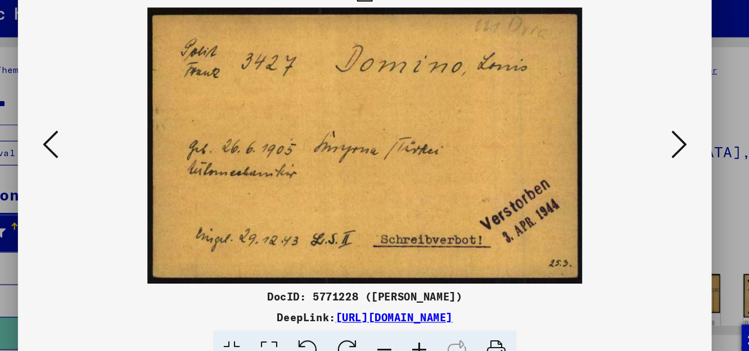
click at [647, 150] on icon at bounding box center [645, 146] width 13 height 27
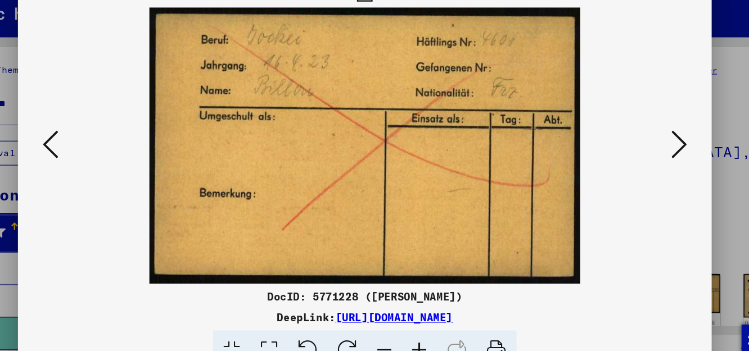
click at [647, 150] on icon at bounding box center [645, 146] width 13 height 27
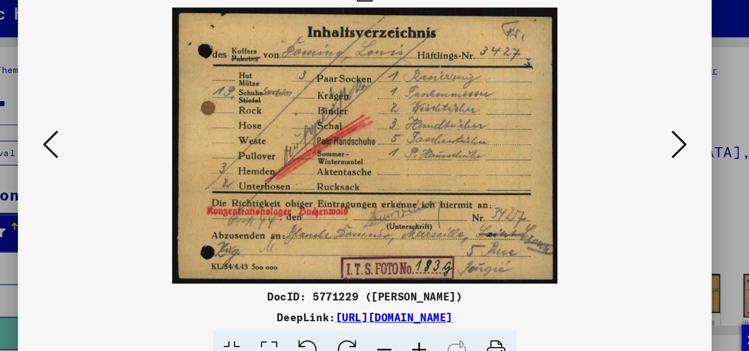
click at [647, 150] on icon at bounding box center [645, 146] width 13 height 27
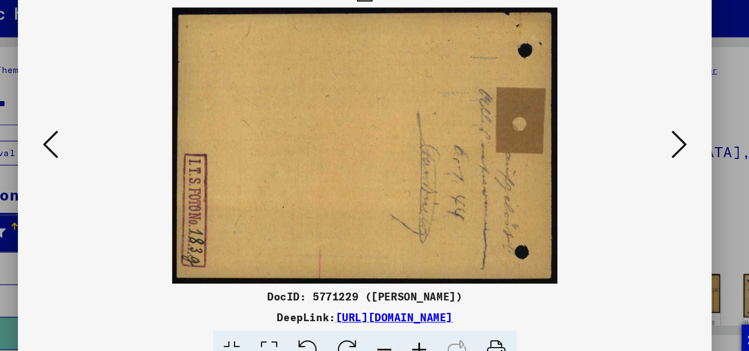
click at [647, 150] on icon at bounding box center [645, 146] width 13 height 27
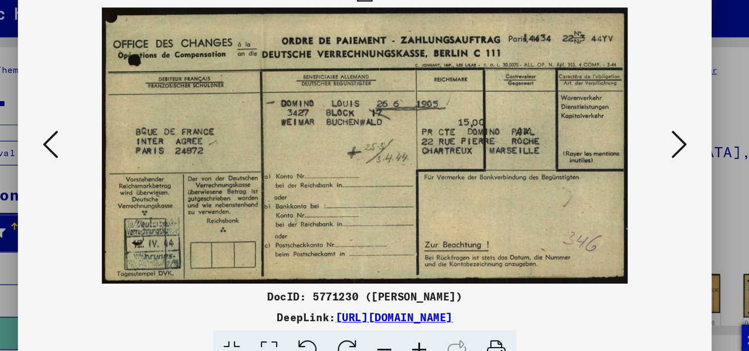
click at [647, 150] on icon at bounding box center [645, 146] width 13 height 27
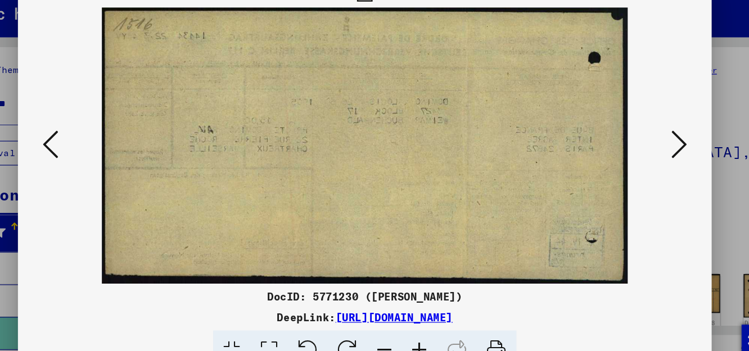
click at [112, 146] on button at bounding box center [103, 148] width 20 height 32
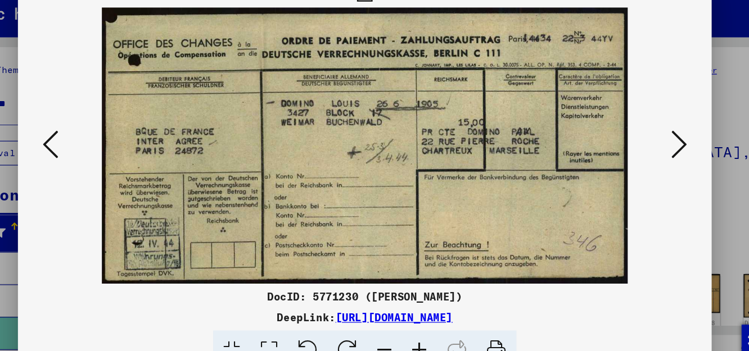
click at [652, 153] on button at bounding box center [646, 148] width 20 height 32
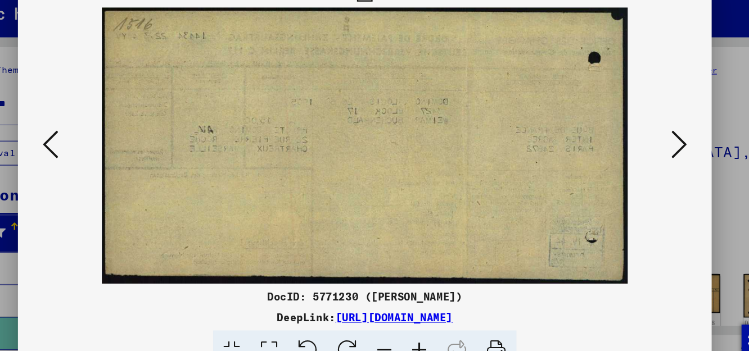
click at [647, 149] on icon at bounding box center [645, 146] width 13 height 27
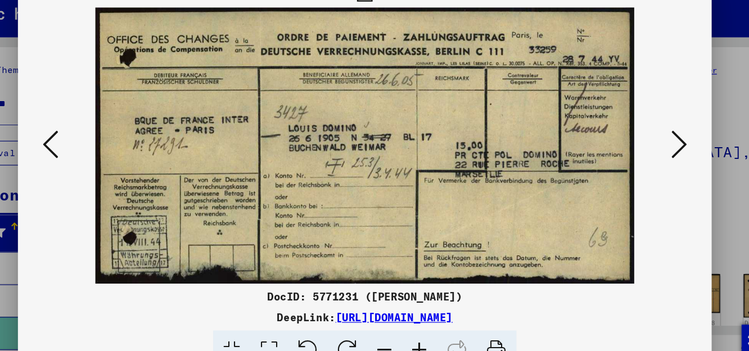
click at [647, 149] on icon at bounding box center [645, 146] width 13 height 27
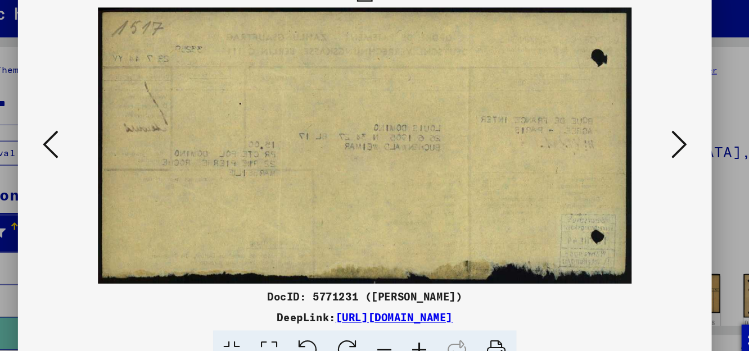
click at [647, 149] on icon at bounding box center [645, 146] width 13 height 27
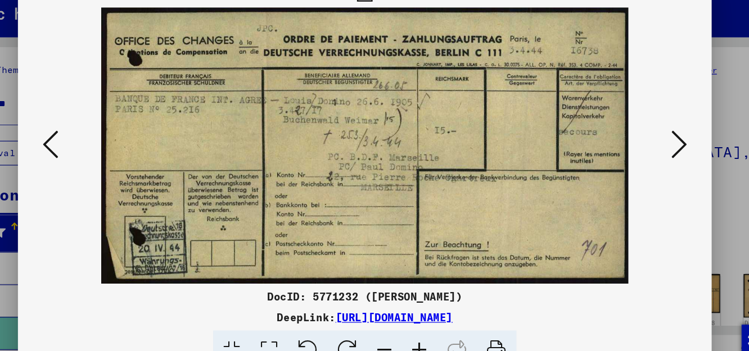
click at [645, 145] on icon at bounding box center [645, 146] width 13 height 27
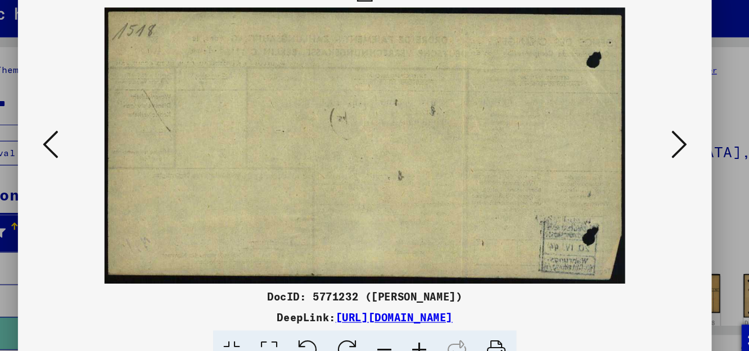
click at [645, 145] on icon at bounding box center [645, 146] width 13 height 27
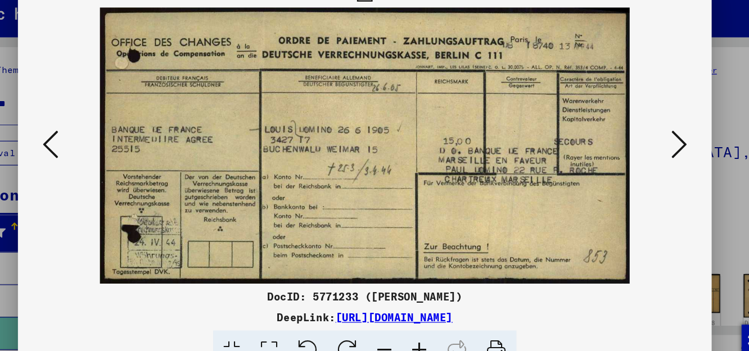
click at [645, 145] on icon at bounding box center [645, 146] width 13 height 27
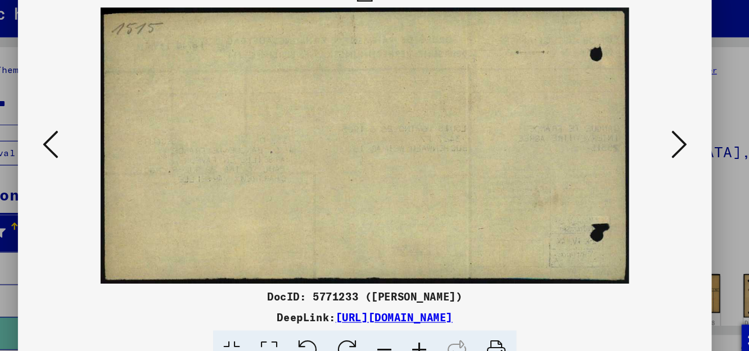
click at [645, 145] on icon at bounding box center [645, 146] width 13 height 27
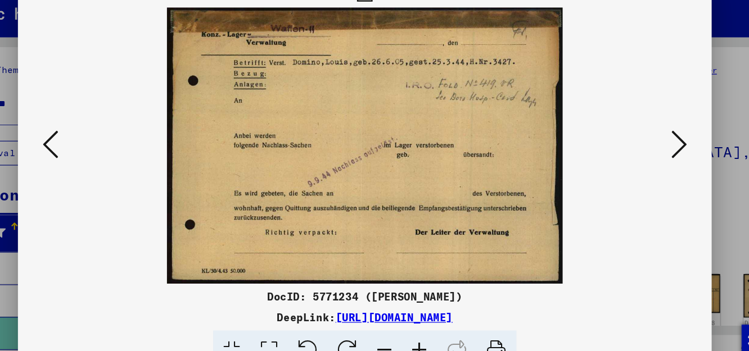
click at [645, 145] on icon at bounding box center [645, 146] width 13 height 27
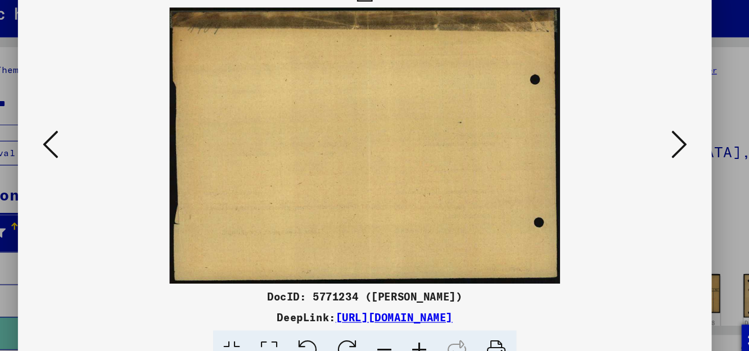
click at [645, 145] on icon at bounding box center [645, 146] width 13 height 27
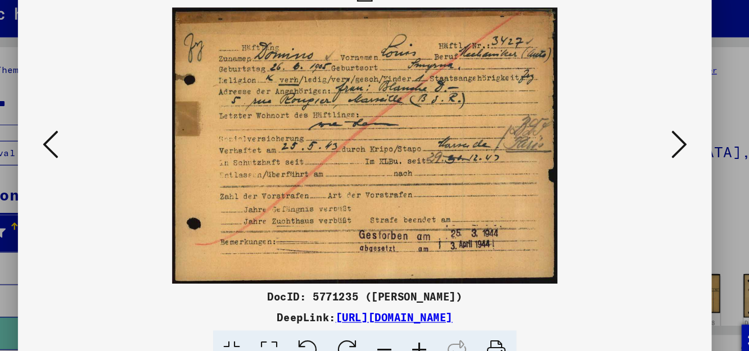
click at [645, 145] on icon at bounding box center [645, 146] width 13 height 27
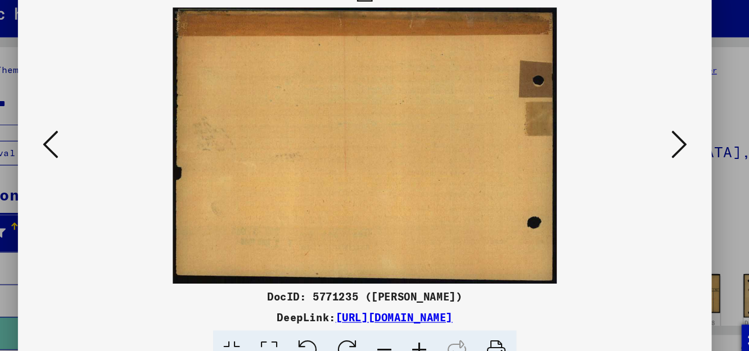
click at [645, 145] on icon at bounding box center [645, 146] width 13 height 27
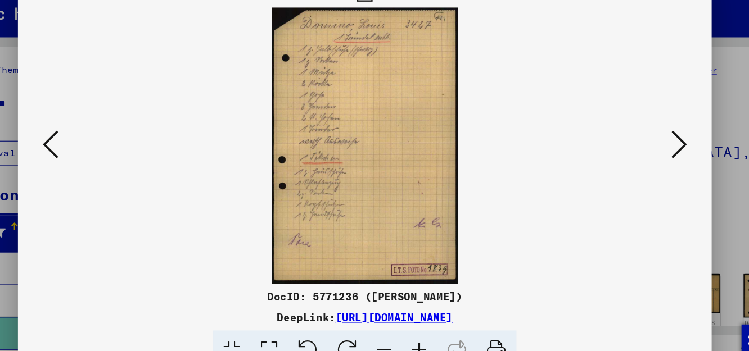
click at [645, 145] on icon at bounding box center [645, 146] width 13 height 27
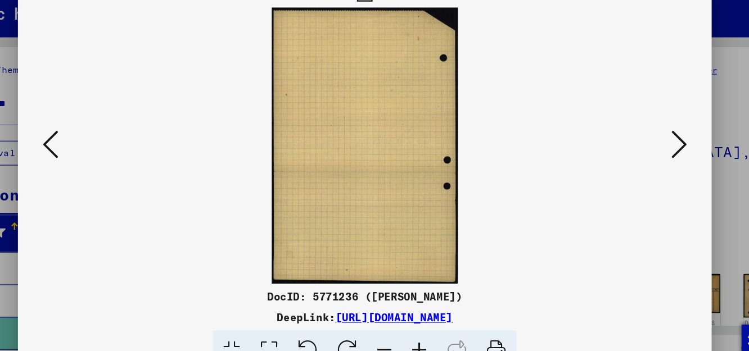
click at [645, 145] on icon at bounding box center [645, 146] width 13 height 27
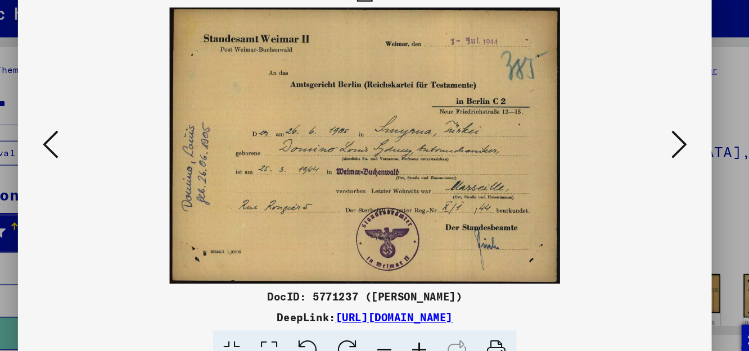
click at [646, 149] on icon at bounding box center [645, 146] width 13 height 27
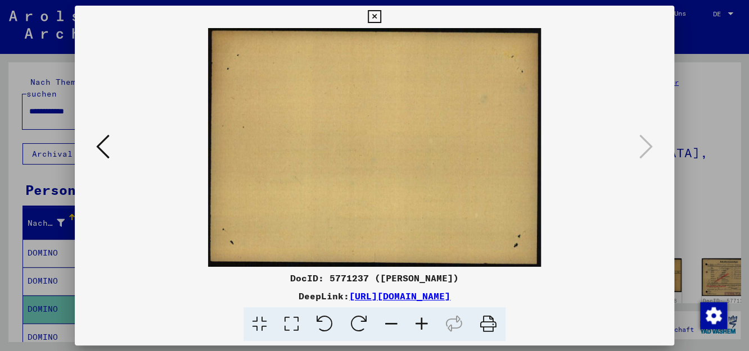
click at [378, 15] on icon at bounding box center [374, 16] width 13 height 13
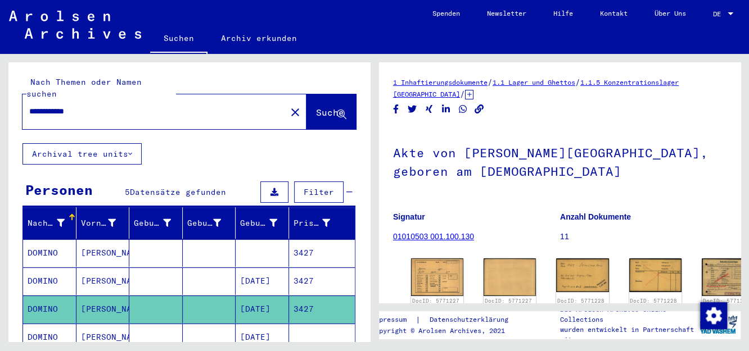
click at [263, 324] on mat-cell "[DATE]" at bounding box center [262, 338] width 53 height 28
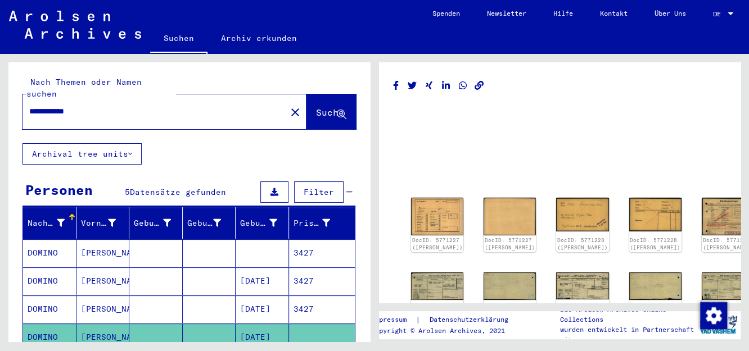
click at [263, 324] on mat-cell "[DATE]" at bounding box center [262, 338] width 53 height 28
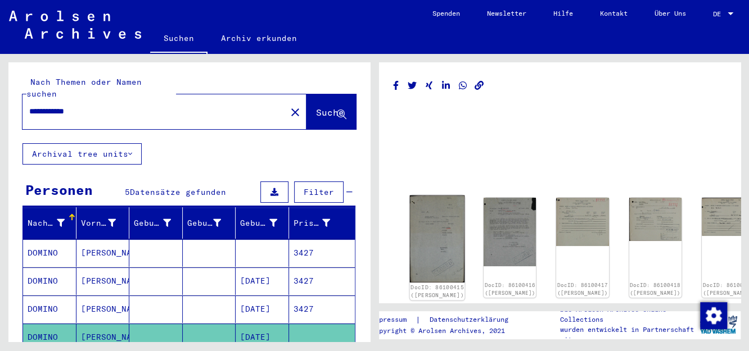
click at [427, 240] on img at bounding box center [437, 239] width 55 height 87
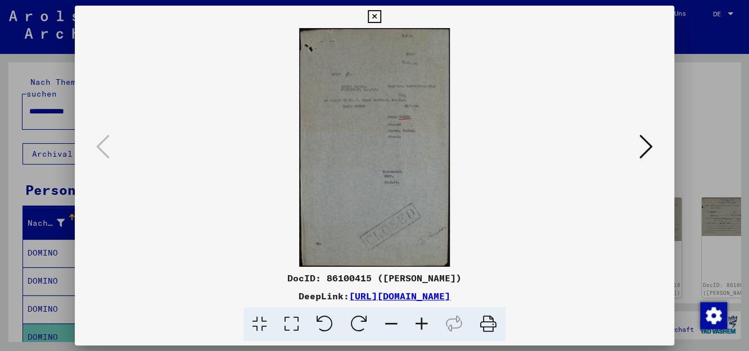
click at [427, 240] on img at bounding box center [374, 147] width 523 height 239
click at [417, 325] on icon at bounding box center [422, 325] width 30 height 34
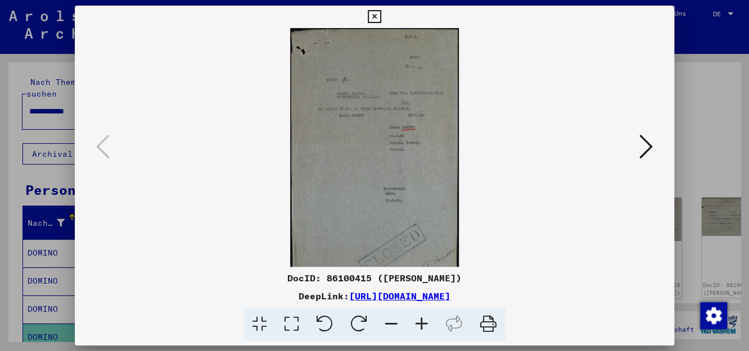
click at [417, 325] on icon at bounding box center [422, 325] width 30 height 34
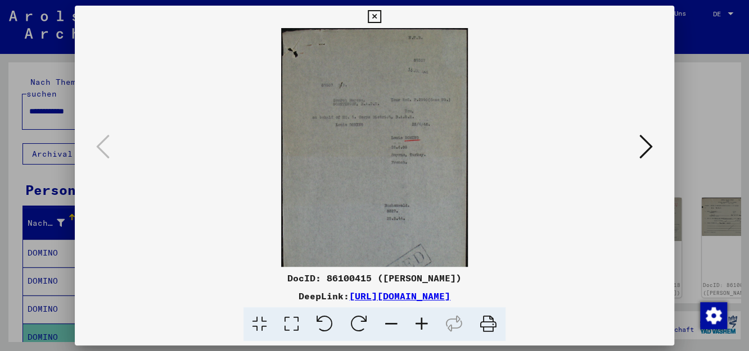
click at [417, 325] on icon at bounding box center [422, 325] width 30 height 34
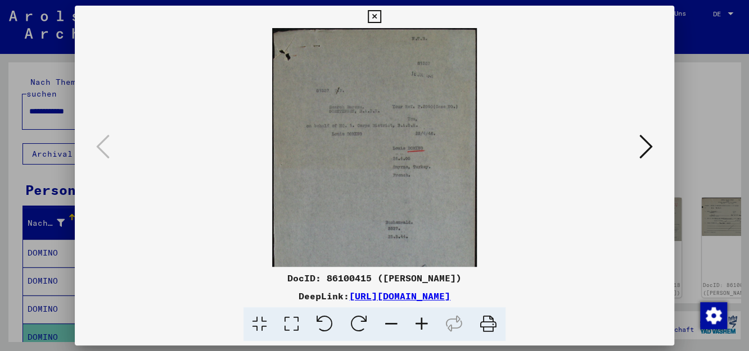
click at [417, 325] on icon at bounding box center [422, 325] width 30 height 34
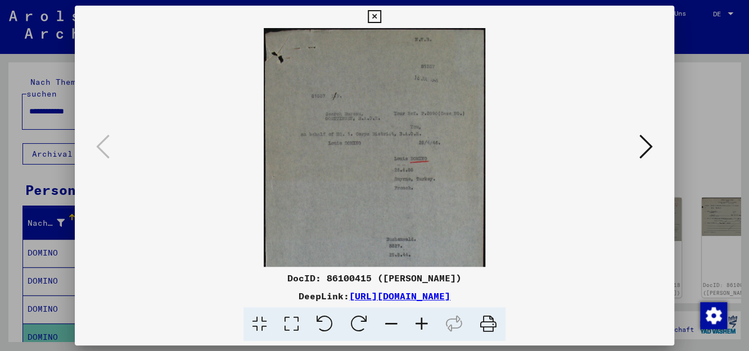
click at [417, 325] on icon at bounding box center [422, 325] width 30 height 34
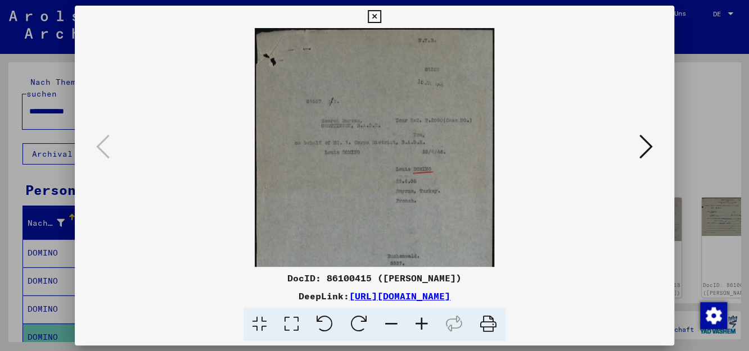
click at [417, 325] on icon at bounding box center [422, 325] width 30 height 34
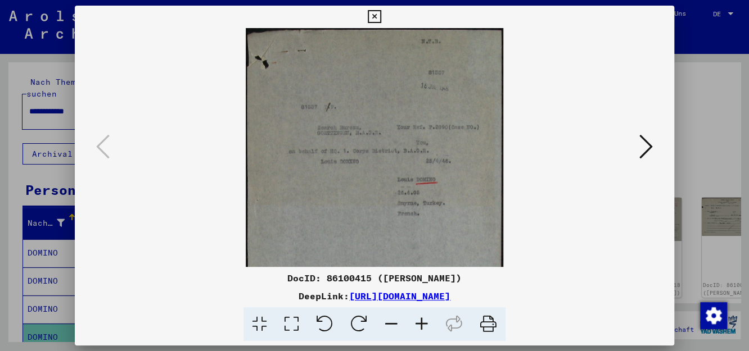
click at [417, 325] on icon at bounding box center [422, 325] width 30 height 34
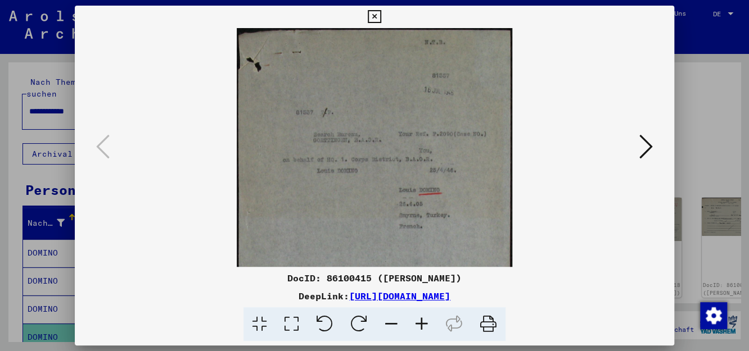
click at [417, 325] on icon at bounding box center [422, 325] width 30 height 34
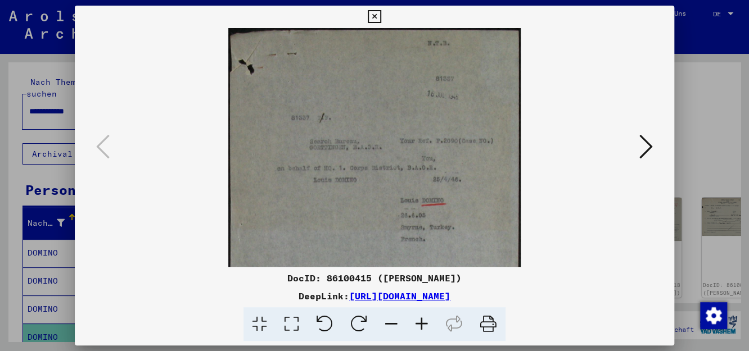
click at [417, 325] on icon at bounding box center [422, 325] width 30 height 34
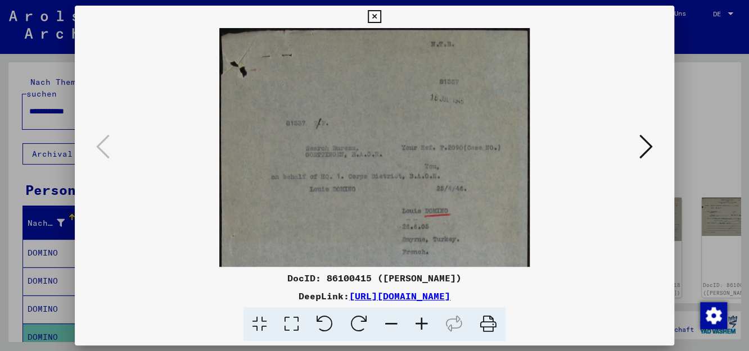
click at [417, 325] on icon at bounding box center [422, 325] width 30 height 34
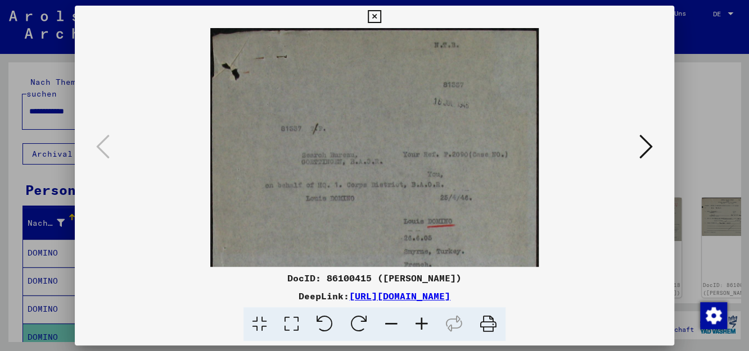
click at [417, 325] on icon at bounding box center [422, 325] width 30 height 34
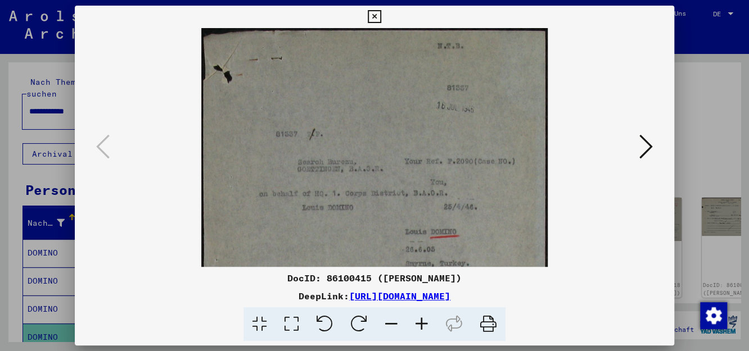
click at [417, 325] on icon at bounding box center [422, 325] width 30 height 34
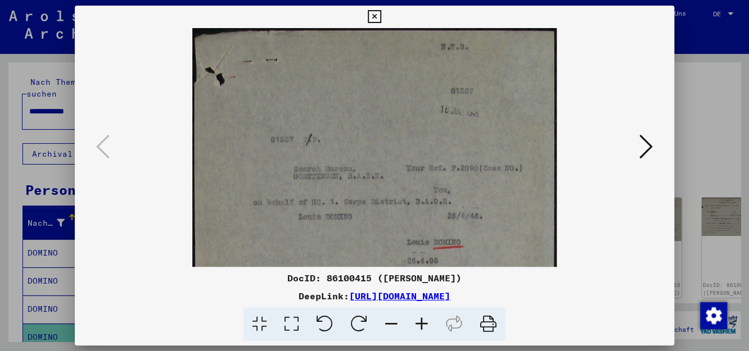
drag, startPoint x: 389, startPoint y: 233, endPoint x: 326, endPoint y: 270, distance: 72.6
click at [326, 270] on div "DocID: 86100415 ([PERSON_NAME]) DeepLink: [URL][DOMAIN_NAME]" at bounding box center [374, 174] width 599 height 336
click at [419, 322] on icon at bounding box center [422, 325] width 30 height 34
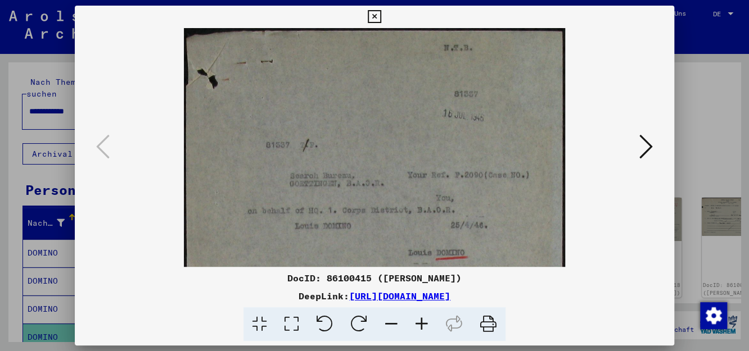
click at [419, 322] on icon at bounding box center [422, 325] width 30 height 34
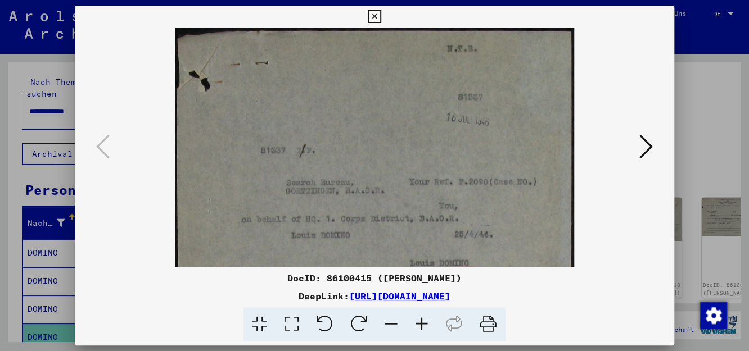
click at [419, 322] on icon at bounding box center [422, 325] width 30 height 34
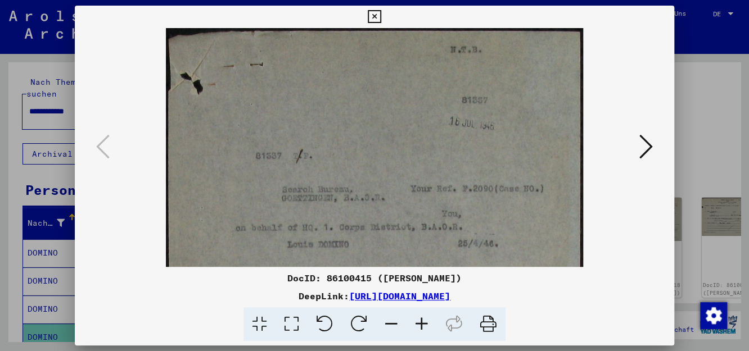
click at [419, 322] on icon at bounding box center [422, 325] width 30 height 34
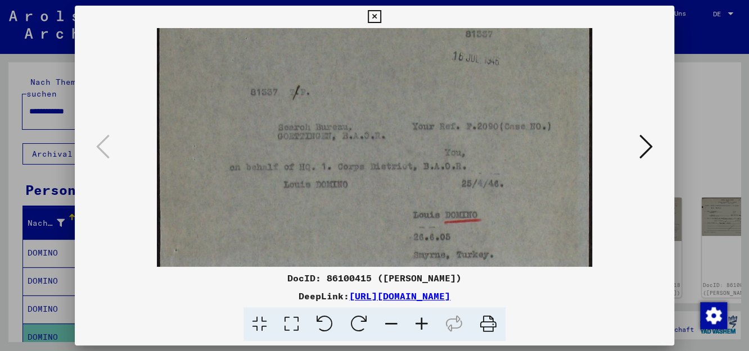
scroll to position [70, 0]
drag, startPoint x: 385, startPoint y: 254, endPoint x: 375, endPoint y: 185, distance: 70.0
click at [375, 185] on img at bounding box center [374, 302] width 435 height 689
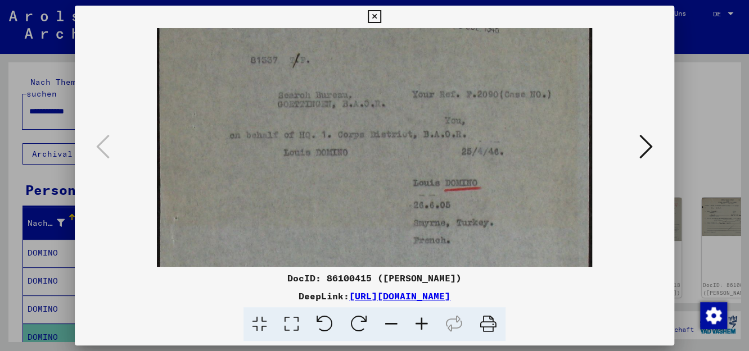
drag, startPoint x: 313, startPoint y: 225, endPoint x: 315, endPoint y: 194, distance: 31.5
click at [315, 194] on img at bounding box center [374, 271] width 435 height 689
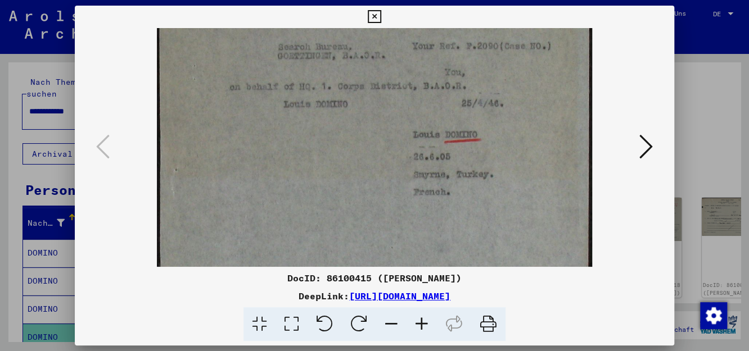
drag, startPoint x: 318, startPoint y: 231, endPoint x: 318, endPoint y: 183, distance: 47.8
click at [318, 183] on img at bounding box center [374, 223] width 435 height 689
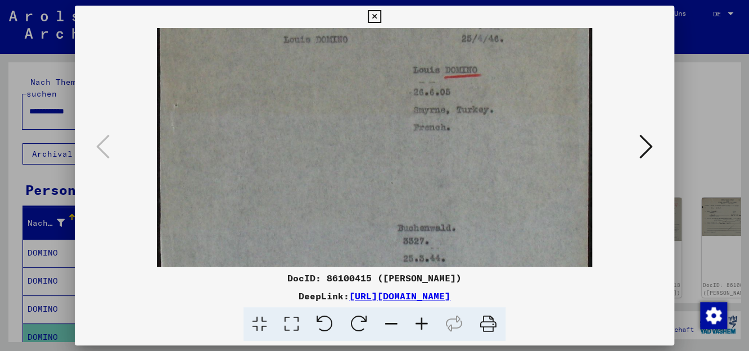
drag, startPoint x: 320, startPoint y: 246, endPoint x: 322, endPoint y: 182, distance: 64.1
click at [322, 182] on img at bounding box center [374, 158] width 435 height 689
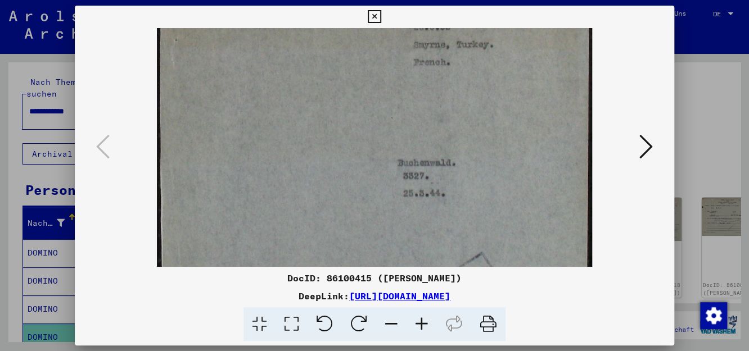
drag, startPoint x: 310, startPoint y: 175, endPoint x: 312, endPoint y: 160, distance: 15.2
click at [312, 160] on img at bounding box center [374, 93] width 435 height 689
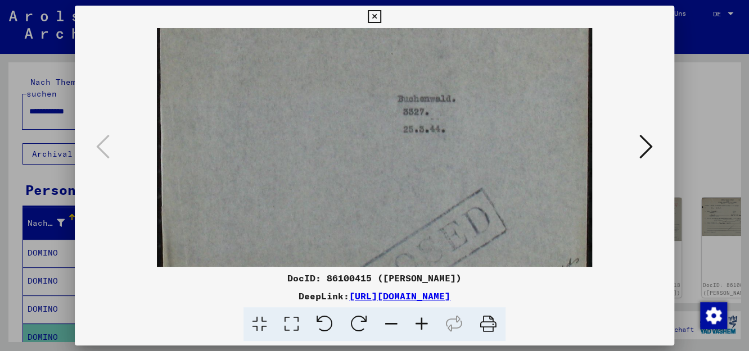
drag, startPoint x: 307, startPoint y: 210, endPoint x: 305, endPoint y: 144, distance: 65.8
click at [305, 144] on img at bounding box center [374, 29] width 435 height 689
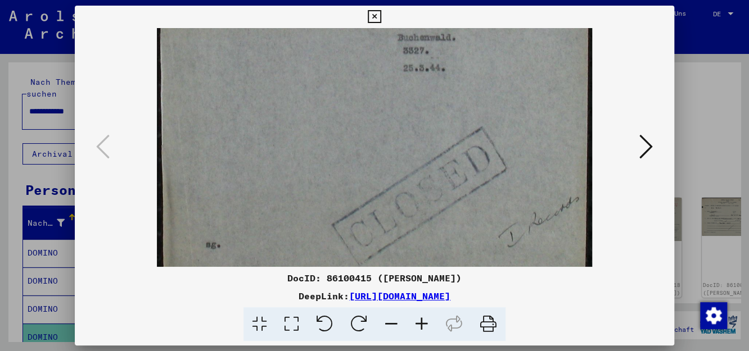
scroll to position [405, 0]
drag, startPoint x: 304, startPoint y: 154, endPoint x: 307, endPoint y: 92, distance: 61.4
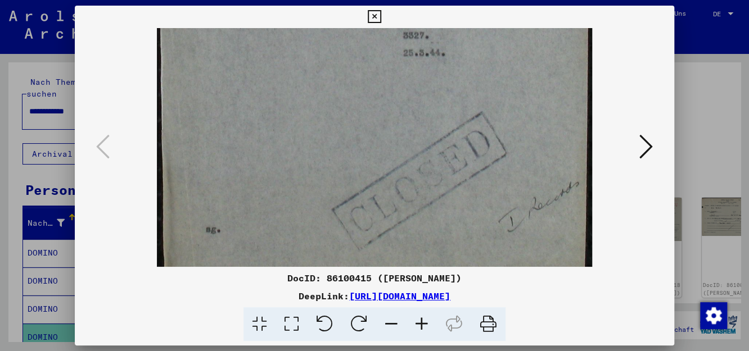
scroll to position [423, 0]
drag, startPoint x: 314, startPoint y: 157, endPoint x: 313, endPoint y: 145, distance: 13.0
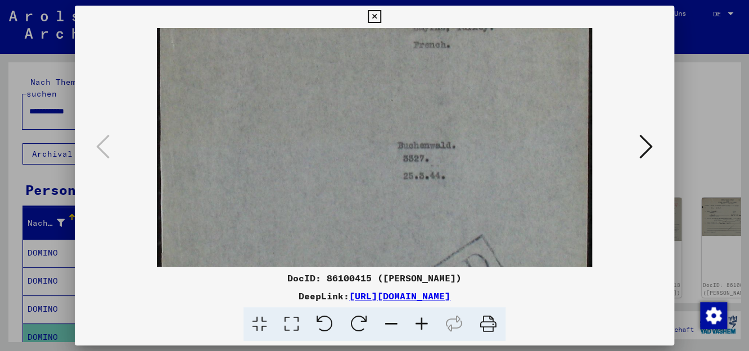
drag, startPoint x: 313, startPoint y: 123, endPoint x: 280, endPoint y: 250, distance: 131.3
click at [280, 250] on img at bounding box center [374, 75] width 435 height 689
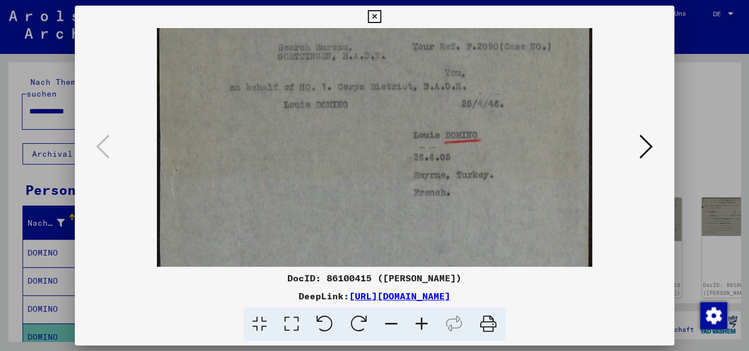
scroll to position [146, 0]
drag, startPoint x: 321, startPoint y: 93, endPoint x: 297, endPoint y: 244, distance: 153.1
click at [297, 244] on img at bounding box center [374, 226] width 435 height 689
click at [647, 145] on icon at bounding box center [645, 146] width 13 height 27
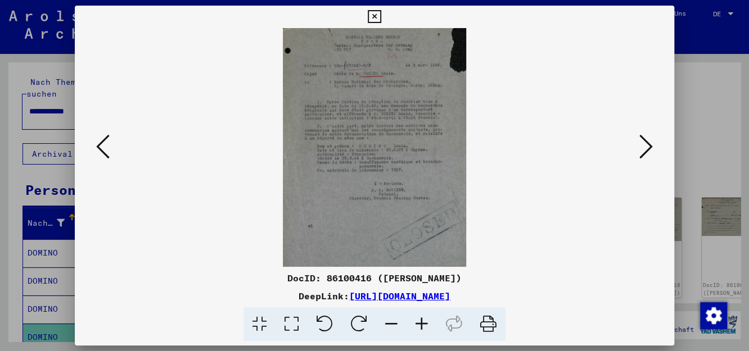
click at [422, 323] on icon at bounding box center [422, 325] width 30 height 34
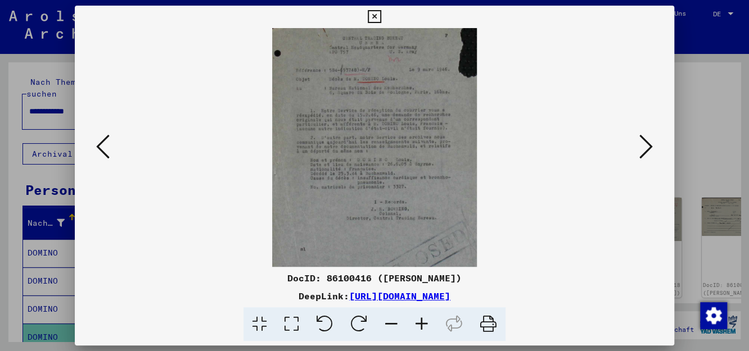
click at [422, 323] on icon at bounding box center [422, 325] width 30 height 34
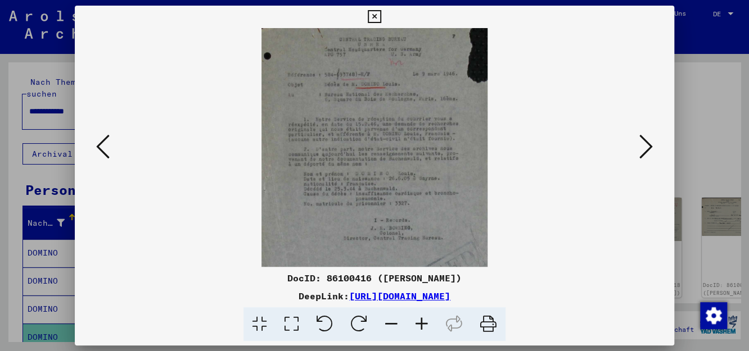
click at [422, 323] on icon at bounding box center [422, 325] width 30 height 34
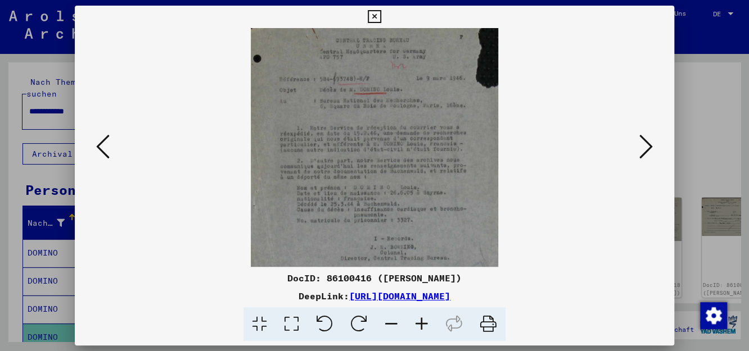
click at [422, 323] on icon at bounding box center [422, 325] width 30 height 34
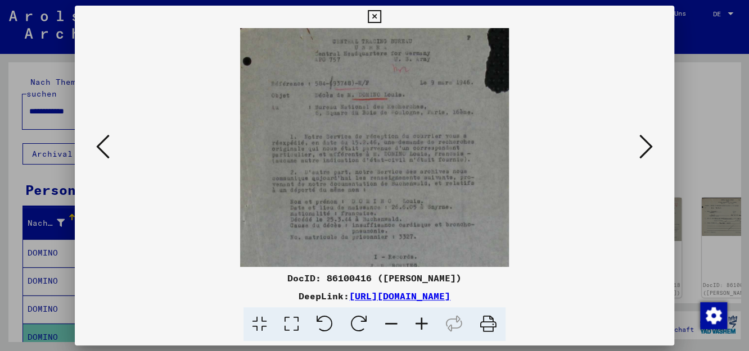
click at [422, 323] on icon at bounding box center [422, 325] width 30 height 34
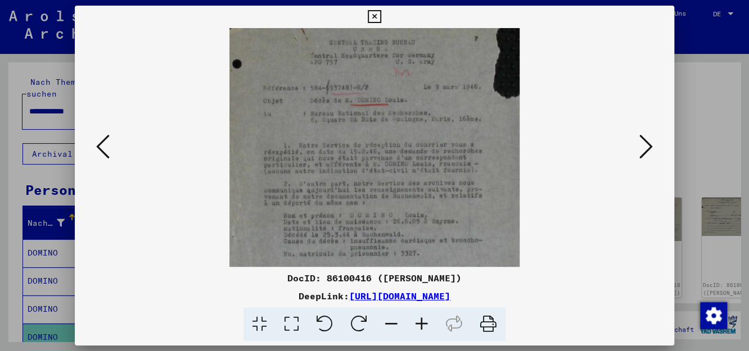
click at [422, 323] on icon at bounding box center [422, 325] width 30 height 34
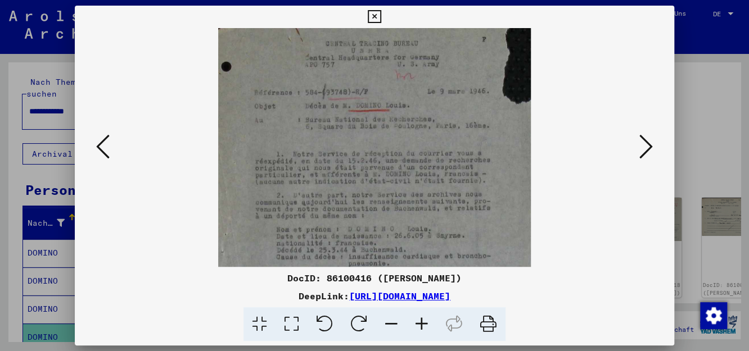
click at [422, 323] on icon at bounding box center [422, 325] width 30 height 34
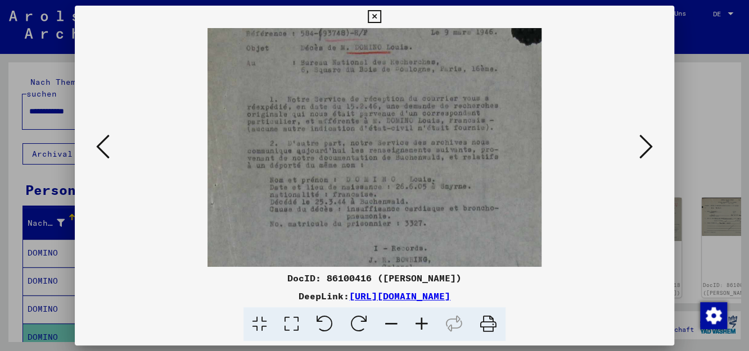
scroll to position [65, 0]
drag, startPoint x: 394, startPoint y: 211, endPoint x: 396, endPoint y: 146, distance: 65.3
click at [396, 146] on img at bounding box center [374, 181] width 333 height 436
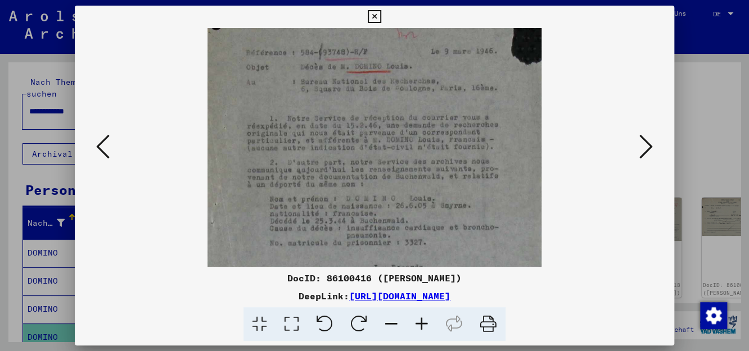
scroll to position [44, 0]
drag, startPoint x: 396, startPoint y: 146, endPoint x: 395, endPoint y: 169, distance: 23.1
click at [395, 169] on img at bounding box center [374, 202] width 333 height 436
click at [424, 324] on icon at bounding box center [422, 325] width 30 height 34
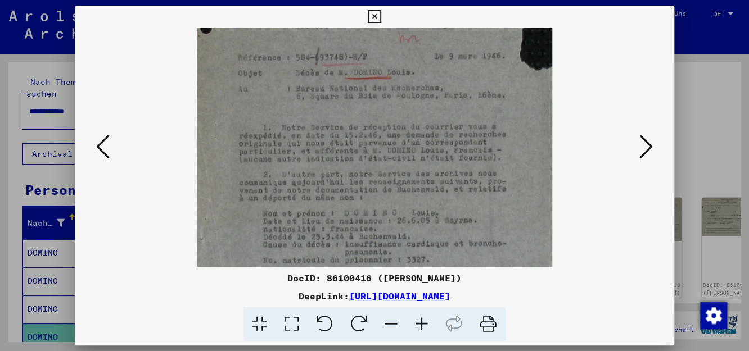
click at [424, 324] on icon at bounding box center [422, 325] width 30 height 34
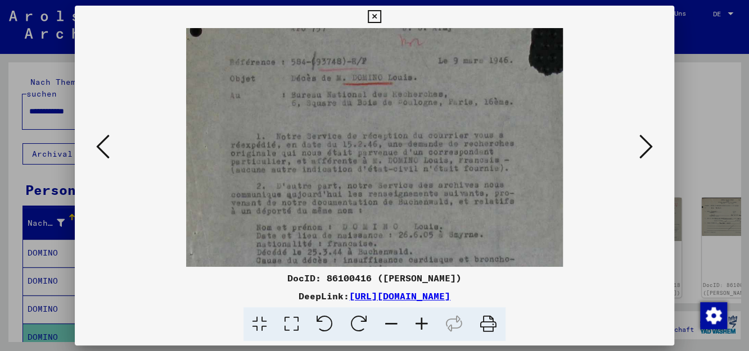
click at [424, 324] on icon at bounding box center [422, 325] width 30 height 34
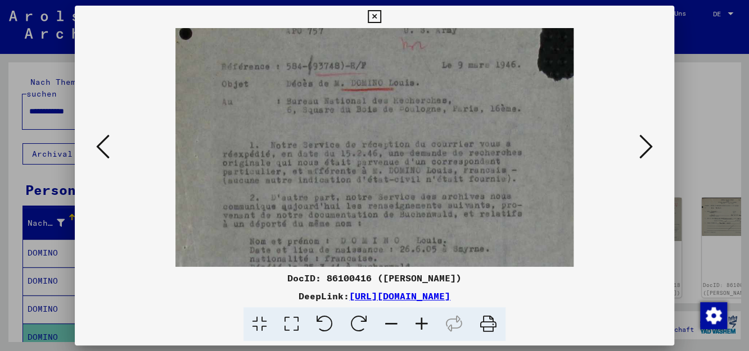
click at [424, 324] on icon at bounding box center [422, 325] width 30 height 34
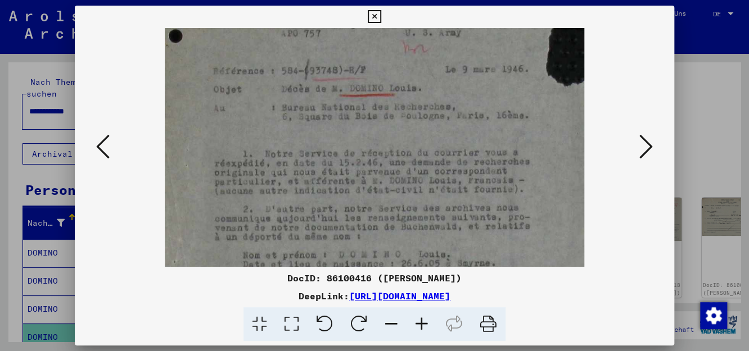
click at [424, 324] on icon at bounding box center [422, 325] width 30 height 34
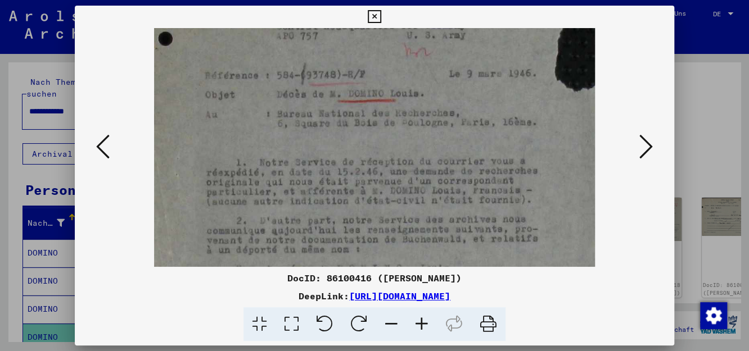
click at [424, 324] on icon at bounding box center [422, 325] width 30 height 34
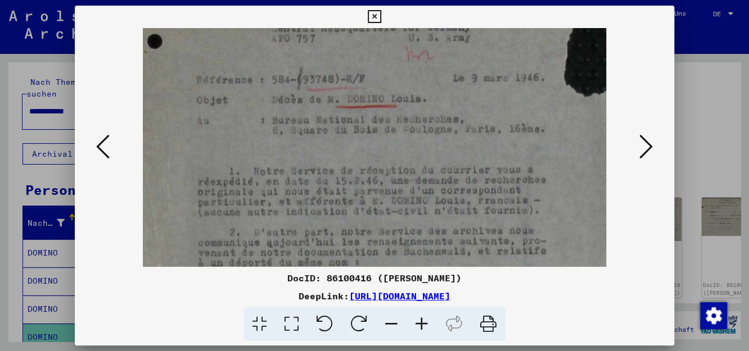
click at [424, 324] on icon at bounding box center [422, 325] width 30 height 34
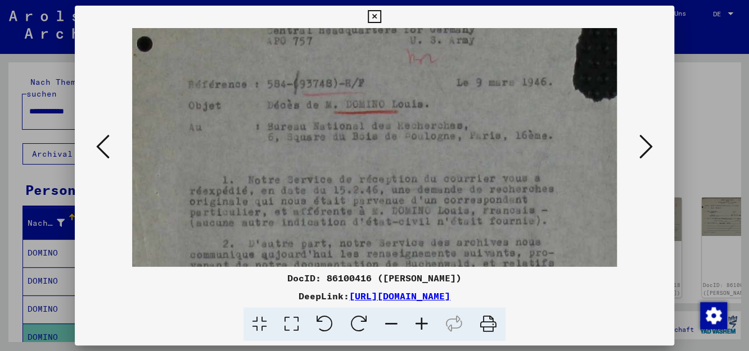
click at [424, 324] on icon at bounding box center [422, 325] width 30 height 34
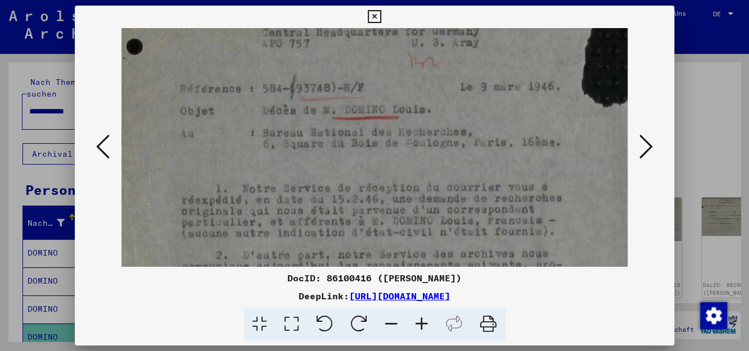
click at [424, 324] on icon at bounding box center [422, 325] width 30 height 34
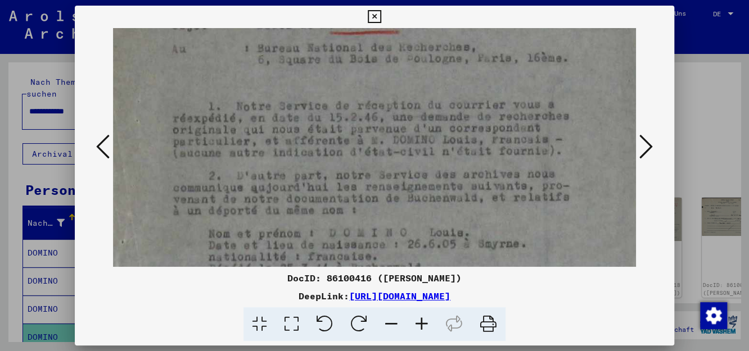
scroll to position [136, 3]
drag, startPoint x: 396, startPoint y: 213, endPoint x: 393, endPoint y: 130, distance: 82.7
click at [393, 130] on img at bounding box center [373, 237] width 527 height 689
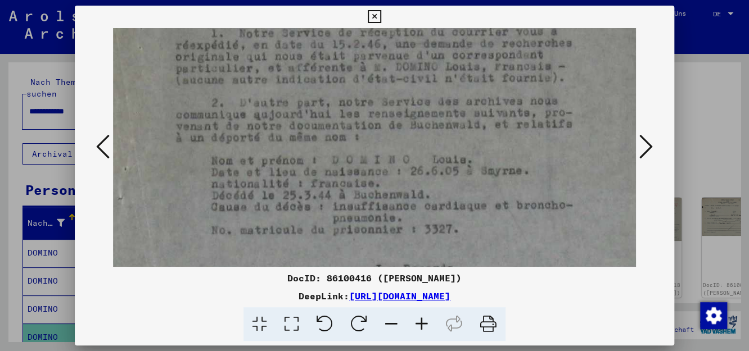
scroll to position [208, 0]
drag, startPoint x: 373, startPoint y: 191, endPoint x: 381, endPoint y: 118, distance: 73.5
click at [381, 118] on img at bounding box center [376, 164] width 527 height 689
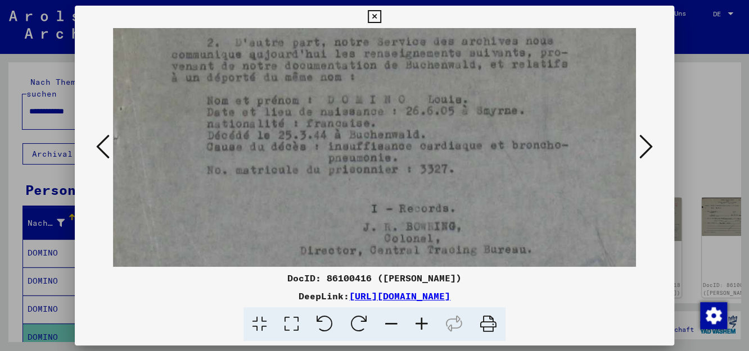
scroll to position [267, 4]
drag, startPoint x: 423, startPoint y: 184, endPoint x: 413, endPoint y: 125, distance: 59.3
click at [413, 125] on img at bounding box center [372, 106] width 527 height 689
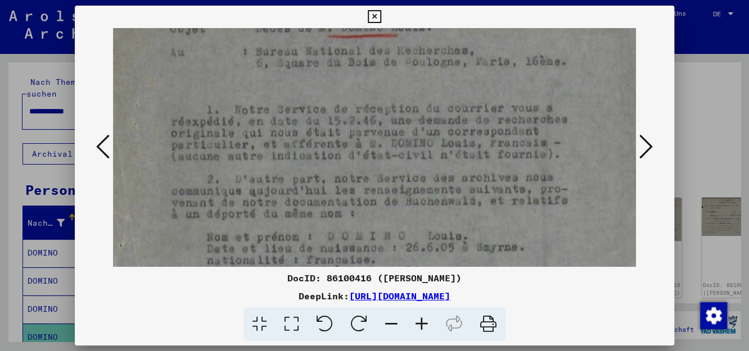
drag, startPoint x: 377, startPoint y: 127, endPoint x: 340, endPoint y: 278, distance: 156.3
click at [340, 278] on div "DocID: 86100416 ([PERSON_NAME]) DeepLink: [URL][DOMAIN_NAME]" at bounding box center [374, 174] width 599 height 336
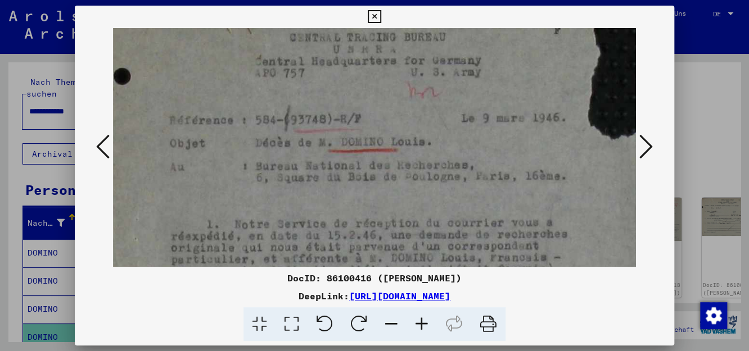
scroll to position [0, 4]
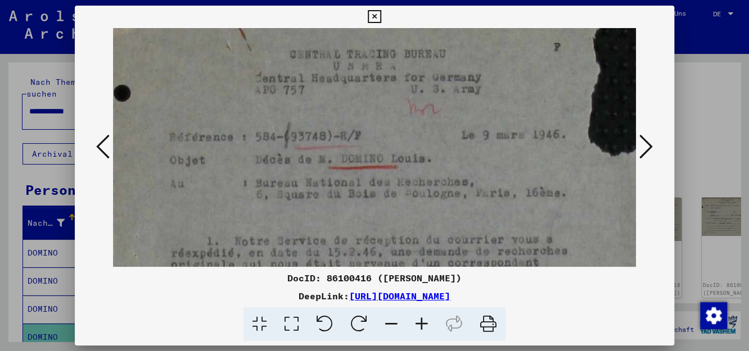
drag, startPoint x: 331, startPoint y: 176, endPoint x: 322, endPoint y: 328, distance: 152.1
click at [322, 328] on div "DocID: 86100416 ([PERSON_NAME]) DeepLink: [URL][DOMAIN_NAME]" at bounding box center [374, 174] width 599 height 336
drag, startPoint x: 315, startPoint y: 222, endPoint x: 314, endPoint y: 298, distance: 75.9
click at [314, 298] on div "DocID: 86100416 ([PERSON_NAME]) DeepLink: [URL][DOMAIN_NAME]" at bounding box center [374, 174] width 599 height 336
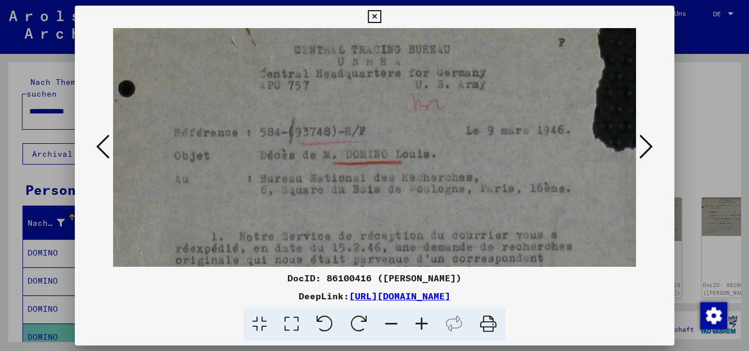
scroll to position [3, 0]
drag, startPoint x: 484, startPoint y: 211, endPoint x: 495, endPoint y: 210, distance: 11.8
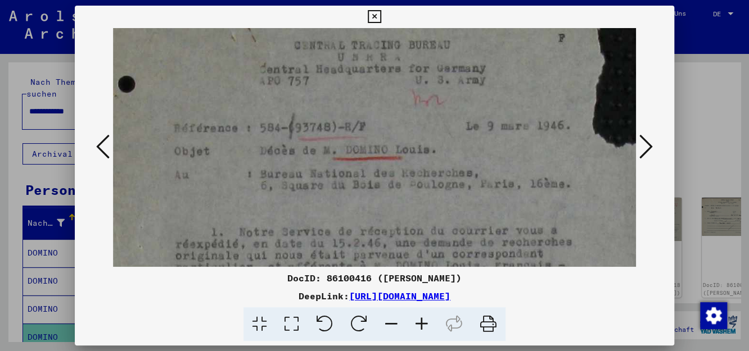
scroll to position [10, 0]
drag, startPoint x: 453, startPoint y: 226, endPoint x: 453, endPoint y: 278, distance: 52.3
click at [453, 278] on div "DocID: 86100416 ([PERSON_NAME]) DeepLink: [URL][DOMAIN_NAME]" at bounding box center [374, 174] width 599 height 336
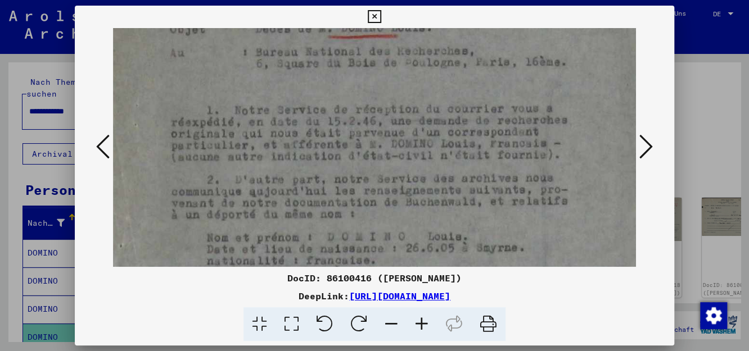
scroll to position [132, 4]
drag, startPoint x: 453, startPoint y: 251, endPoint x: 442, endPoint y: 135, distance: 116.9
click at [442, 135] on img at bounding box center [372, 241] width 527 height 689
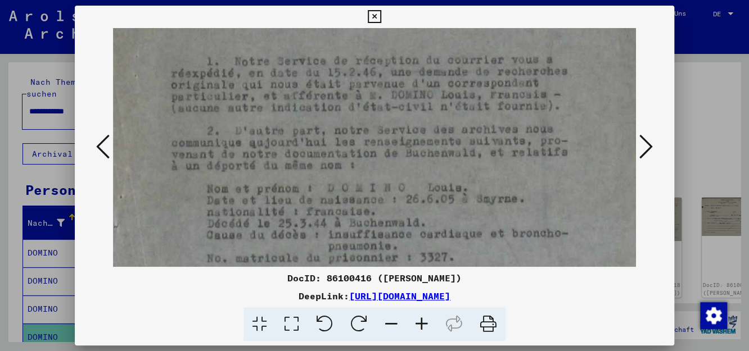
drag, startPoint x: 437, startPoint y: 158, endPoint x: 438, endPoint y: 109, distance: 48.9
click at [438, 109] on img at bounding box center [372, 192] width 527 height 689
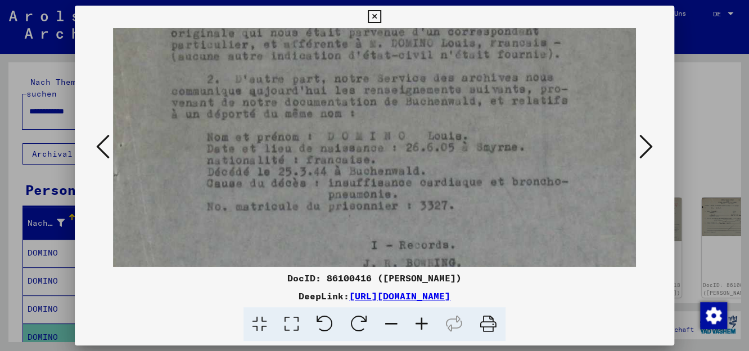
scroll to position [232, 4]
drag, startPoint x: 448, startPoint y: 172, endPoint x: 439, endPoint y: 118, distance: 54.6
click at [439, 118] on img at bounding box center [372, 140] width 527 height 689
click at [646, 151] on icon at bounding box center [645, 146] width 13 height 27
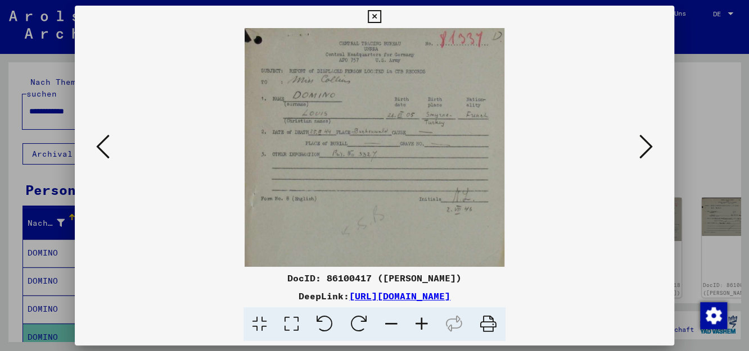
scroll to position [0, 0]
click at [419, 326] on icon at bounding box center [422, 325] width 30 height 34
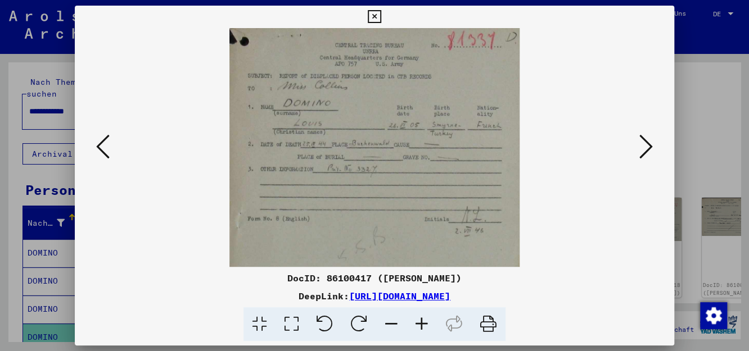
click at [419, 326] on icon at bounding box center [422, 325] width 30 height 34
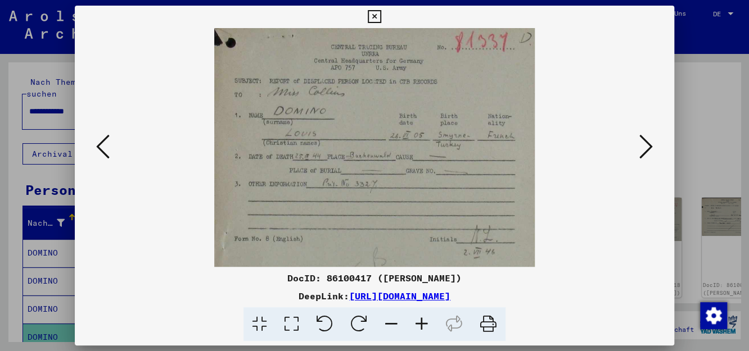
click at [419, 326] on icon at bounding box center [422, 325] width 30 height 34
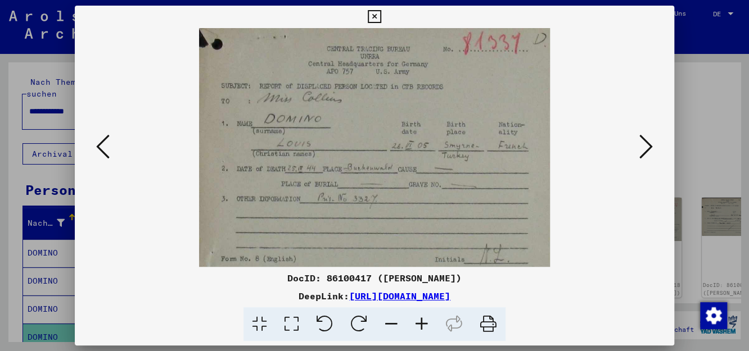
click at [419, 326] on icon at bounding box center [422, 325] width 30 height 34
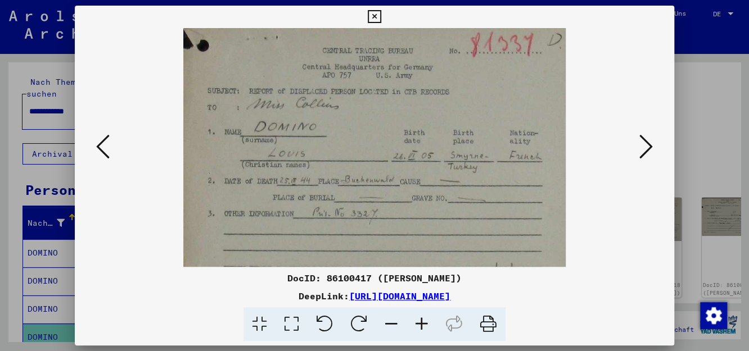
click at [641, 143] on icon at bounding box center [645, 146] width 13 height 27
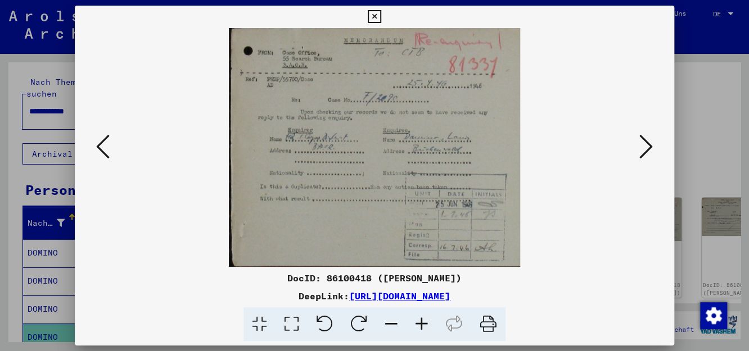
click at [421, 325] on icon at bounding box center [422, 325] width 30 height 34
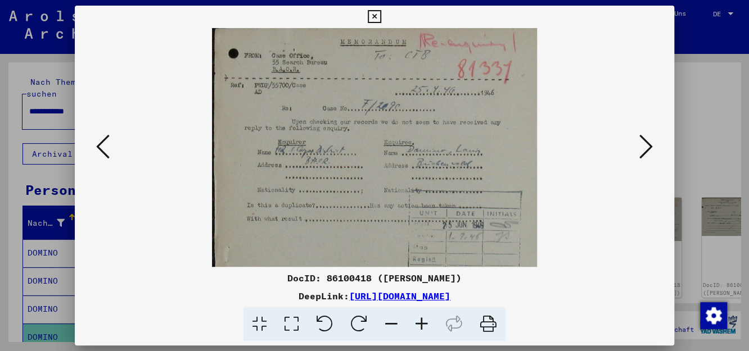
click at [421, 325] on icon at bounding box center [422, 325] width 30 height 34
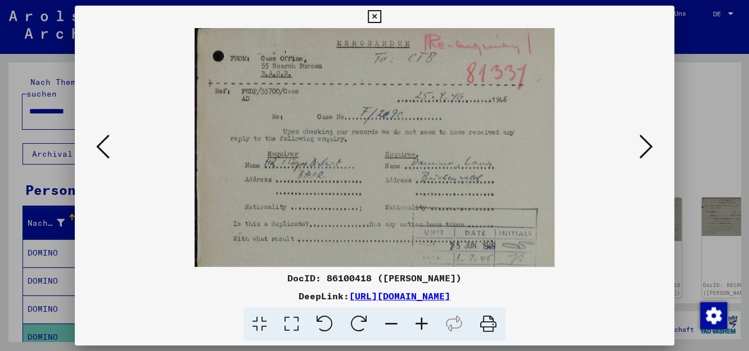
click at [421, 325] on icon at bounding box center [422, 325] width 30 height 34
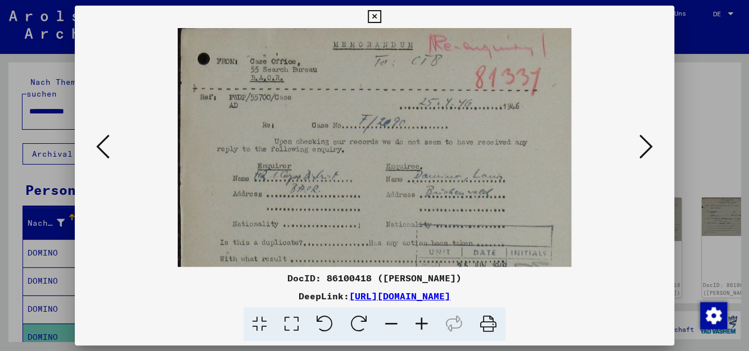
click at [421, 325] on icon at bounding box center [422, 325] width 30 height 34
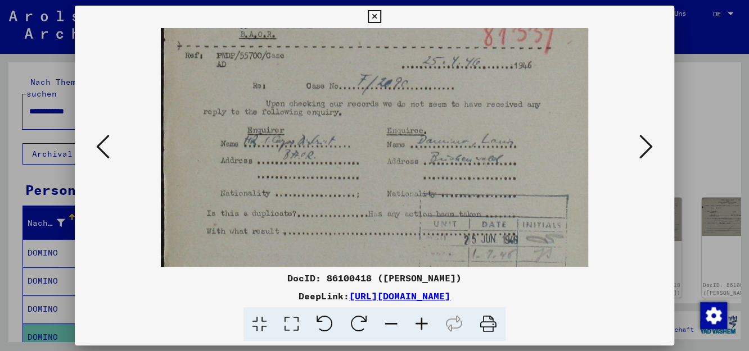
scroll to position [49, 0]
drag, startPoint x: 382, startPoint y: 246, endPoint x: 385, endPoint y: 195, distance: 51.3
click at [385, 195] on img at bounding box center [375, 154] width 428 height 351
click at [646, 147] on icon at bounding box center [645, 146] width 13 height 27
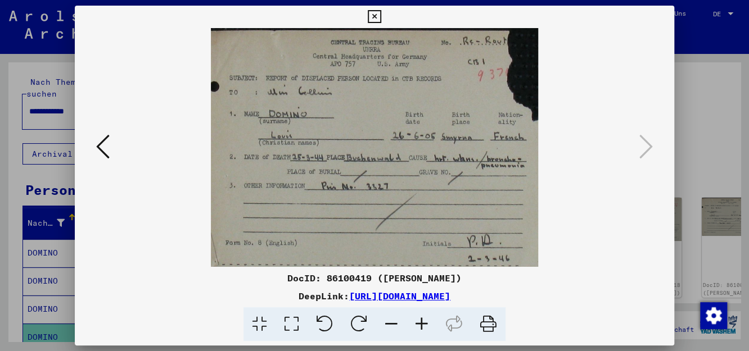
scroll to position [0, 0]
click at [375, 14] on icon at bounding box center [374, 16] width 13 height 13
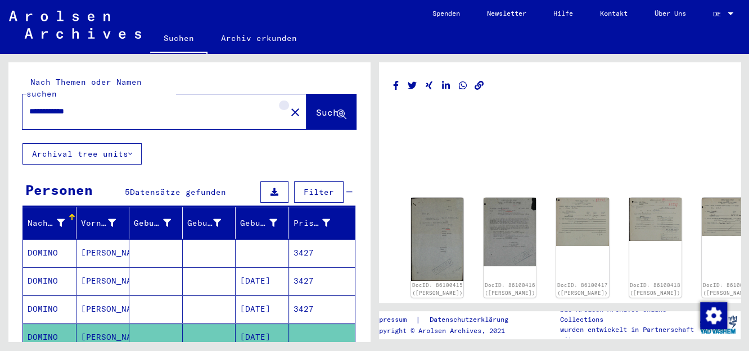
click at [288, 106] on mat-icon "close" at bounding box center [294, 112] width 13 height 13
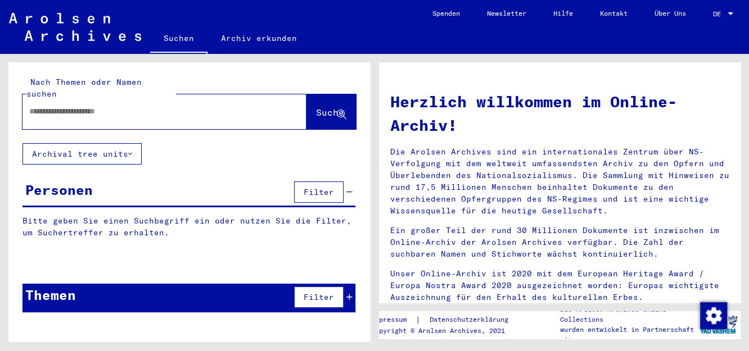
click at [138, 106] on input "text" at bounding box center [150, 112] width 243 height 12
type input "**********"
click at [327, 94] on button "Suche" at bounding box center [330, 111] width 49 height 35
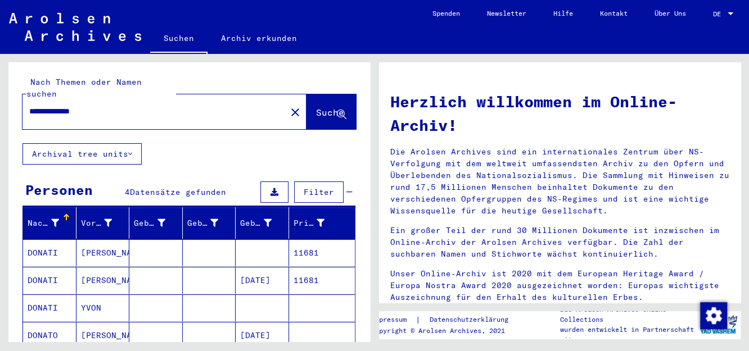
click at [301, 242] on mat-cell "11681" at bounding box center [322, 253] width 66 height 27
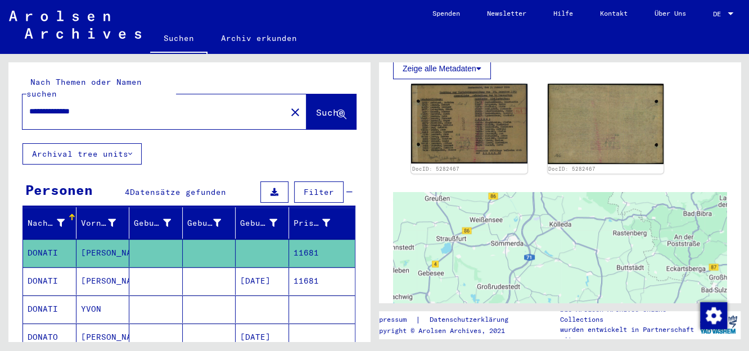
scroll to position [297, 0]
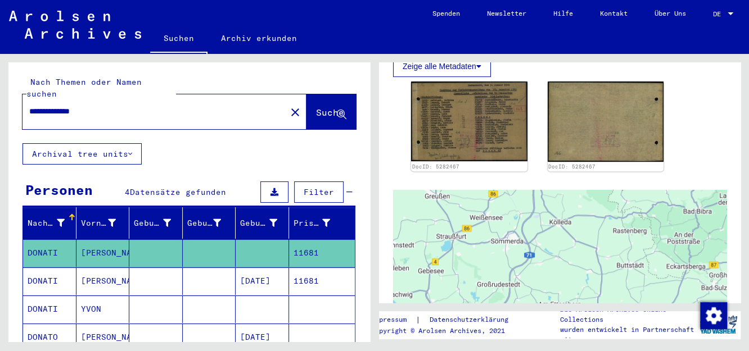
click at [320, 268] on mat-cell "11681" at bounding box center [322, 282] width 66 height 28
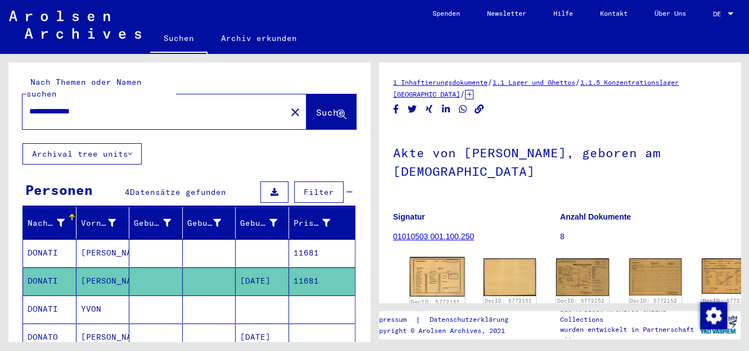
click at [424, 278] on img at bounding box center [437, 277] width 55 height 39
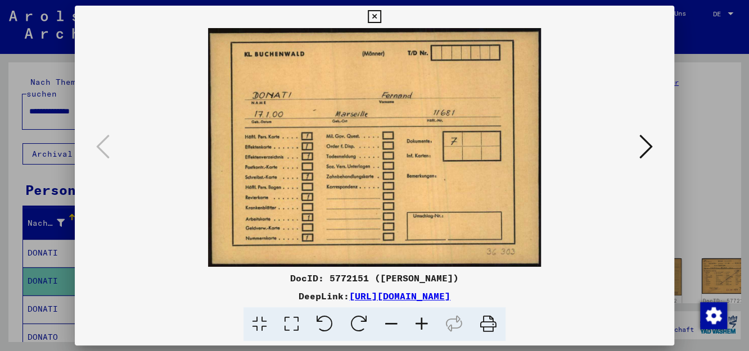
click at [647, 145] on icon at bounding box center [645, 146] width 13 height 27
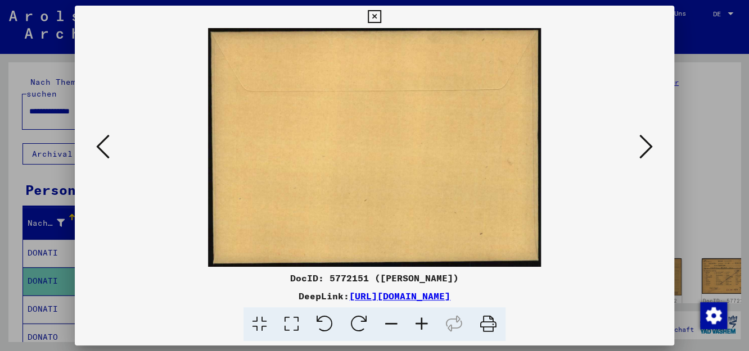
click at [647, 145] on icon at bounding box center [645, 146] width 13 height 27
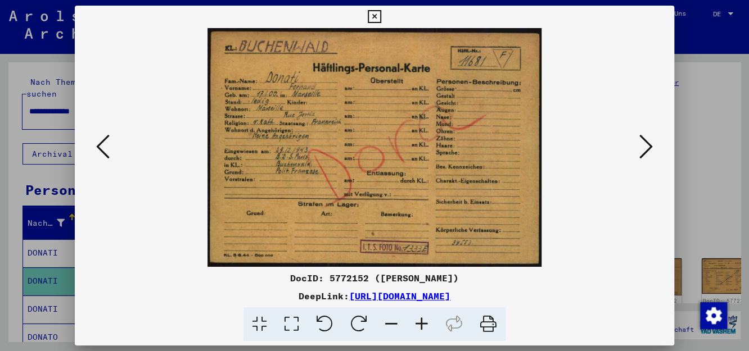
click at [423, 324] on icon at bounding box center [422, 325] width 30 height 34
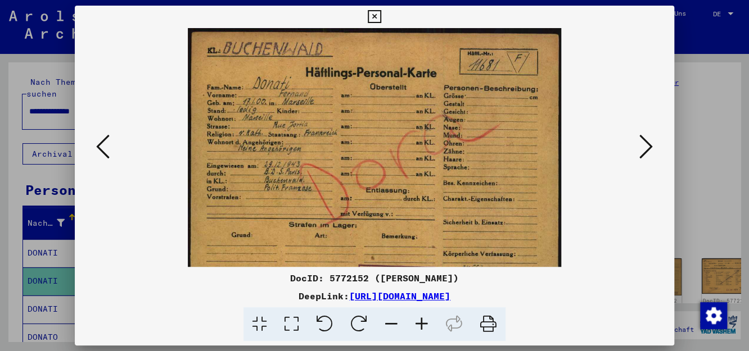
click at [423, 324] on icon at bounding box center [422, 325] width 30 height 34
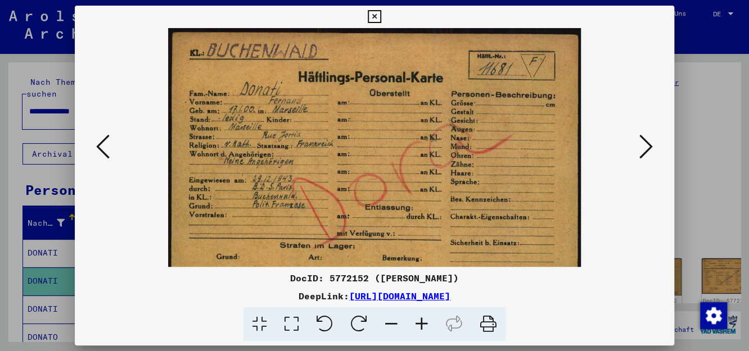
click at [648, 150] on icon at bounding box center [645, 146] width 13 height 27
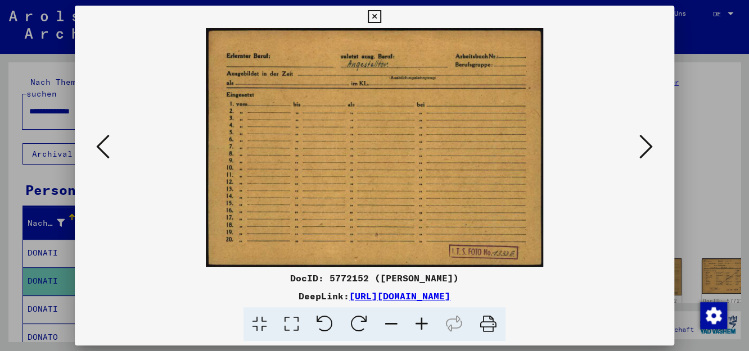
click at [648, 150] on icon at bounding box center [645, 146] width 13 height 27
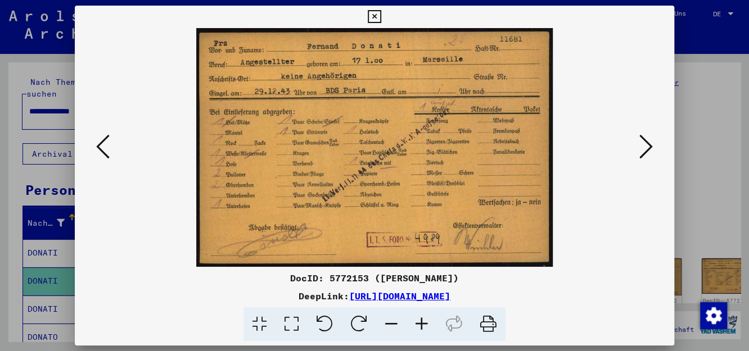
click at [104, 148] on icon at bounding box center [102, 146] width 13 height 27
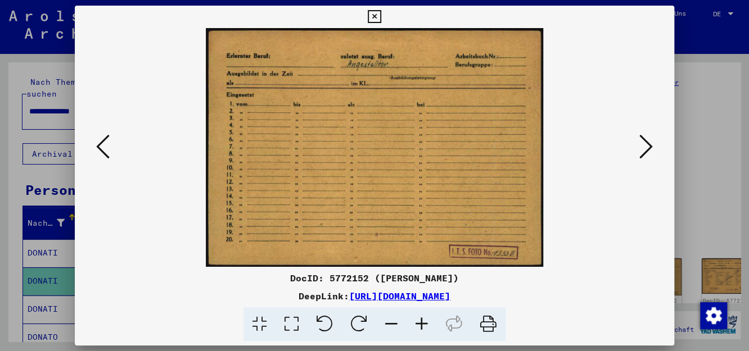
click at [641, 143] on icon at bounding box center [645, 146] width 13 height 27
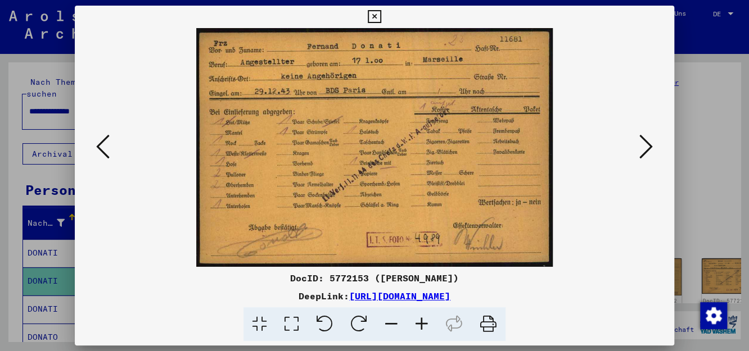
click at [646, 148] on icon at bounding box center [645, 146] width 13 height 27
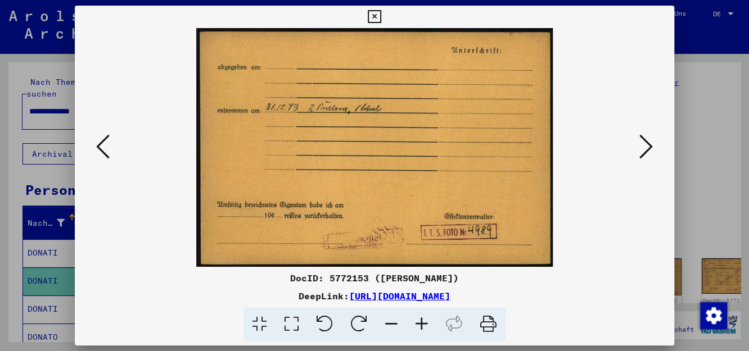
click at [646, 148] on icon at bounding box center [645, 146] width 13 height 27
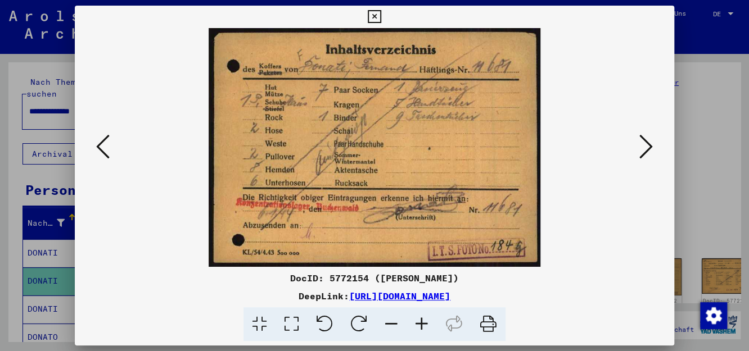
click at [646, 148] on icon at bounding box center [645, 146] width 13 height 27
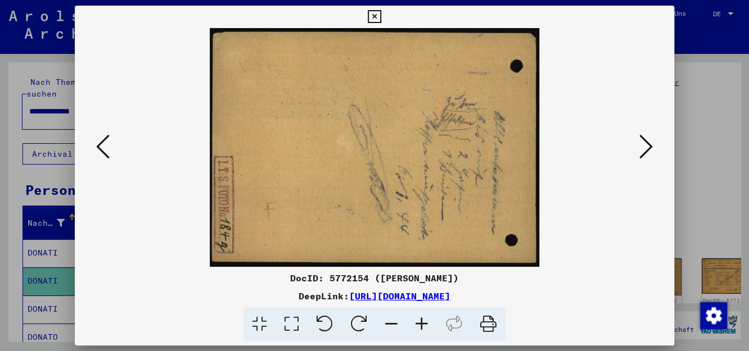
click at [646, 148] on icon at bounding box center [645, 146] width 13 height 27
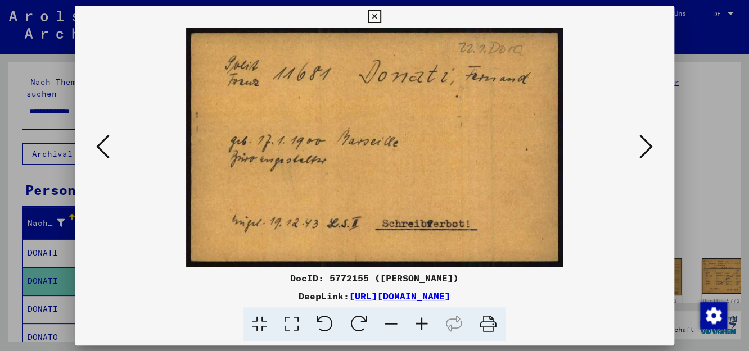
click at [646, 148] on icon at bounding box center [645, 146] width 13 height 27
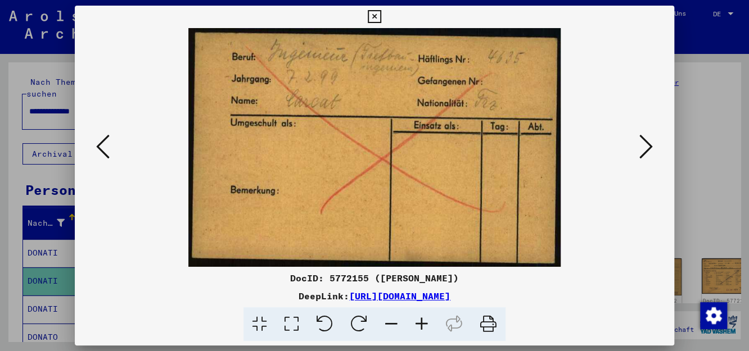
click at [646, 148] on icon at bounding box center [645, 146] width 13 height 27
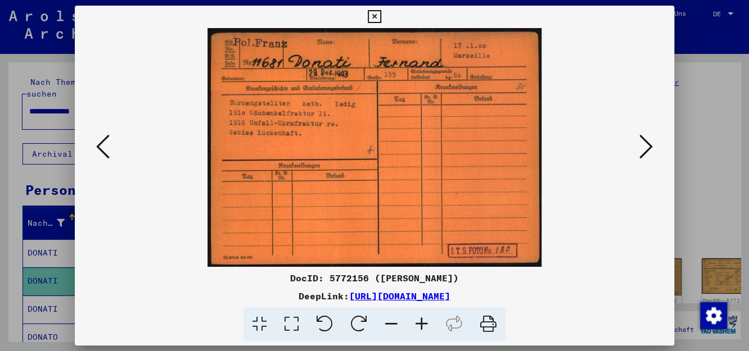
click at [646, 148] on icon at bounding box center [645, 146] width 13 height 27
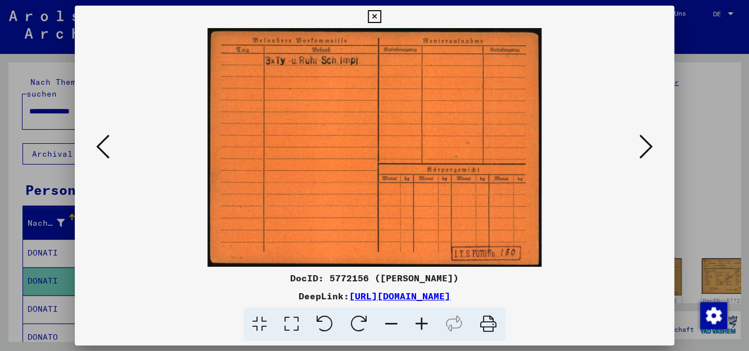
click at [646, 148] on icon at bounding box center [645, 146] width 13 height 27
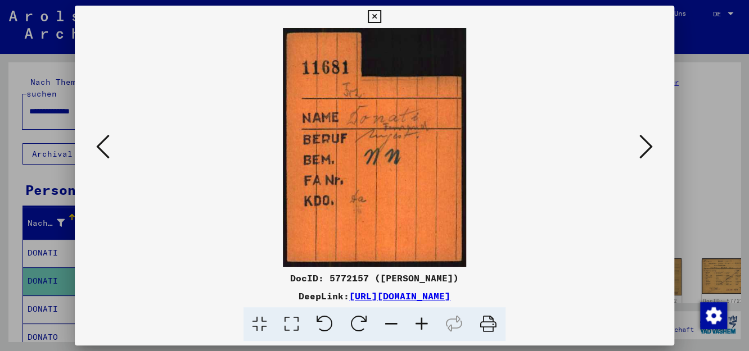
click at [646, 148] on icon at bounding box center [645, 146] width 13 height 27
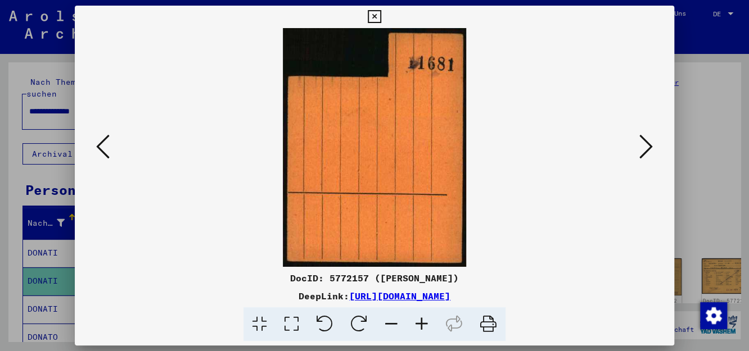
click at [646, 148] on icon at bounding box center [645, 146] width 13 height 27
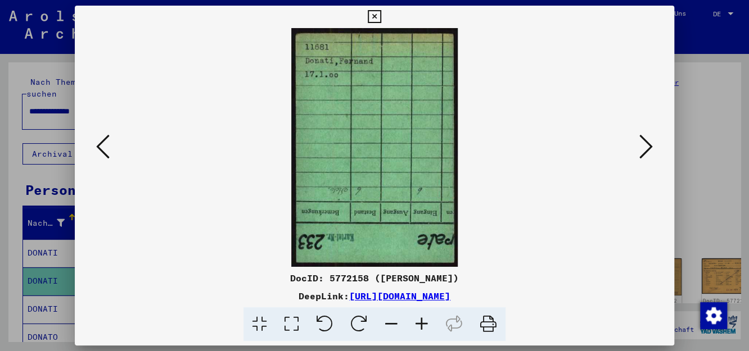
click at [646, 148] on icon at bounding box center [645, 146] width 13 height 27
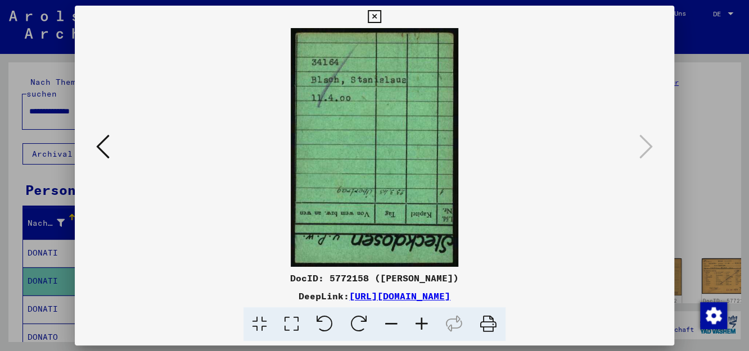
click at [100, 146] on icon at bounding box center [102, 146] width 13 height 27
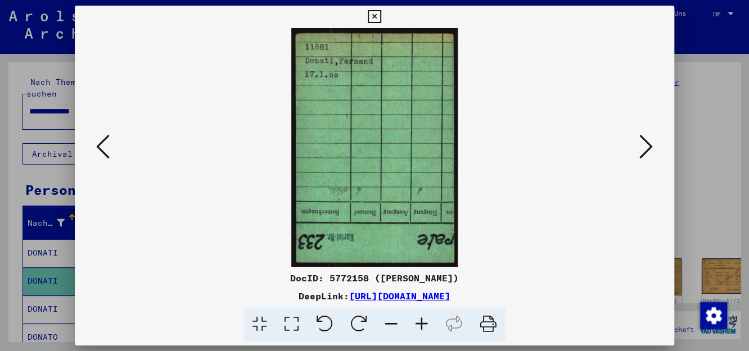
click at [100, 146] on icon at bounding box center [102, 146] width 13 height 27
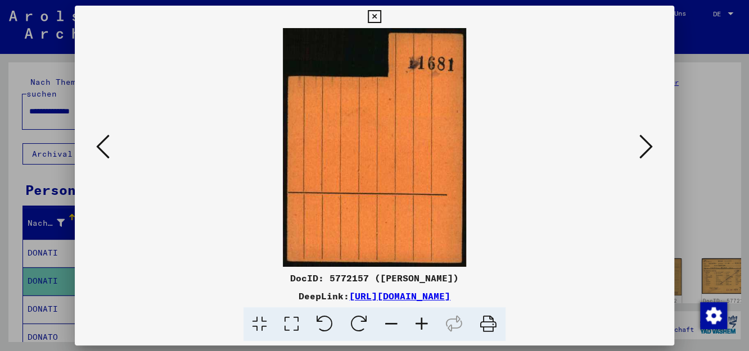
click at [100, 146] on icon at bounding box center [102, 146] width 13 height 27
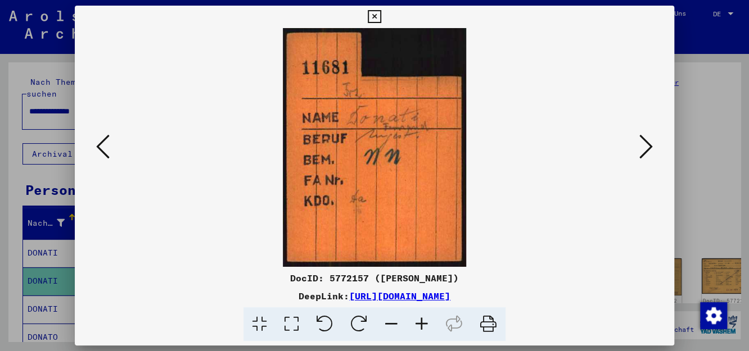
click at [100, 146] on icon at bounding box center [102, 146] width 13 height 27
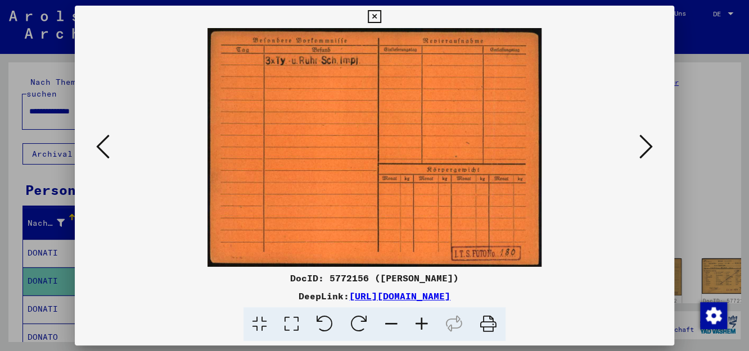
click at [100, 146] on icon at bounding box center [102, 146] width 13 height 27
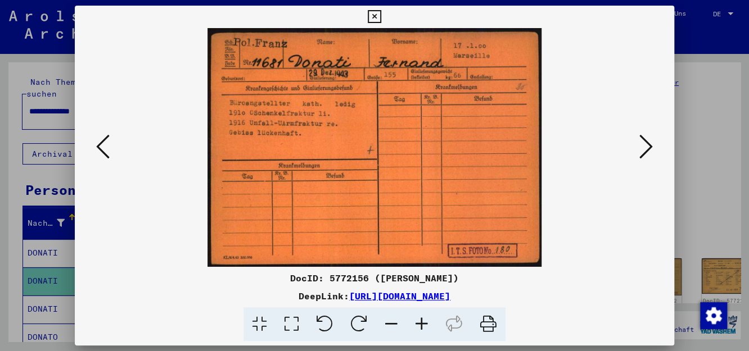
click at [100, 146] on icon at bounding box center [102, 146] width 13 height 27
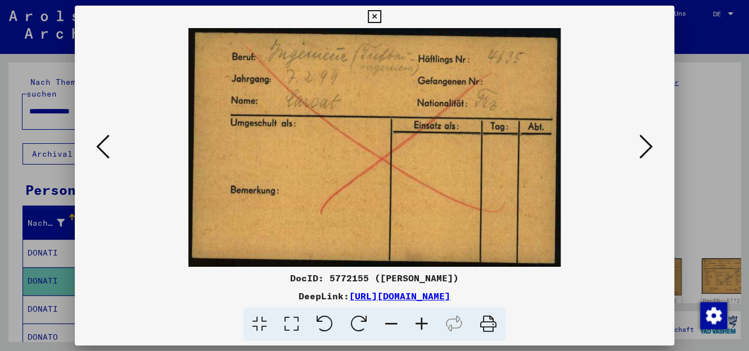
click at [100, 146] on icon at bounding box center [102, 146] width 13 height 27
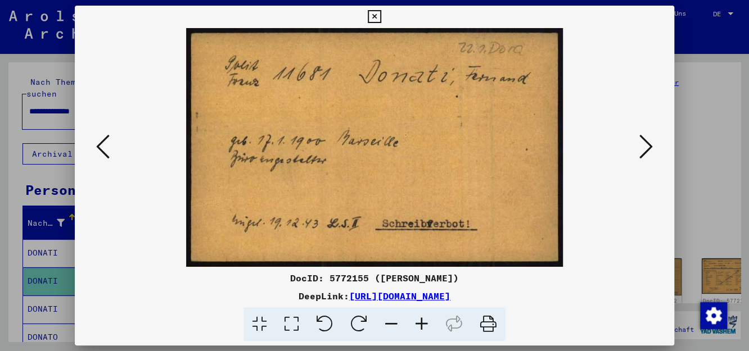
click at [100, 146] on icon at bounding box center [102, 146] width 13 height 27
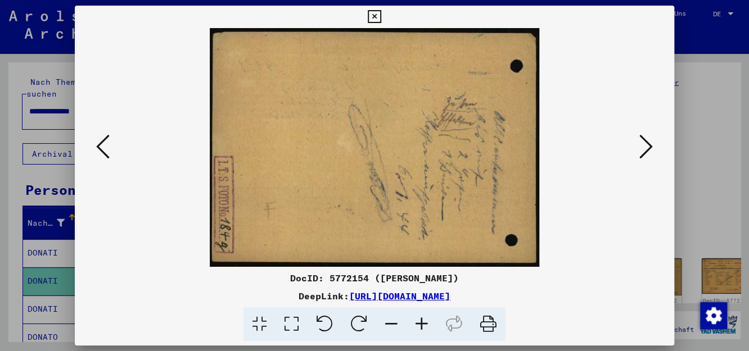
click at [100, 146] on icon at bounding box center [102, 146] width 13 height 27
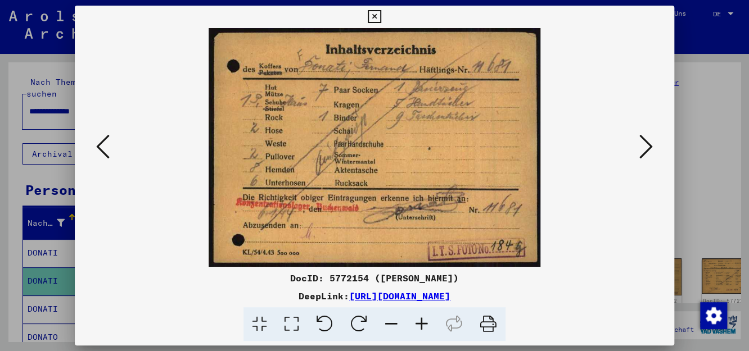
click at [100, 146] on icon at bounding box center [102, 146] width 13 height 27
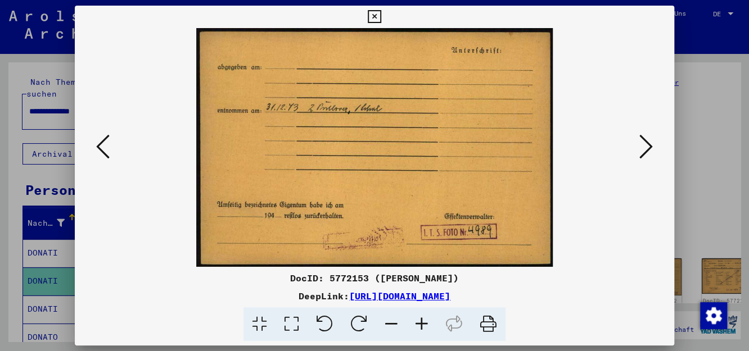
click at [100, 146] on icon at bounding box center [102, 146] width 13 height 27
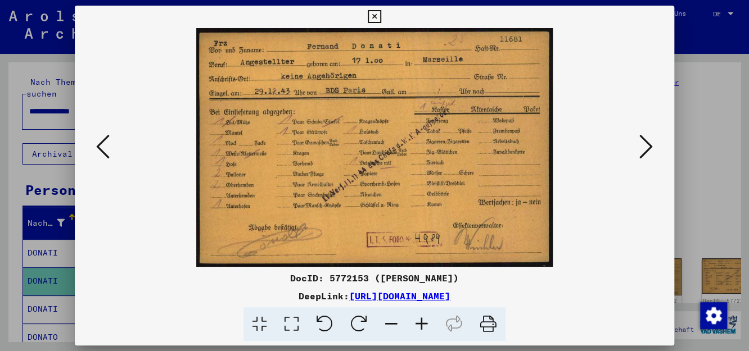
click at [100, 146] on icon at bounding box center [102, 146] width 13 height 27
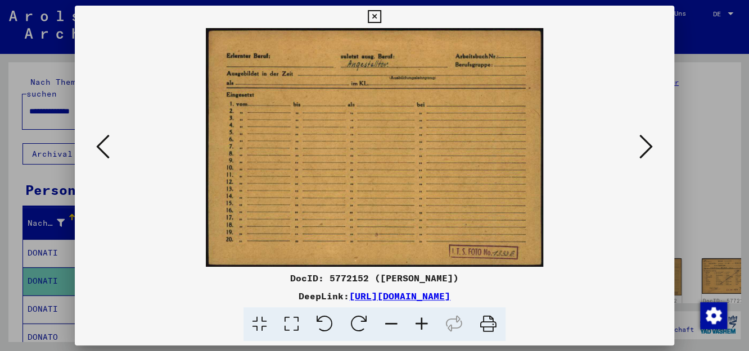
click at [100, 146] on icon at bounding box center [102, 146] width 13 height 27
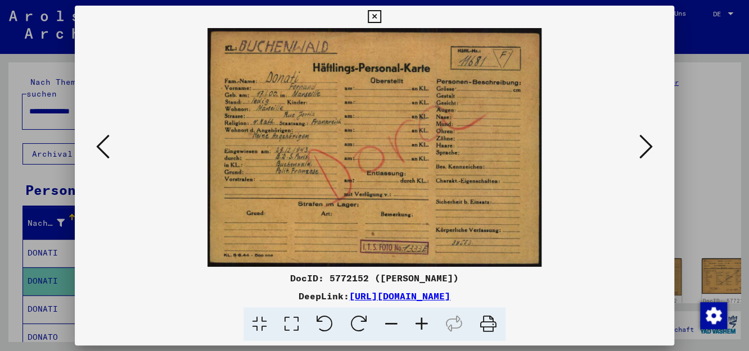
click at [100, 146] on icon at bounding box center [102, 146] width 13 height 27
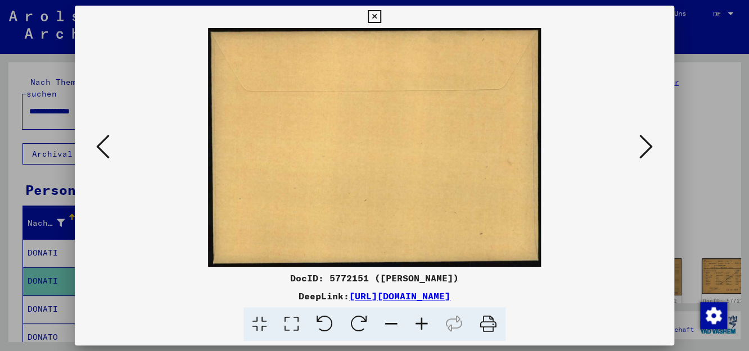
click at [100, 146] on icon at bounding box center [102, 146] width 13 height 27
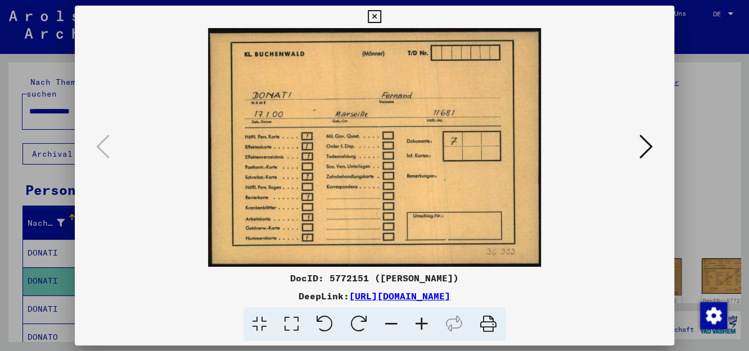
click at [374, 16] on icon at bounding box center [374, 16] width 13 height 13
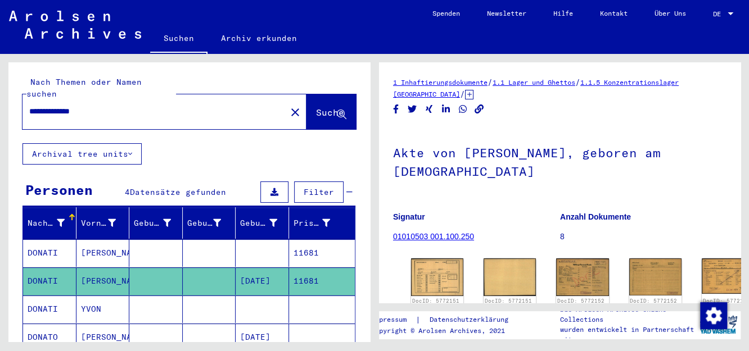
click at [301, 240] on mat-cell "11681" at bounding box center [322, 254] width 66 height 28
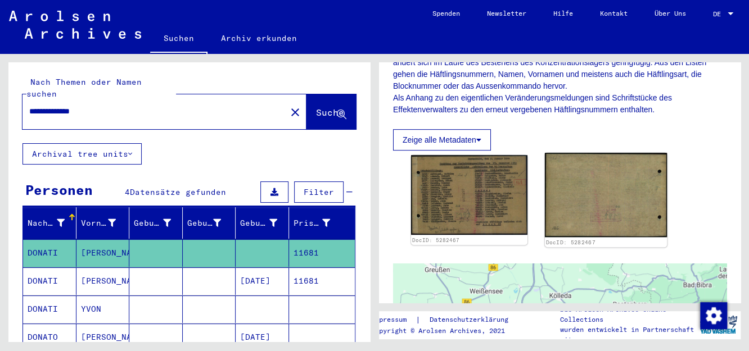
scroll to position [222, 0]
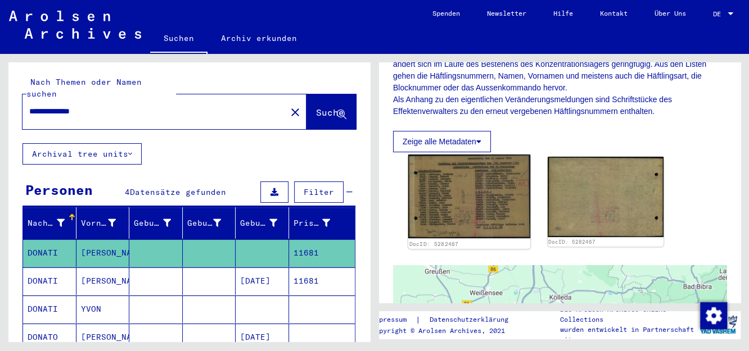
click at [490, 190] on img at bounding box center [469, 197] width 122 height 84
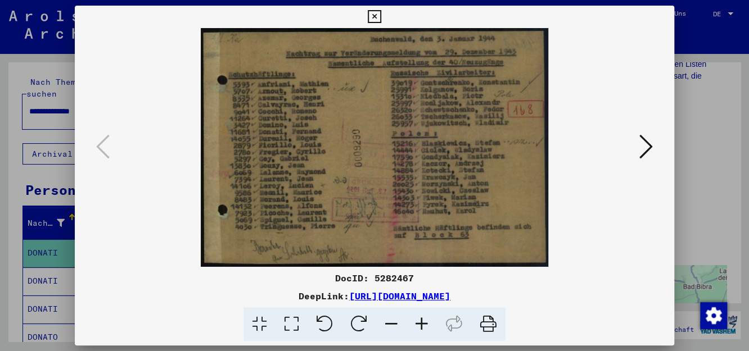
click at [421, 324] on icon at bounding box center [422, 325] width 30 height 34
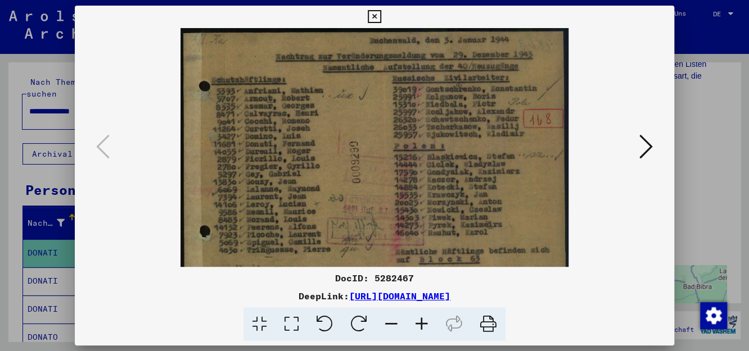
click at [421, 324] on icon at bounding box center [422, 325] width 30 height 34
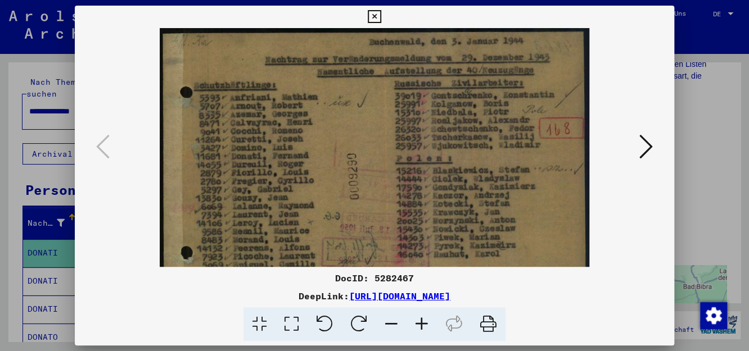
click at [421, 324] on icon at bounding box center [422, 325] width 30 height 34
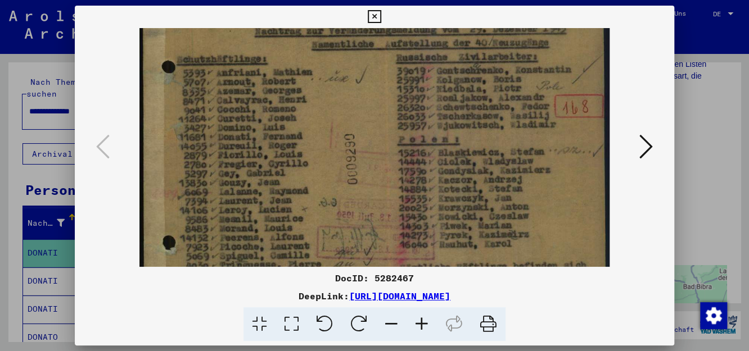
scroll to position [33, 0]
drag, startPoint x: 362, startPoint y: 179, endPoint x: 365, endPoint y: 147, distance: 32.8
click at [365, 147] on img at bounding box center [374, 157] width 470 height 323
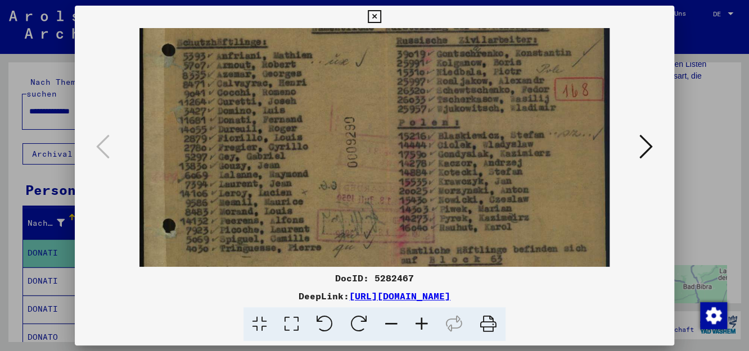
scroll to position [49, 0]
drag, startPoint x: 324, startPoint y: 241, endPoint x: 324, endPoint y: 222, distance: 19.7
click at [324, 222] on img at bounding box center [374, 140] width 470 height 323
click at [372, 18] on icon at bounding box center [374, 16] width 13 height 13
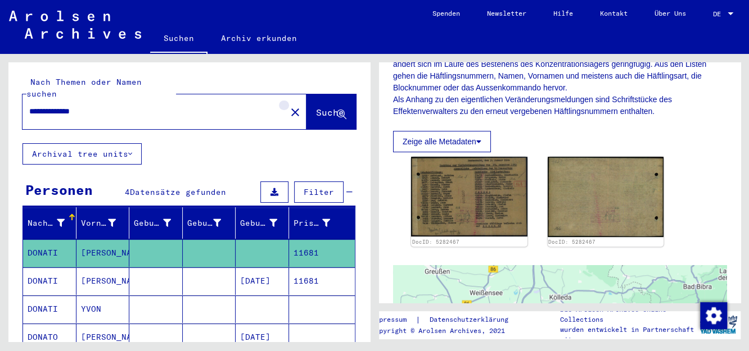
click at [288, 106] on mat-icon "close" at bounding box center [294, 112] width 13 height 13
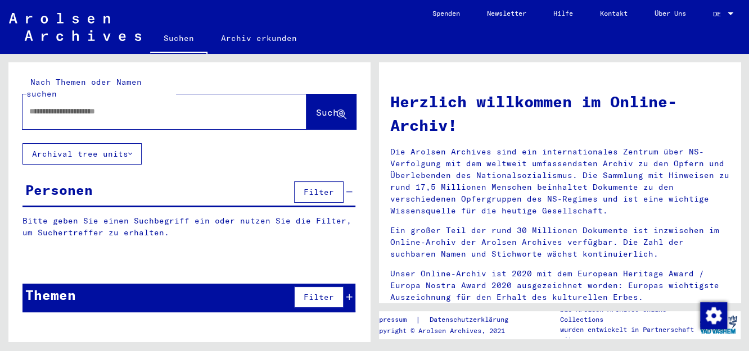
click at [45, 106] on input "text" at bounding box center [150, 112] width 243 height 12
type input "**********"
click at [318, 107] on span "Suche" at bounding box center [330, 112] width 28 height 11
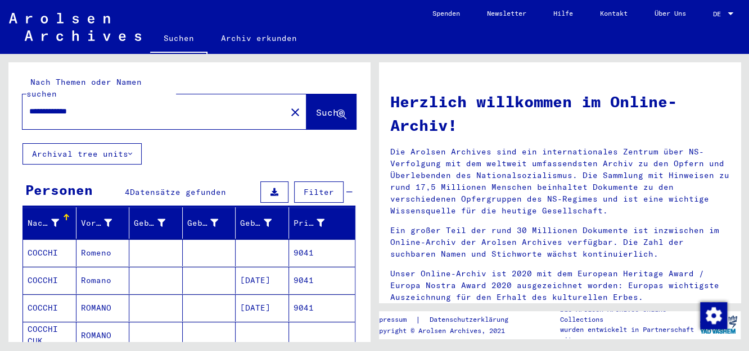
click at [289, 270] on mat-cell "9041" at bounding box center [322, 280] width 66 height 27
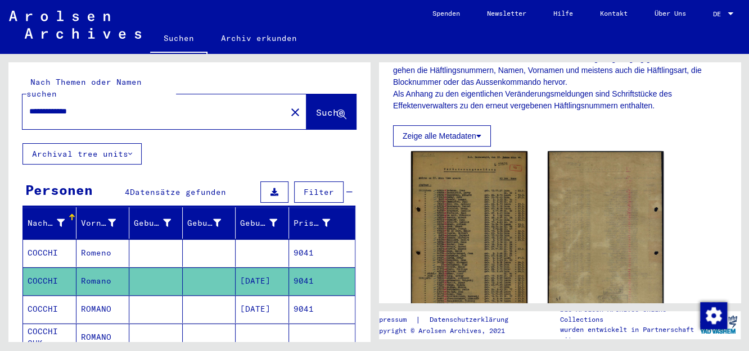
scroll to position [236, 0]
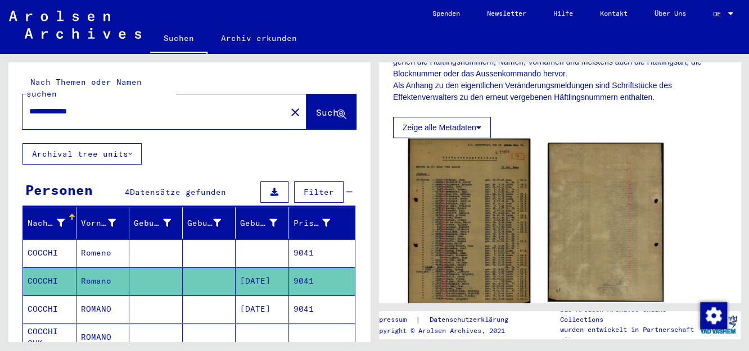
click at [491, 210] on img at bounding box center [469, 222] width 122 height 167
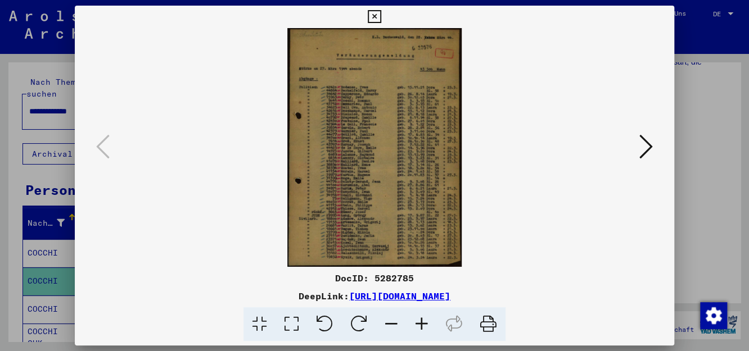
click at [420, 326] on icon at bounding box center [422, 325] width 30 height 34
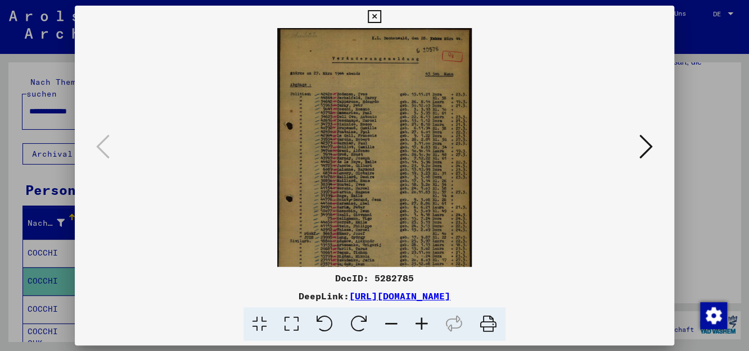
click at [420, 326] on icon at bounding box center [422, 325] width 30 height 34
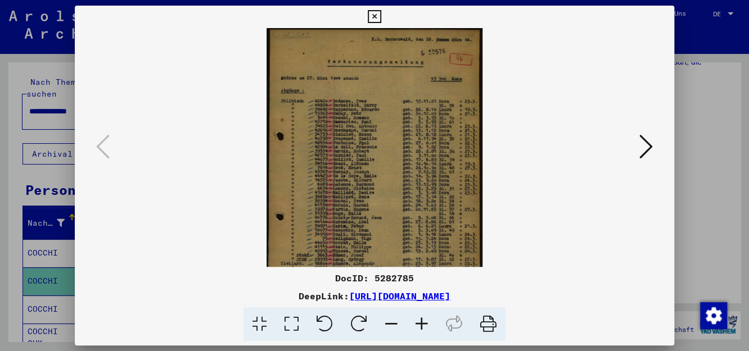
click at [420, 326] on icon at bounding box center [422, 325] width 30 height 34
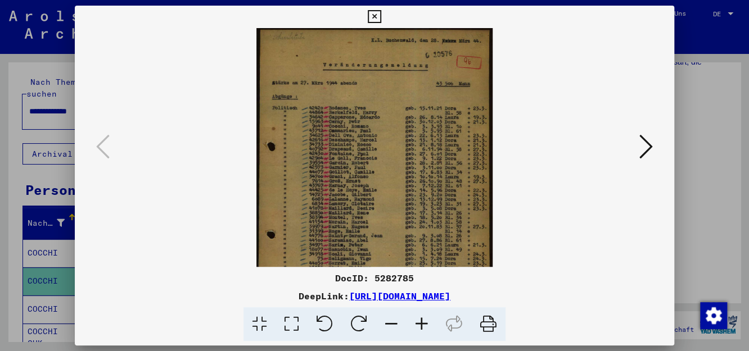
click at [420, 326] on icon at bounding box center [422, 325] width 30 height 34
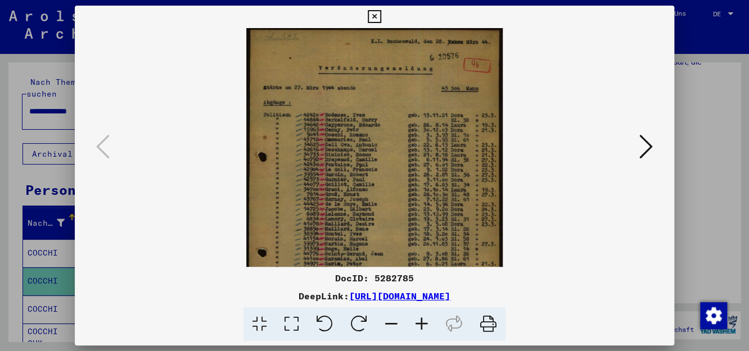
click at [420, 326] on icon at bounding box center [422, 325] width 30 height 34
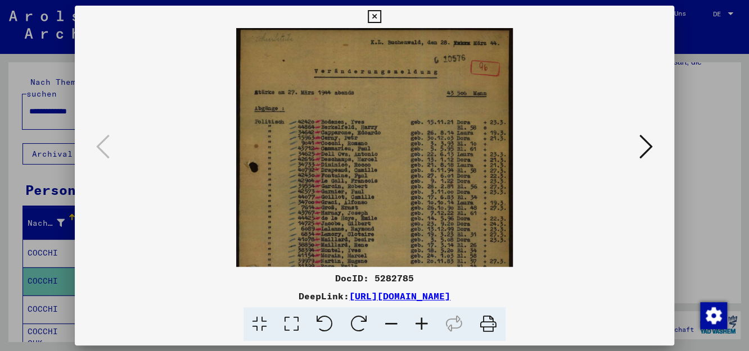
click at [420, 326] on icon at bounding box center [422, 325] width 30 height 34
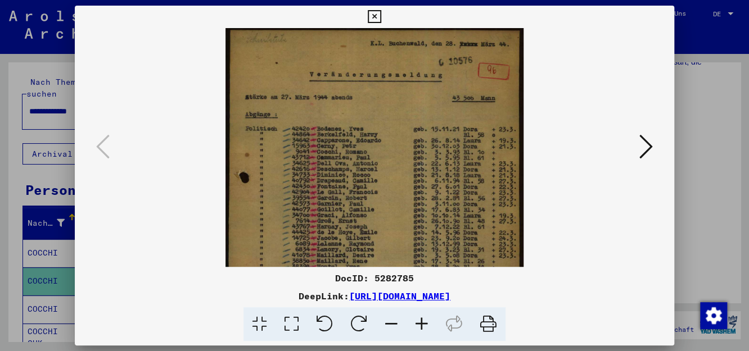
click at [420, 326] on icon at bounding box center [422, 325] width 30 height 34
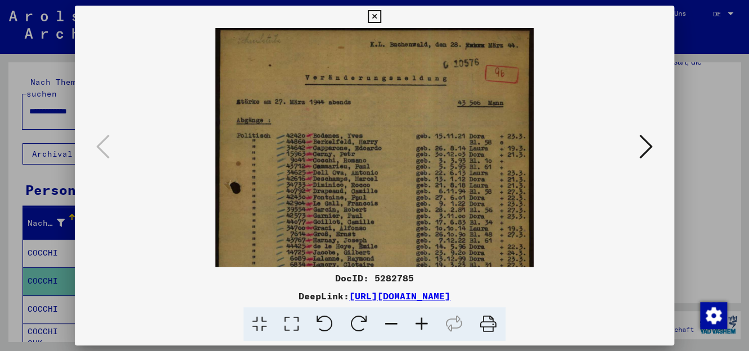
click at [420, 326] on icon at bounding box center [422, 325] width 30 height 34
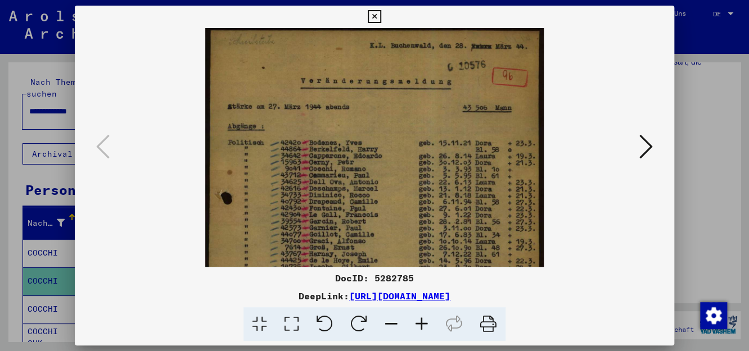
click at [420, 326] on icon at bounding box center [422, 325] width 30 height 34
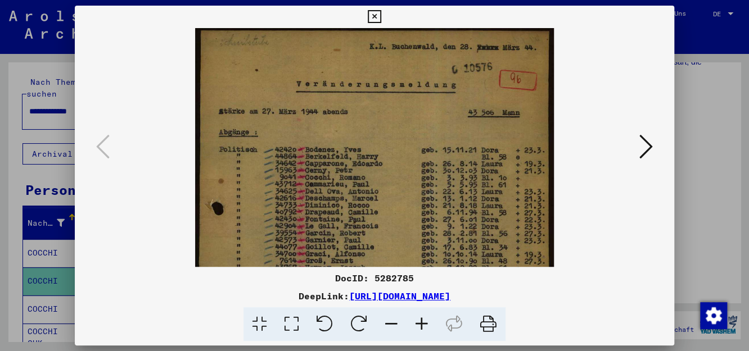
click at [420, 326] on icon at bounding box center [422, 325] width 30 height 34
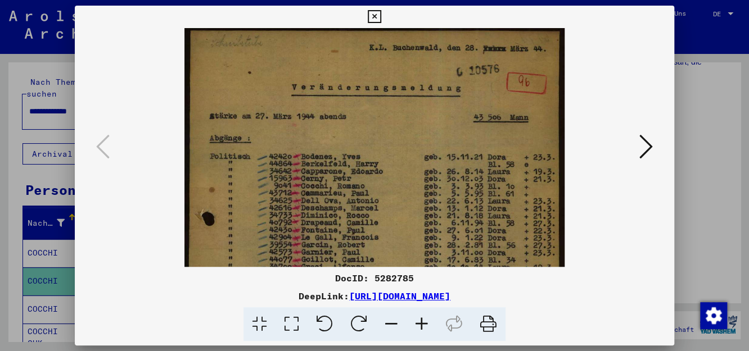
click at [420, 326] on icon at bounding box center [422, 325] width 30 height 34
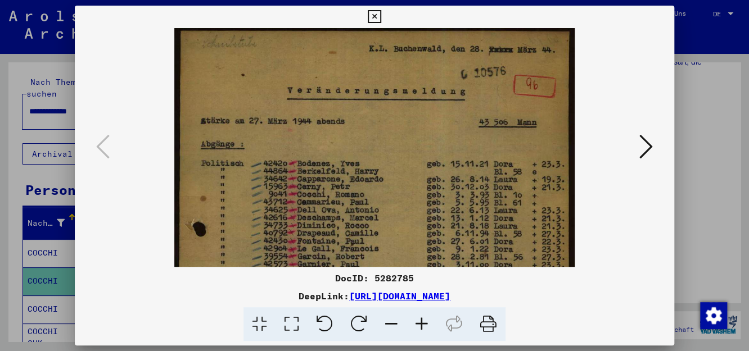
click at [420, 326] on icon at bounding box center [422, 325] width 30 height 34
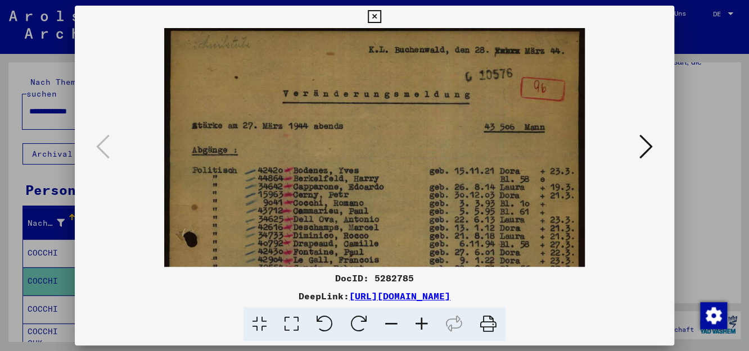
click at [420, 326] on icon at bounding box center [422, 325] width 30 height 34
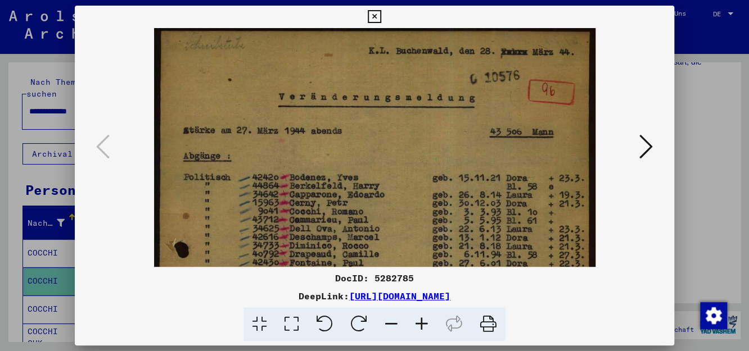
click at [420, 326] on icon at bounding box center [422, 325] width 30 height 34
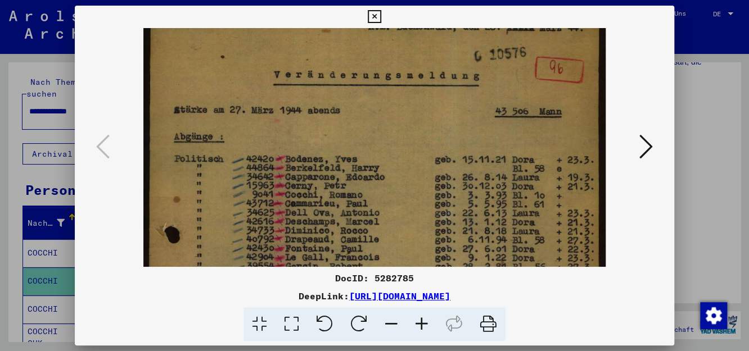
scroll to position [25, 0]
drag, startPoint x: 388, startPoint y: 225, endPoint x: 379, endPoint y: 200, distance: 27.4
click at [379, 200] on img at bounding box center [374, 319] width 462 height 633
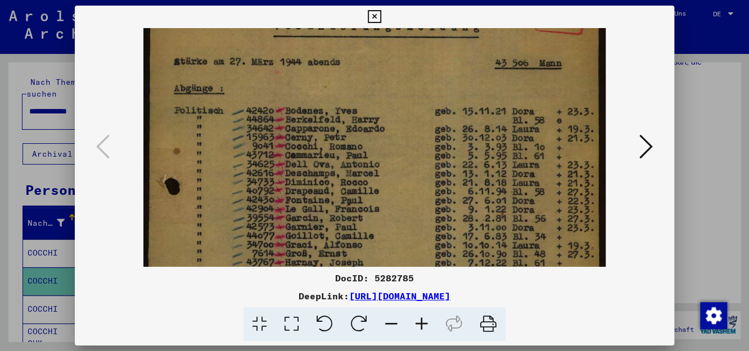
scroll to position [75, 0]
drag, startPoint x: 303, startPoint y: 237, endPoint x: 301, endPoint y: 183, distance: 54.0
click at [301, 183] on img at bounding box center [374, 269] width 462 height 633
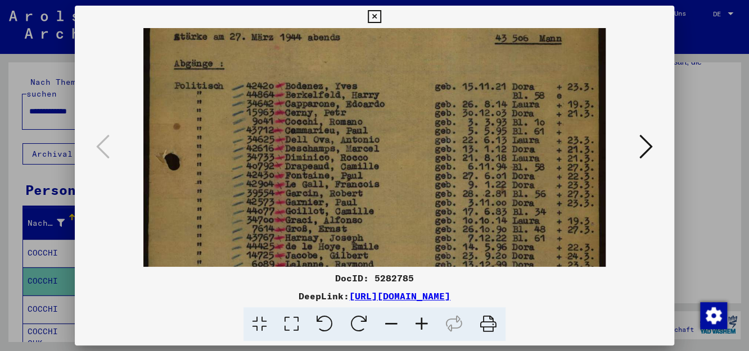
drag, startPoint x: 314, startPoint y: 232, endPoint x: 315, endPoint y: 207, distance: 24.8
click at [315, 207] on img at bounding box center [374, 246] width 462 height 633
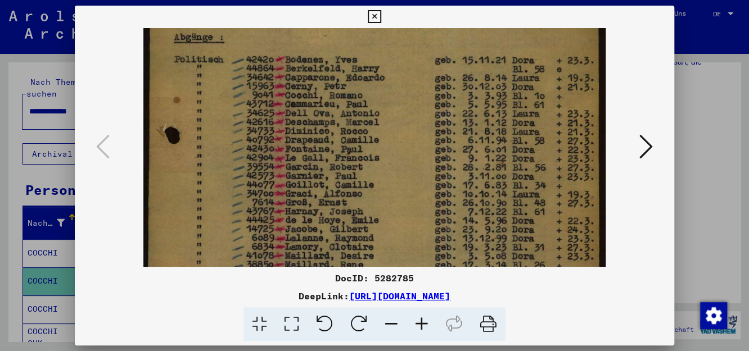
drag, startPoint x: 240, startPoint y: 242, endPoint x: 239, endPoint y: 216, distance: 26.4
click at [239, 216] on img at bounding box center [374, 219] width 462 height 633
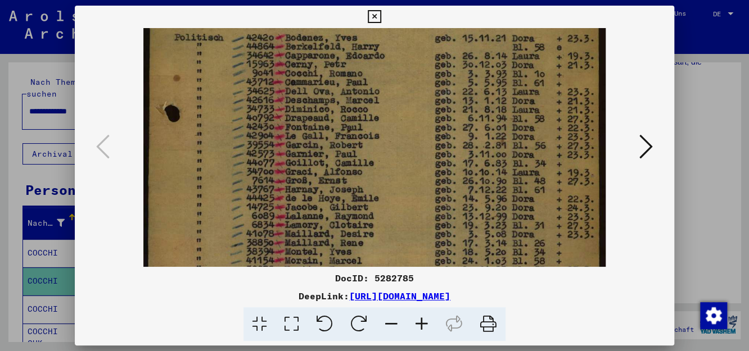
scroll to position [150, 0]
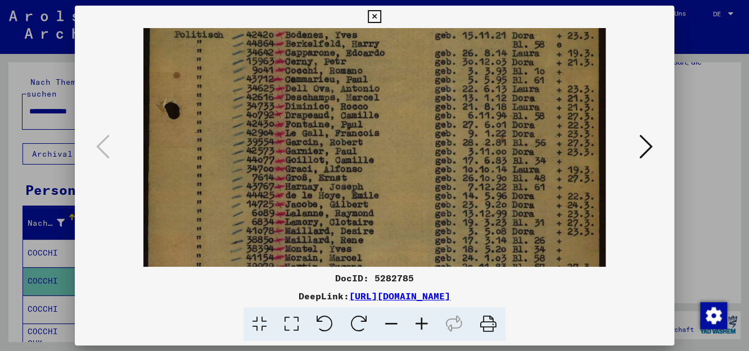
drag, startPoint x: 236, startPoint y: 230, endPoint x: 234, endPoint y: 204, distance: 26.5
click at [234, 204] on img at bounding box center [374, 195] width 462 height 633
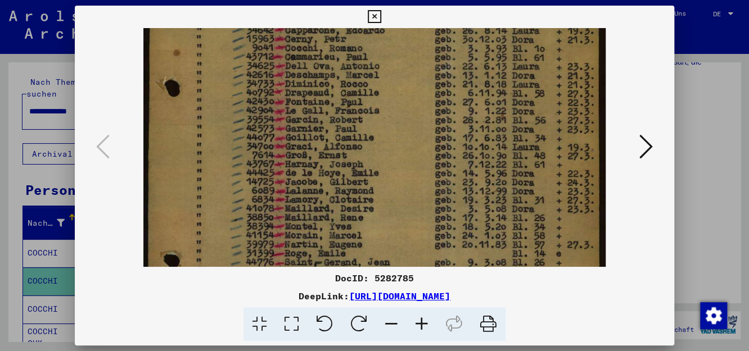
scroll to position [181, 0]
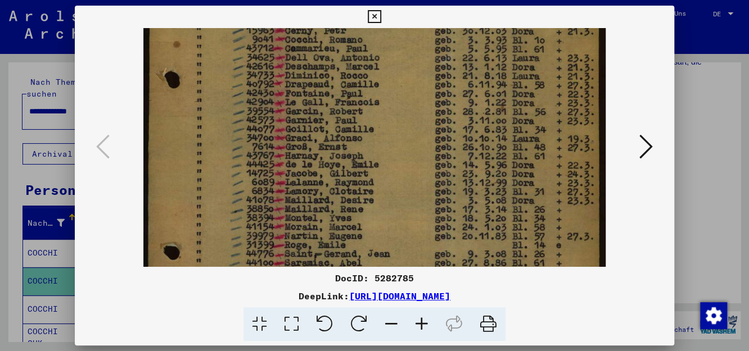
drag, startPoint x: 225, startPoint y: 234, endPoint x: 224, endPoint y: 203, distance: 31.5
click at [224, 203] on img at bounding box center [374, 164] width 462 height 633
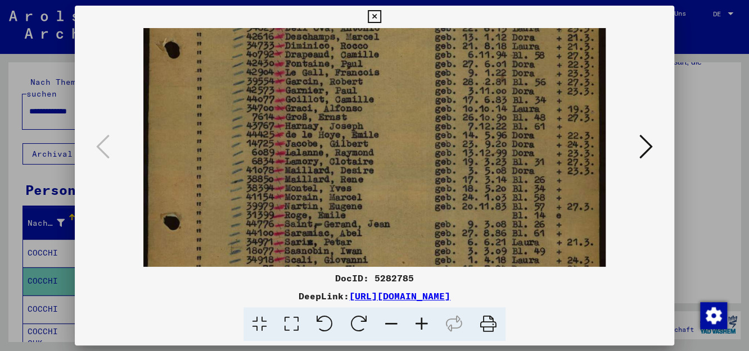
scroll to position [213, 0]
drag, startPoint x: 220, startPoint y: 228, endPoint x: 215, endPoint y: 193, distance: 35.2
click at [215, 193] on img at bounding box center [374, 132] width 462 height 633
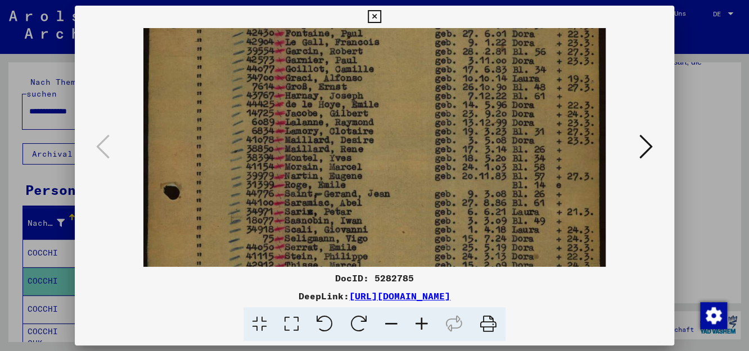
scroll to position [242, 0]
drag, startPoint x: 220, startPoint y: 238, endPoint x: 223, endPoint y: 207, distance: 31.1
click at [223, 207] on img at bounding box center [374, 102] width 462 height 633
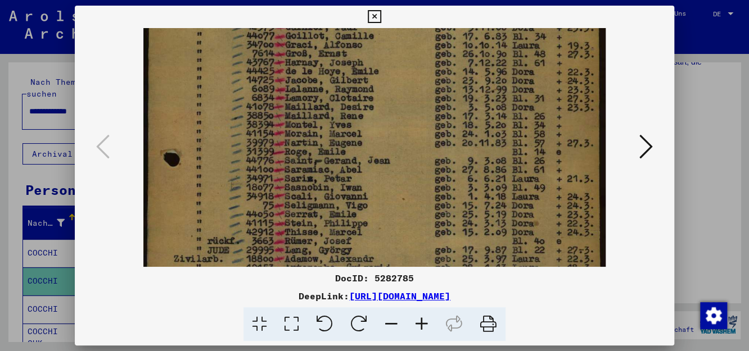
scroll to position [277, 0]
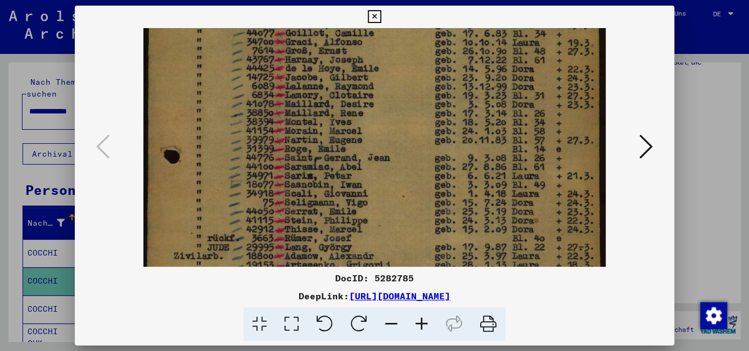
drag, startPoint x: 208, startPoint y: 239, endPoint x: 213, endPoint y: 205, distance: 34.6
click at [213, 205] on img at bounding box center [374, 67] width 462 height 633
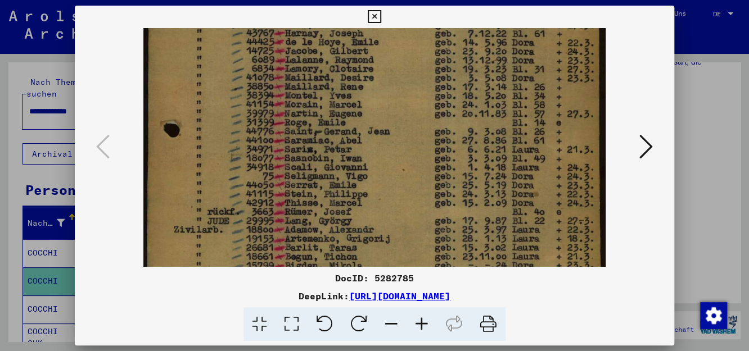
scroll to position [304, 0]
drag, startPoint x: 211, startPoint y: 231, endPoint x: 211, endPoint y: 204, distance: 27.6
click at [211, 204] on img at bounding box center [374, 40] width 462 height 633
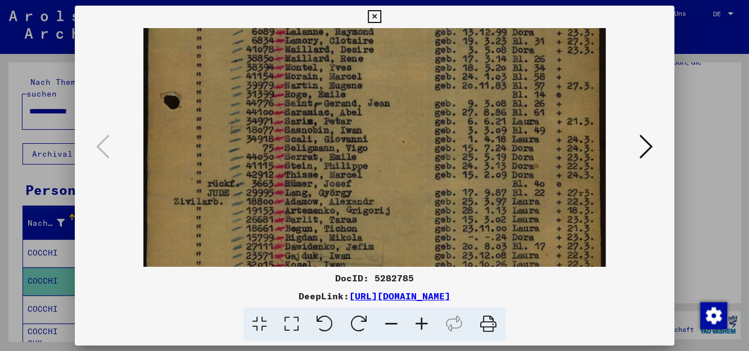
scroll to position [340, 0]
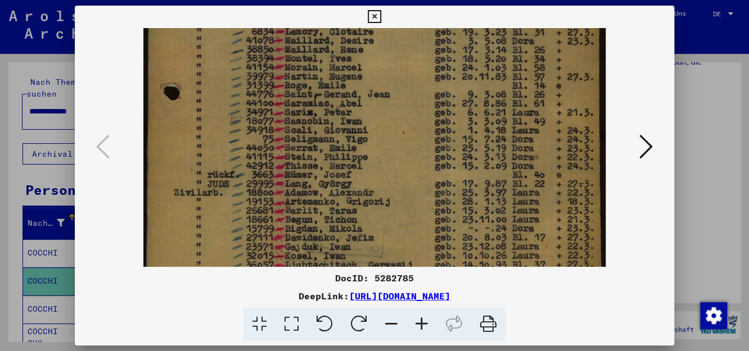
drag, startPoint x: 210, startPoint y: 240, endPoint x: 210, endPoint y: 203, distance: 37.1
click at [210, 203] on img at bounding box center [374, 4] width 462 height 633
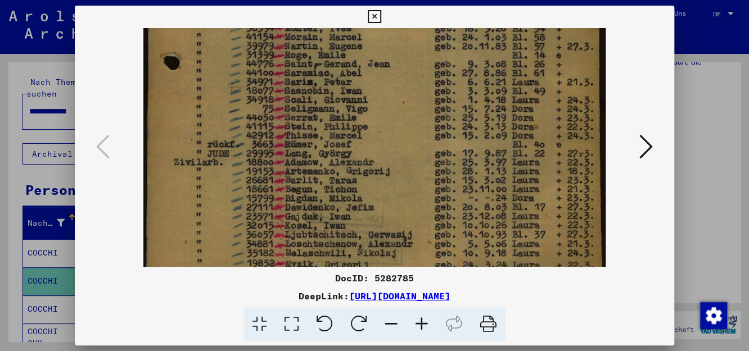
drag, startPoint x: 202, startPoint y: 245, endPoint x: 204, endPoint y: 212, distance: 32.7
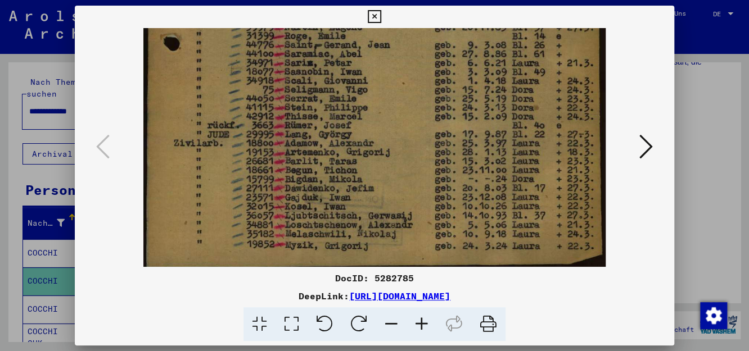
scroll to position [394, 0]
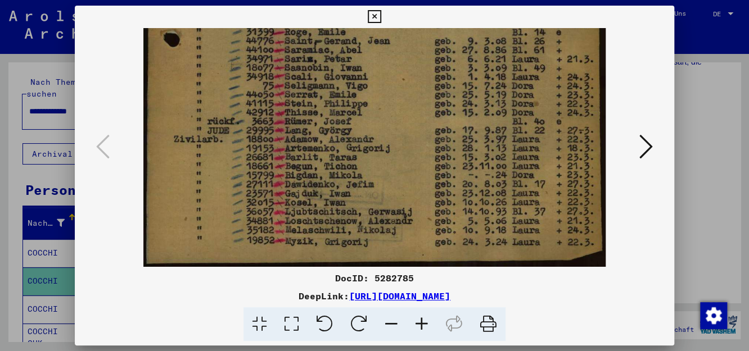
drag, startPoint x: 213, startPoint y: 220, endPoint x: 213, endPoint y: 183, distance: 37.1
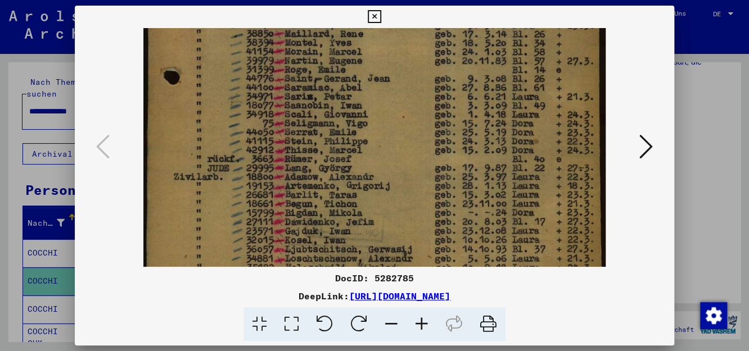
drag, startPoint x: 301, startPoint y: 161, endPoint x: 226, endPoint y: 199, distance: 84.0
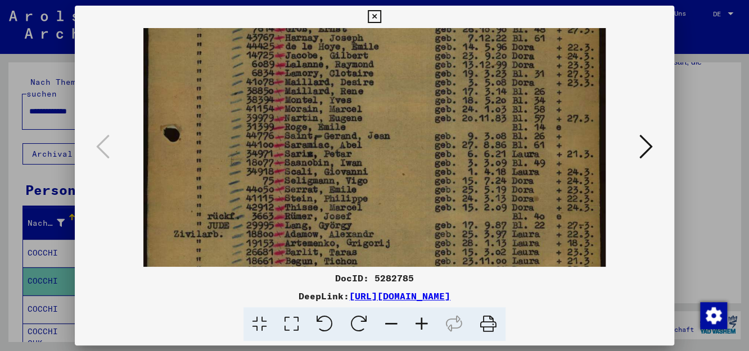
scroll to position [299, 0]
drag, startPoint x: 272, startPoint y: 224, endPoint x: 269, endPoint y: 232, distance: 7.8
click at [269, 232] on img at bounding box center [374, 45] width 462 height 633
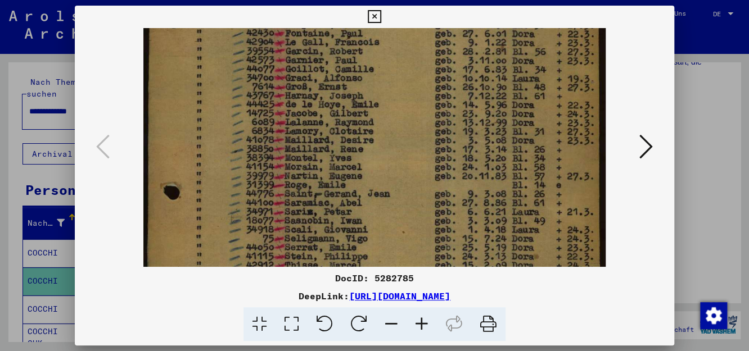
drag, startPoint x: 481, startPoint y: 133, endPoint x: 463, endPoint y: 185, distance: 55.3
click at [463, 185] on img at bounding box center [374, 103] width 462 height 633
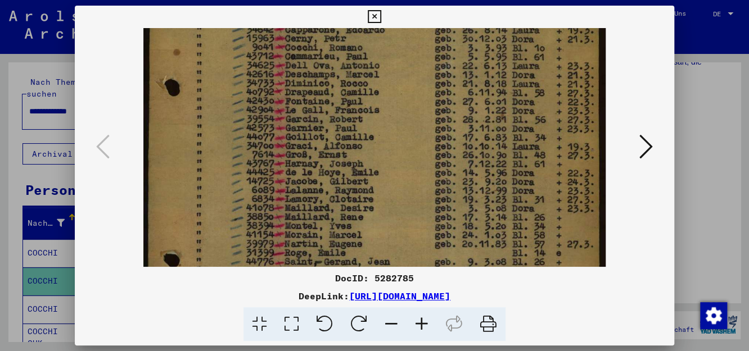
drag, startPoint x: 394, startPoint y: 120, endPoint x: 375, endPoint y: 196, distance: 77.9
click at [375, 196] on img at bounding box center [374, 171] width 462 height 633
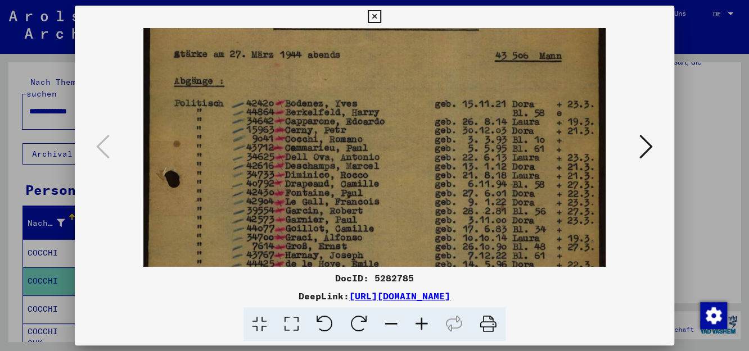
scroll to position [80, 0]
drag, startPoint x: 380, startPoint y: 120, endPoint x: 371, endPoint y: 219, distance: 99.4
click at [371, 219] on img at bounding box center [374, 264] width 462 height 633
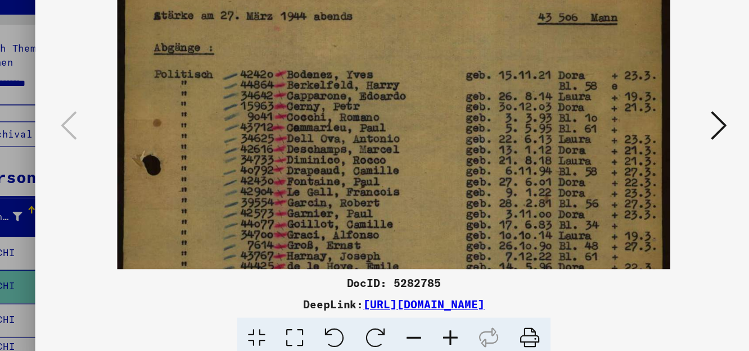
click at [332, 229] on img at bounding box center [374, 264] width 462 height 633
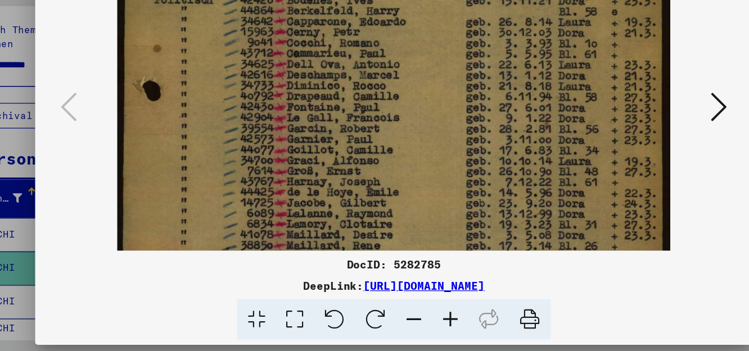
drag, startPoint x: 332, startPoint y: 229, endPoint x: 336, endPoint y: 197, distance: 32.2
click at [336, 197] on img at bounding box center [374, 217] width 462 height 633
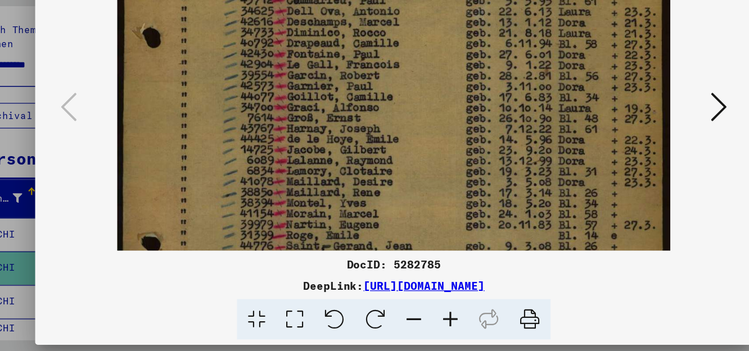
scroll to position [178, 0]
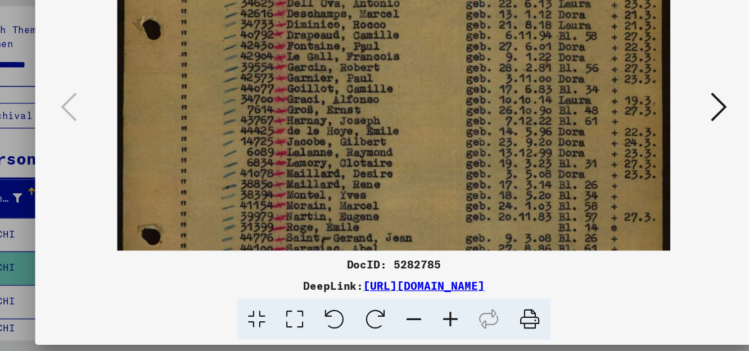
drag, startPoint x: 338, startPoint y: 208, endPoint x: 333, endPoint y: 159, distance: 49.7
click at [333, 159] on img at bounding box center [374, 166] width 462 height 633
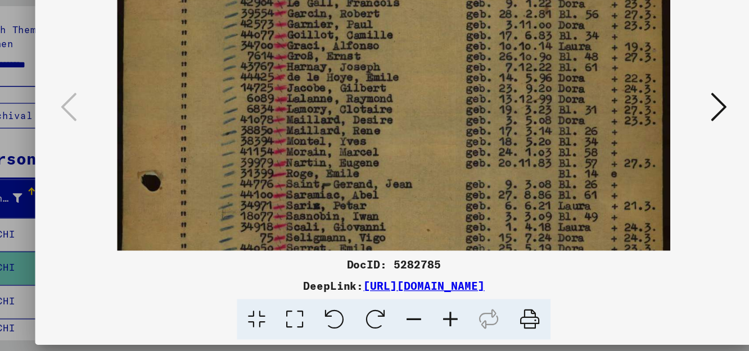
drag, startPoint x: 333, startPoint y: 214, endPoint x: 331, endPoint y: 166, distance: 47.3
click at [331, 166] on img at bounding box center [374, 121] width 462 height 633
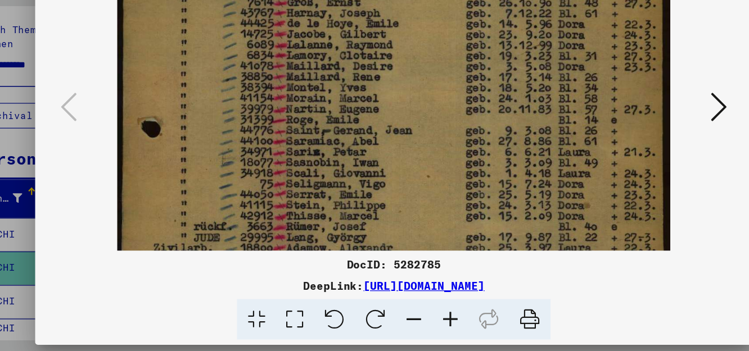
scroll to position [269, 0]
drag, startPoint x: 335, startPoint y: 208, endPoint x: 331, endPoint y: 165, distance: 42.4
click at [331, 165] on img at bounding box center [374, 75] width 462 height 633
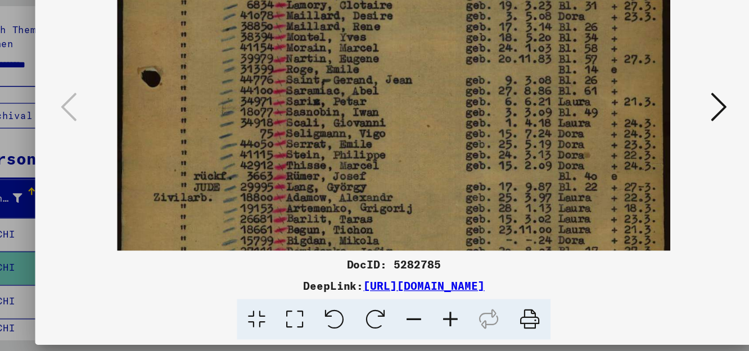
drag, startPoint x: 339, startPoint y: 200, endPoint x: 333, endPoint y: 158, distance: 42.0
click at [333, 158] on img at bounding box center [374, 34] width 462 height 633
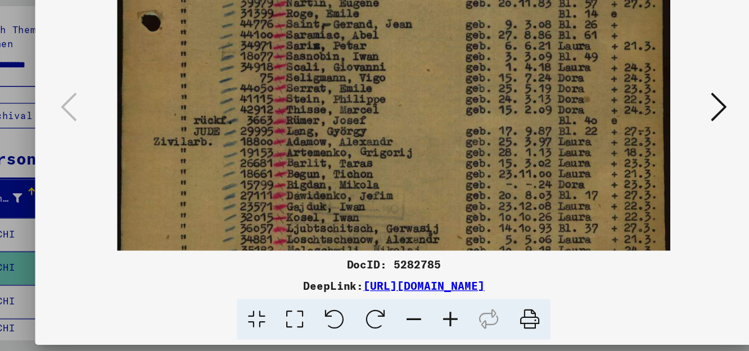
scroll to position [358, 0]
drag, startPoint x: 345, startPoint y: 204, endPoint x: 340, endPoint y: 156, distance: 48.6
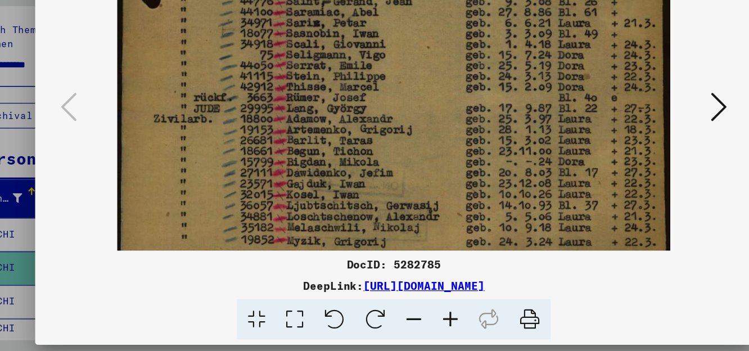
scroll to position [394, 0]
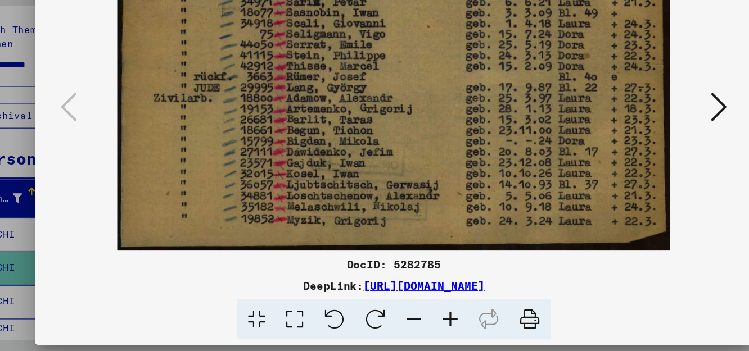
drag, startPoint x: 340, startPoint y: 218, endPoint x: 338, endPoint y: 166, distance: 52.3
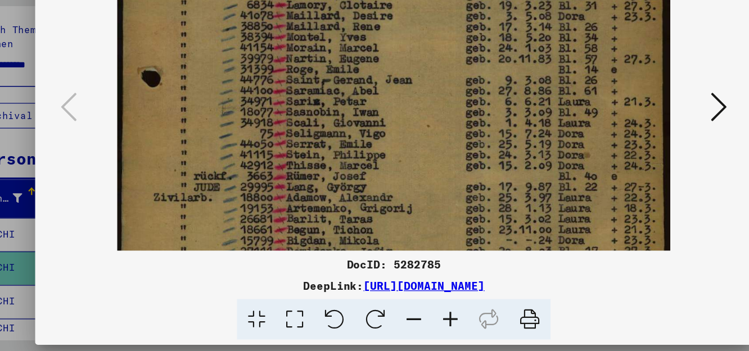
drag, startPoint x: 338, startPoint y: 166, endPoint x: 343, endPoint y: 251, distance: 85.6
click at [343, 251] on img at bounding box center [374, 34] width 462 height 633
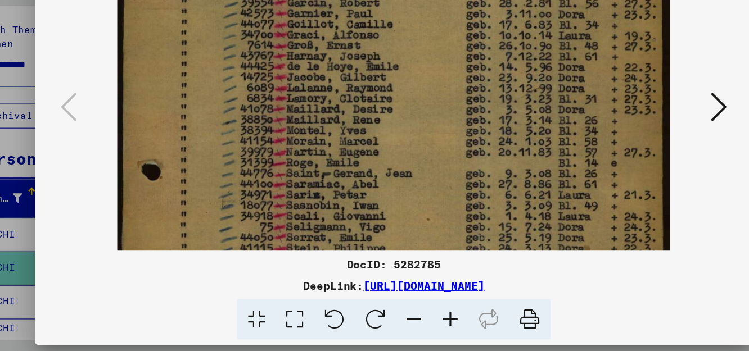
drag, startPoint x: 336, startPoint y: 183, endPoint x: 357, endPoint y: 261, distance: 81.3
click at [357, 261] on img at bounding box center [374, 112] width 462 height 633
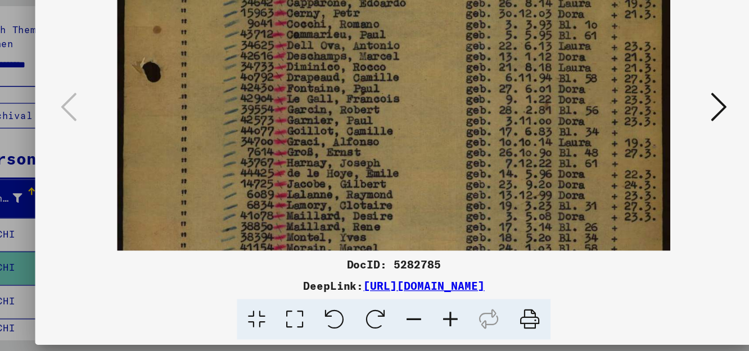
drag, startPoint x: 339, startPoint y: 168, endPoint x: 360, endPoint y: 258, distance: 92.5
click at [360, 258] on img at bounding box center [374, 201] width 462 height 633
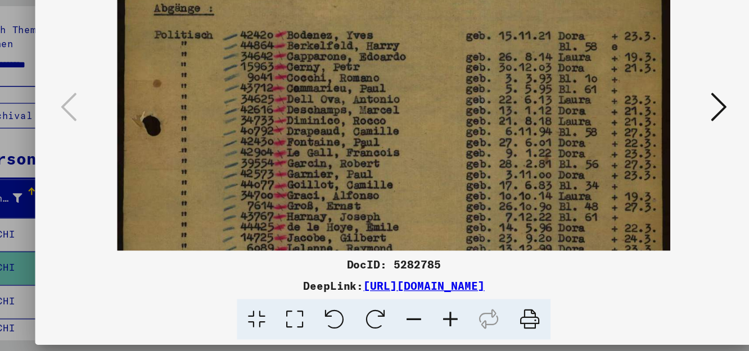
scroll to position [91, 0]
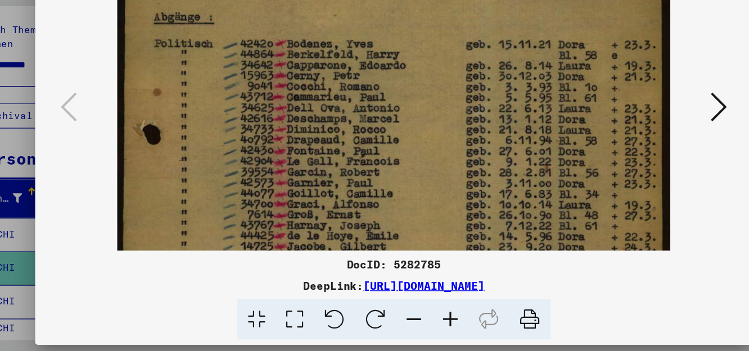
drag, startPoint x: 342, startPoint y: 187, endPoint x: 353, endPoint y: 240, distance: 53.4
click at [353, 240] on img at bounding box center [374, 254] width 462 height 633
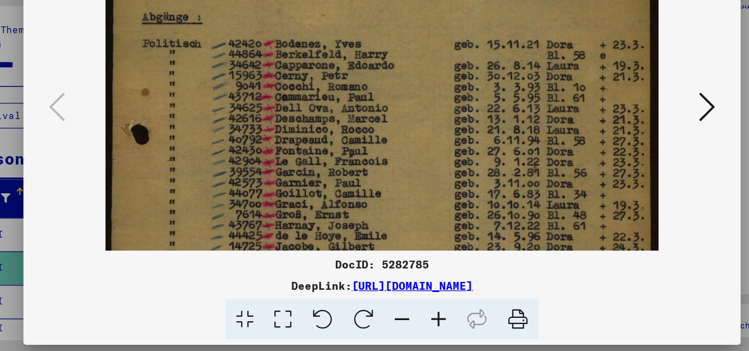
click at [350, 219] on img at bounding box center [374, 254] width 462 height 633
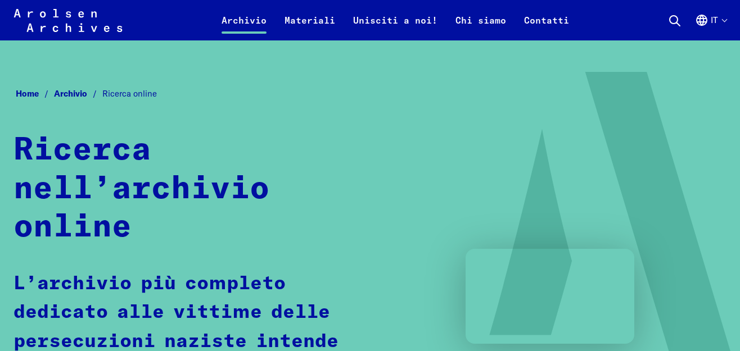
scroll to position [615, 0]
